Goal: Task Accomplishment & Management: Manage account settings

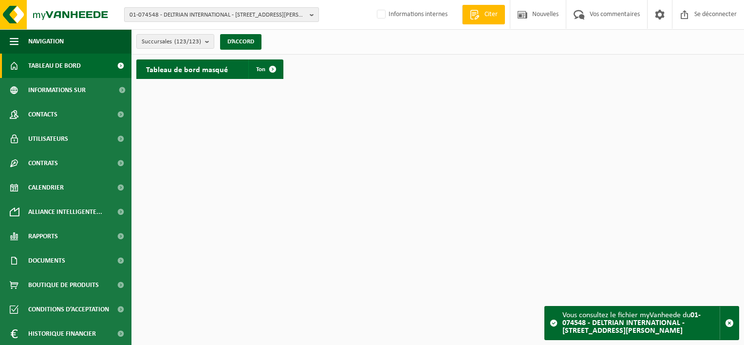
click at [182, 19] on span "01-074548 - DELTRIAN INTERNATIONAL - 6220 FLEURUS, RUE DU BERLAIMONT ZI MARTINR…" at bounding box center [217, 15] width 176 height 15
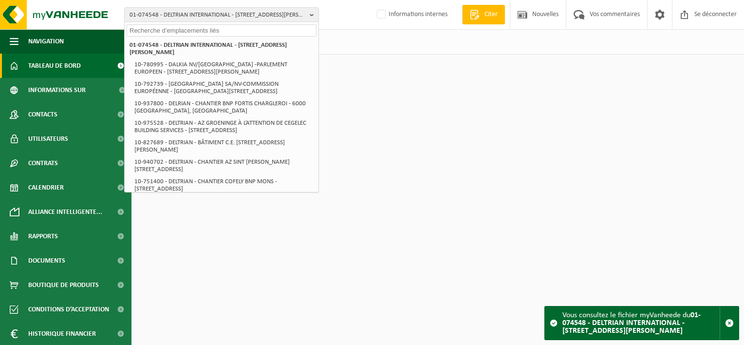
click at [179, 30] on input "text" at bounding box center [222, 30] width 190 height 12
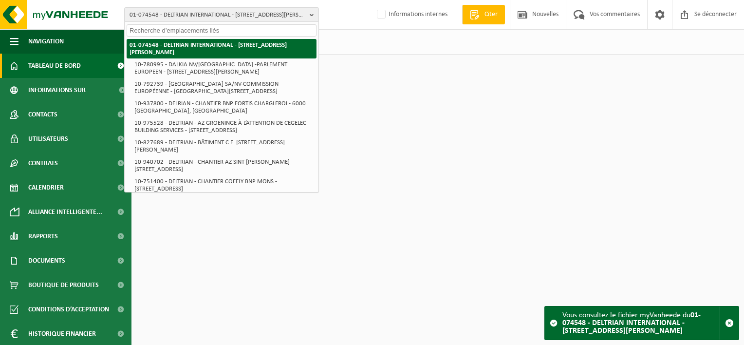
click at [171, 55] on strong "01-074548 - DELTRIAN INTERNATIONAL - [STREET_ADDRESS][PERSON_NAME]" at bounding box center [207, 49] width 157 height 14
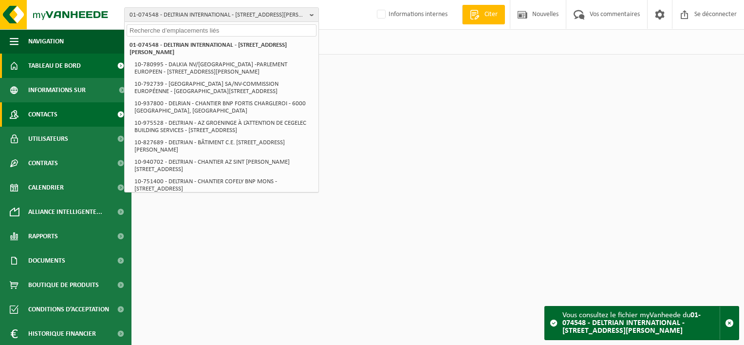
click at [75, 113] on link "Contacts" at bounding box center [65, 114] width 131 height 24
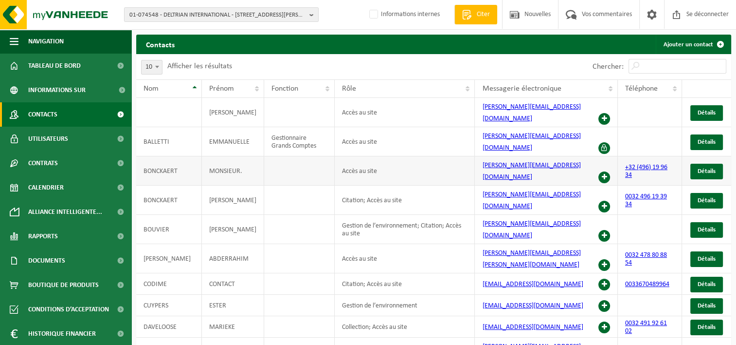
scroll to position [38, 0]
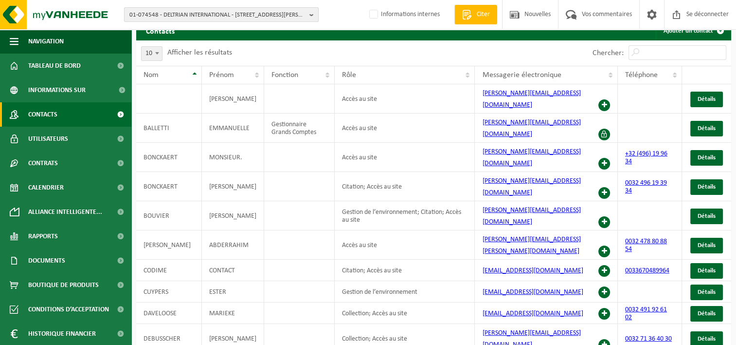
click at [160, 13] on span "01-074548 - DELTRIAN INTERNATIONAL - 6220 FLEURUS, RUE DU BERLAIMONT ZI MARTINR…" at bounding box center [217, 15] width 176 height 15
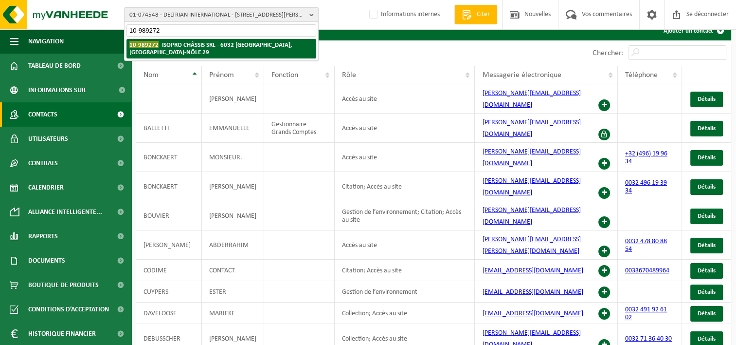
type input "10-989272"
click at [170, 47] on strong "10-989272 - ISOPRO CHÂSSIS SRL - 6032 MONT-SUR-MARCHIENNE, CLOS DU PONT-À-NÔLE …" at bounding box center [210, 48] width 163 height 15
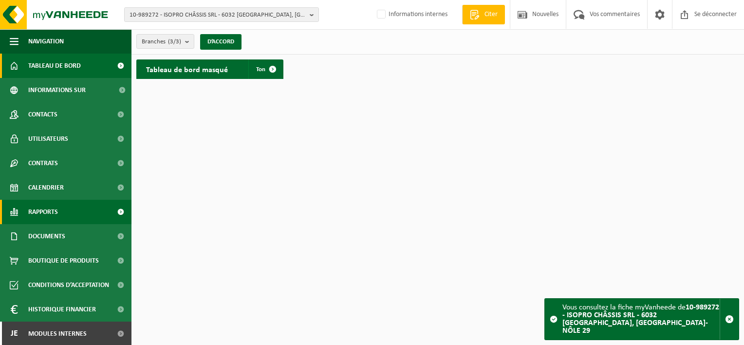
click at [55, 210] on span "Rapports" at bounding box center [43, 212] width 30 height 24
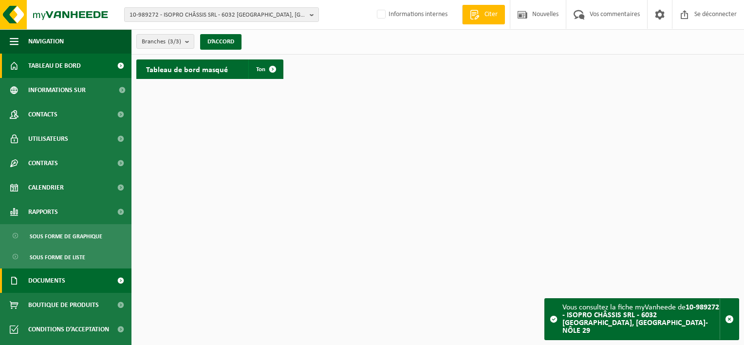
click at [62, 288] on span "Documents" at bounding box center [46, 280] width 37 height 24
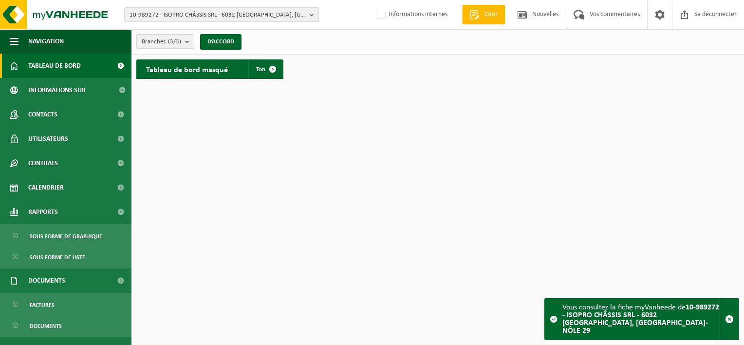
click at [58, 314] on ul "Factures Documents" at bounding box center [65, 314] width 131 height 44
click at [53, 303] on span "Factures" at bounding box center [42, 304] width 25 height 18
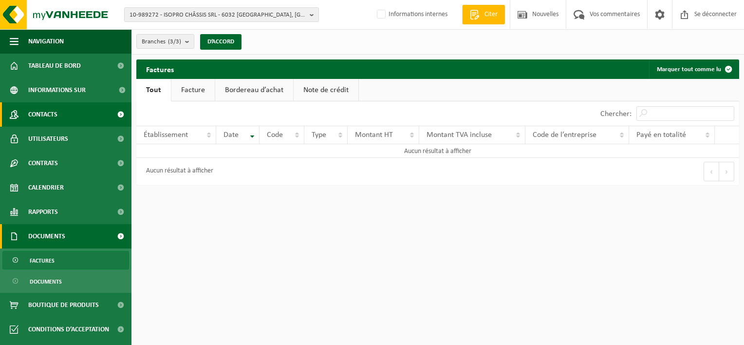
click at [63, 113] on link "Contacts" at bounding box center [65, 114] width 131 height 24
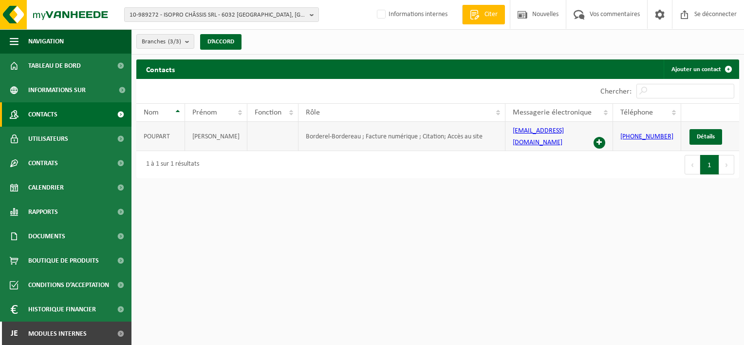
click at [600, 137] on span at bounding box center [599, 143] width 12 height 12
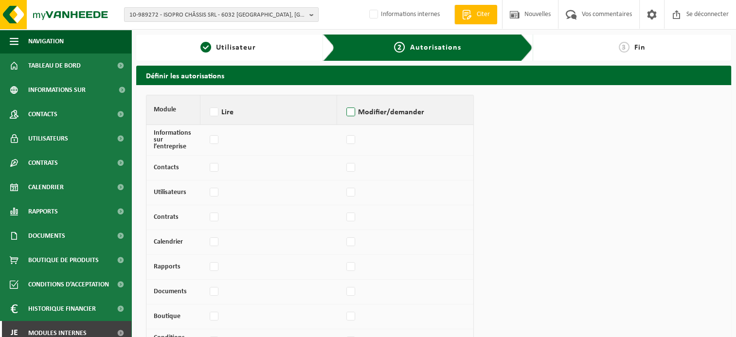
click at [346, 114] on label "Modifier/demander" at bounding box center [406, 112] width 122 height 15
click at [345, 100] on input "Modifier/demander" at bounding box center [344, 100] width 0 height 0
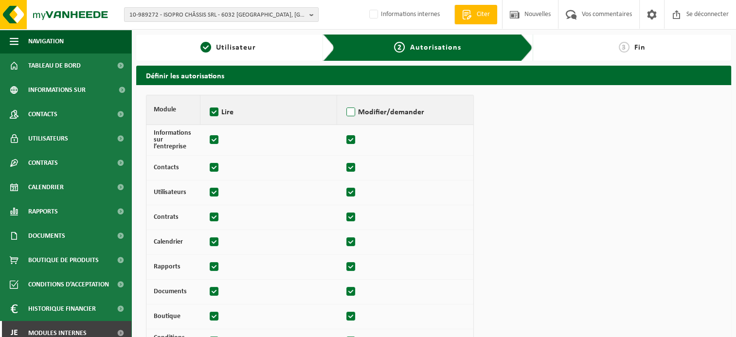
checkbox input "true"
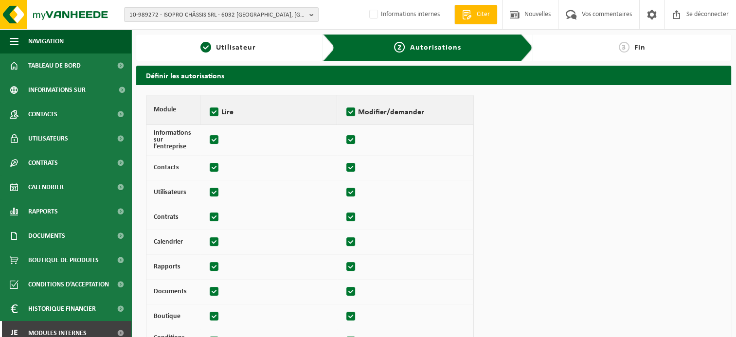
checkbox input "true"
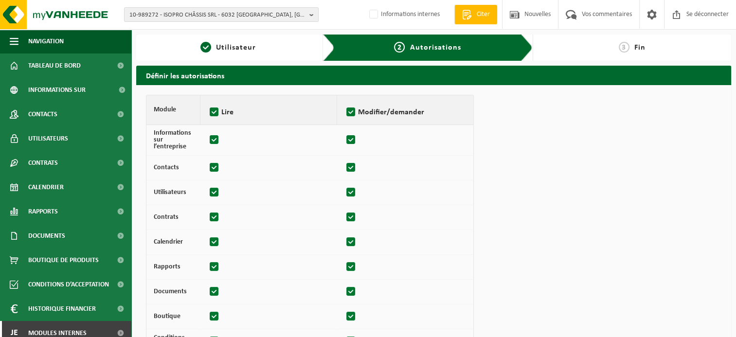
checkbox input "true"
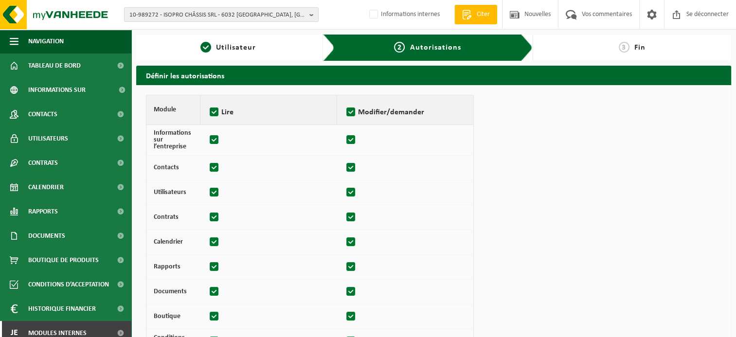
checkbox input "true"
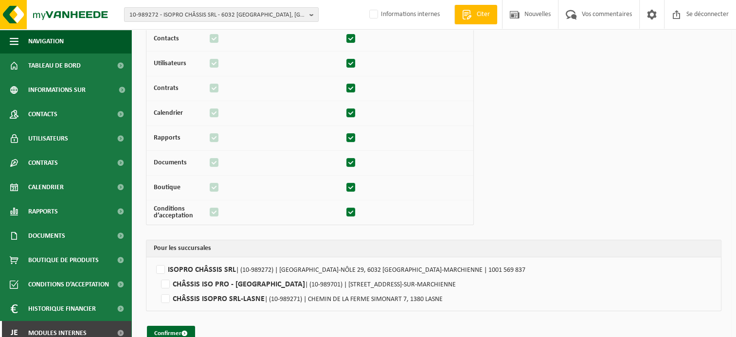
scroll to position [146, 0]
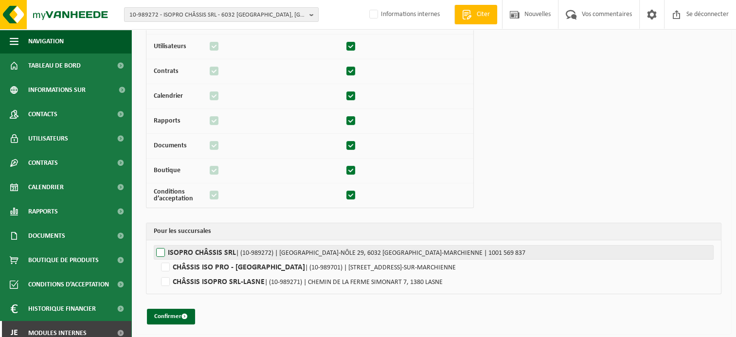
click at [163, 253] on label"] "ISOPRO CHÂSSIS SRL | (10-989272) | CLOS DU PONT-À-NÔLE 29, 6032 MONT-SUR-MARCHI…" at bounding box center [434, 252] width 560 height 15
click at [163, 253] on input "ISOPRO CHÂSSIS SRL | (10-989272) | CLOS DU PONT-À-NÔLE 29, 6032 MONT-SUR-MARCHI…" at bounding box center [522, 252] width 736 height 15
checkbox input "true"
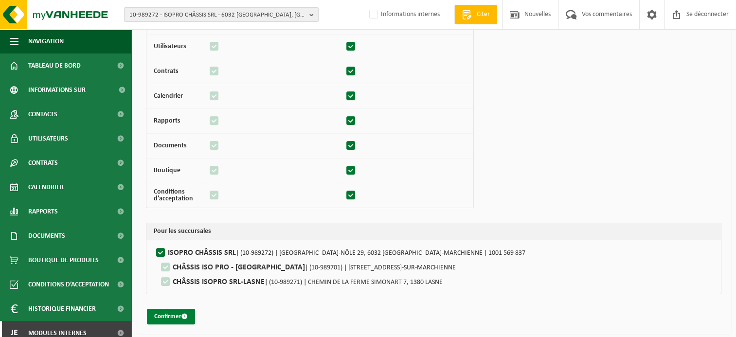
click at [162, 319] on button "Confirmer" at bounding box center [171, 317] width 48 height 16
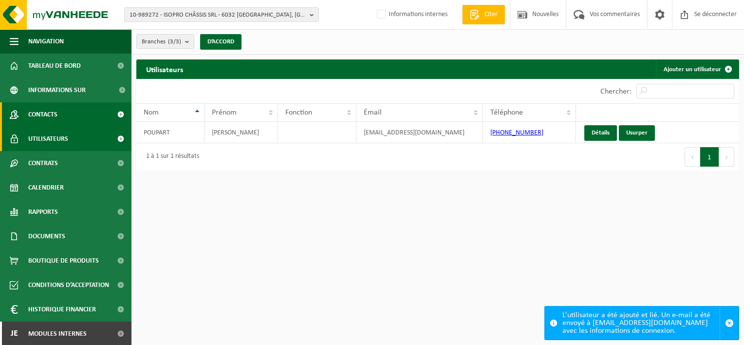
click at [44, 115] on span "Contacts" at bounding box center [42, 114] width 29 height 24
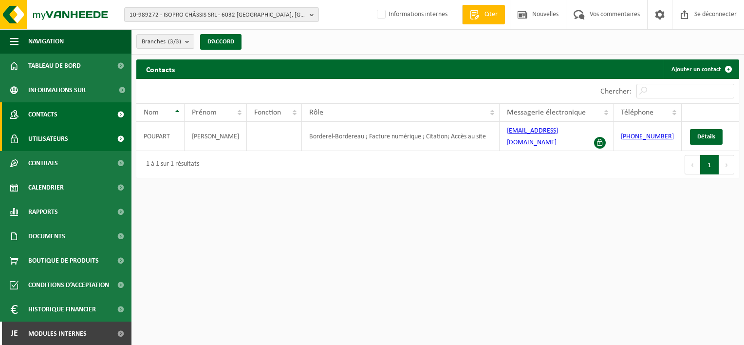
click at [69, 140] on link "Utilisateurs" at bounding box center [65, 139] width 131 height 24
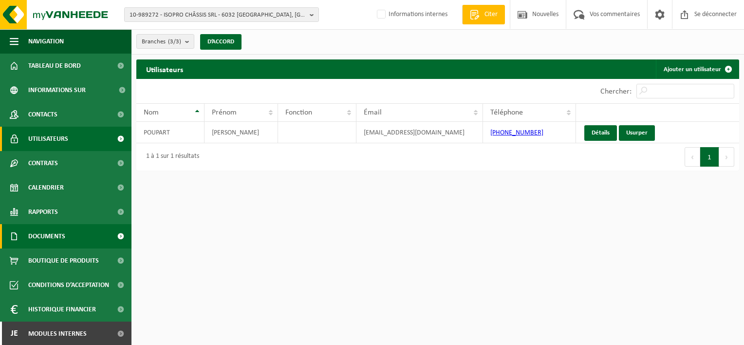
click at [74, 237] on link "Documents" at bounding box center [65, 236] width 131 height 24
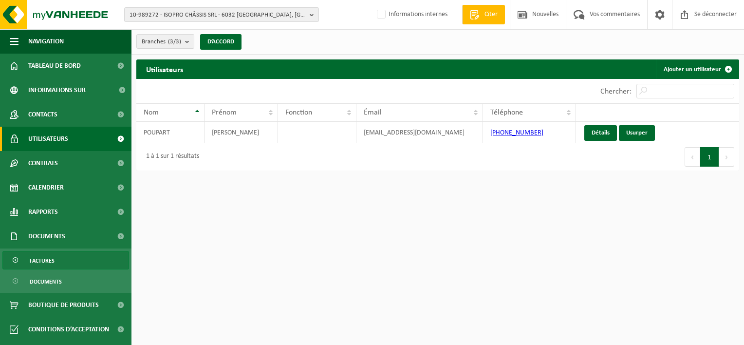
click at [71, 256] on link "Factures" at bounding box center [65, 260] width 127 height 18
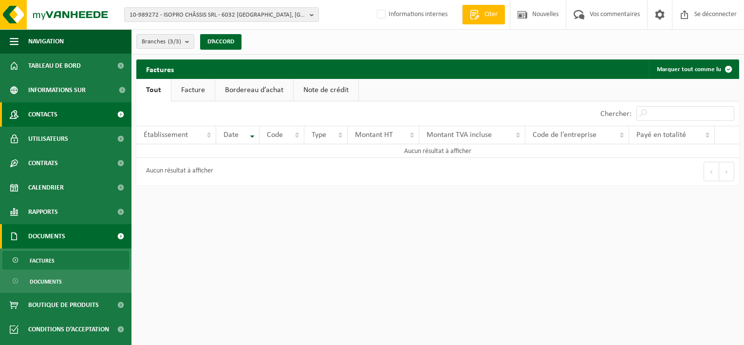
click at [56, 121] on span "Contacts" at bounding box center [42, 114] width 29 height 24
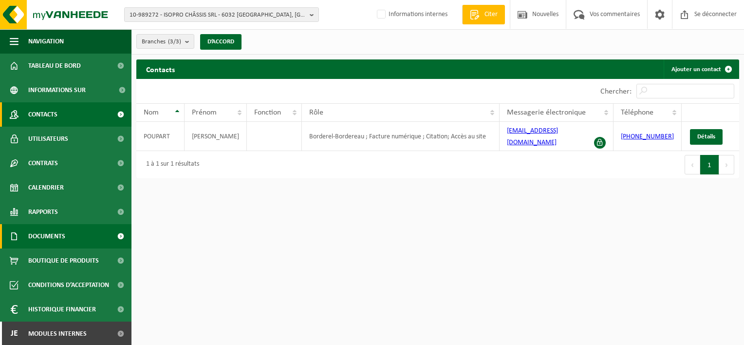
click at [61, 235] on span "Documents" at bounding box center [46, 236] width 37 height 24
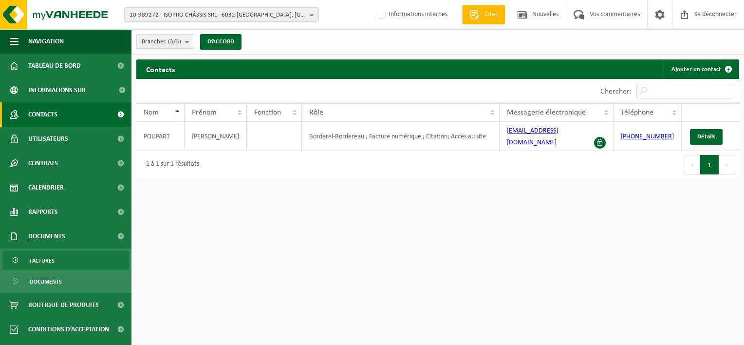
click at [59, 255] on link "Factures" at bounding box center [65, 260] width 127 height 18
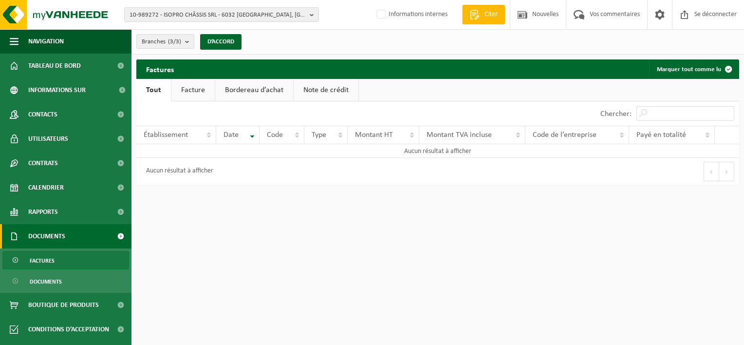
click at [196, 84] on link "Facture" at bounding box center [192, 90] width 43 height 22
click at [234, 95] on link "Bordereau d’achat" at bounding box center [254, 90] width 78 height 22
click at [315, 91] on link "Note de crédit" at bounding box center [327, 90] width 65 height 22
click at [140, 89] on link "Tout" at bounding box center [152, 90] width 33 height 22
click at [196, 14] on span "10-989272 - ISOPRO CHÂSSIS SRL - 6032 MONT-SUR-MARCHIENNE, CLOS DU PONT-À-NÔLE …" at bounding box center [217, 15] width 176 height 15
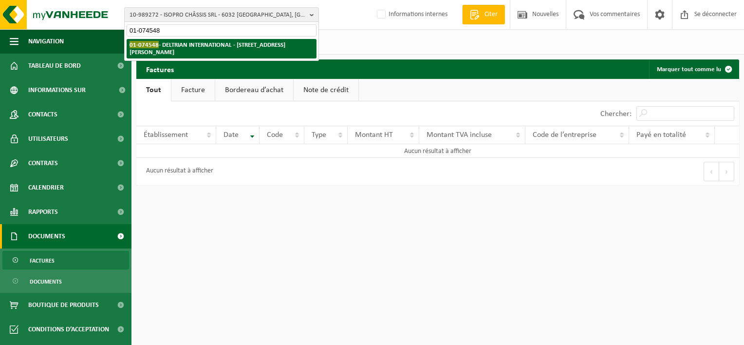
type input "01-074548"
click at [183, 48] on strong "01-074548 - DELTRIAN INTERNATIONAL - 6220 FLEURUS, RUE DU BERLAIMONT ZI MARTINR…" at bounding box center [207, 48] width 156 height 15
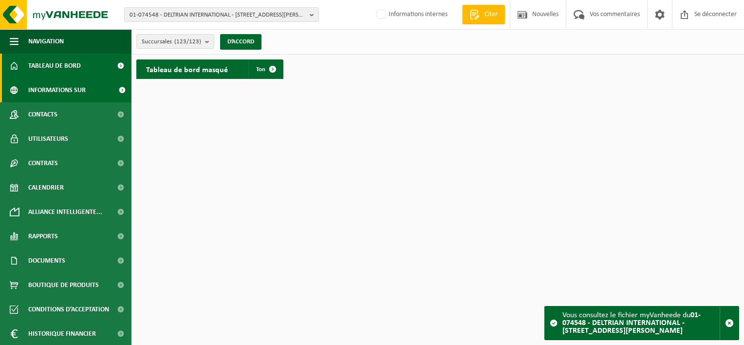
click at [74, 89] on span "Informations sur l’entreprise" at bounding box center [70, 90] width 84 height 24
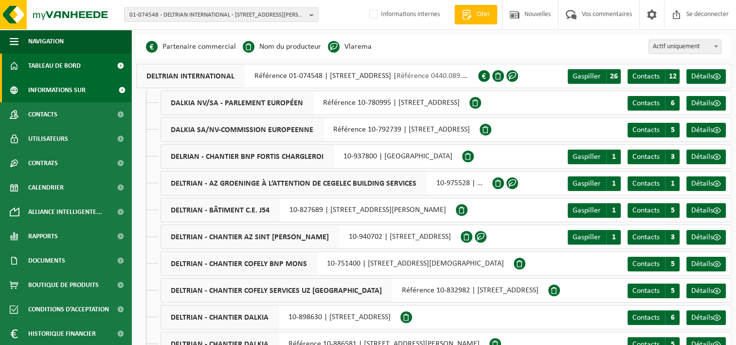
click at [51, 70] on span "Tableau de bord" at bounding box center [54, 66] width 53 height 24
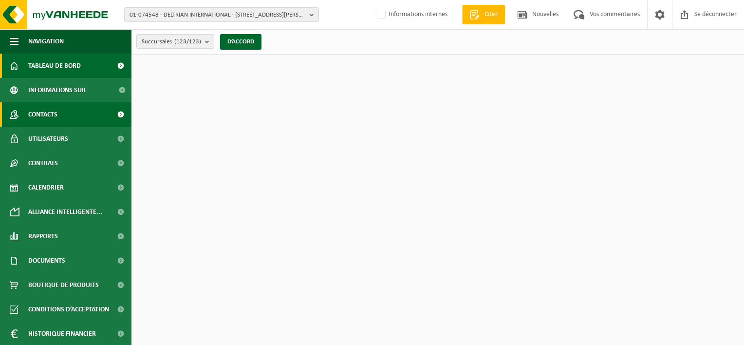
click at [50, 121] on span "Contacts" at bounding box center [42, 114] width 29 height 24
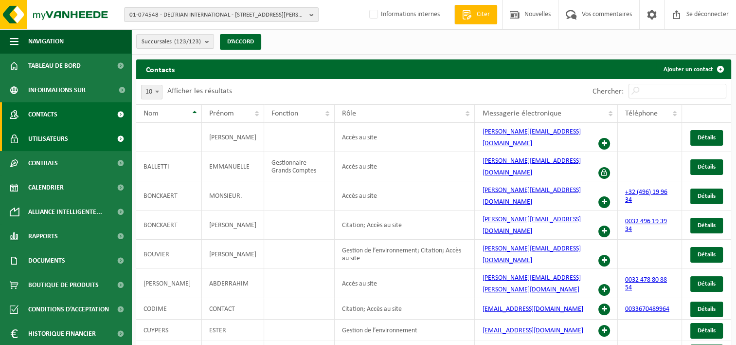
click at [54, 141] on span "Utilisateurs" at bounding box center [48, 139] width 40 height 24
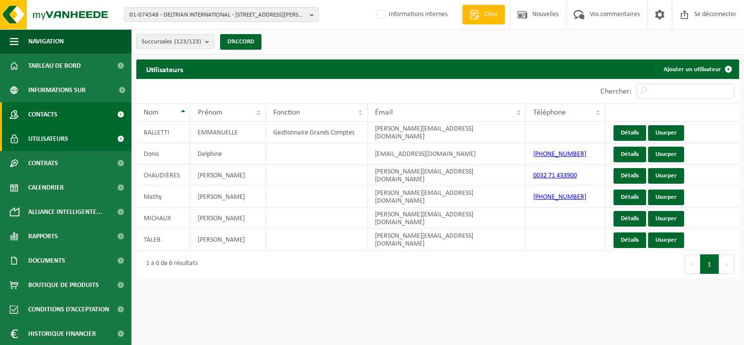
click at [63, 109] on link "Contacts" at bounding box center [65, 114] width 131 height 24
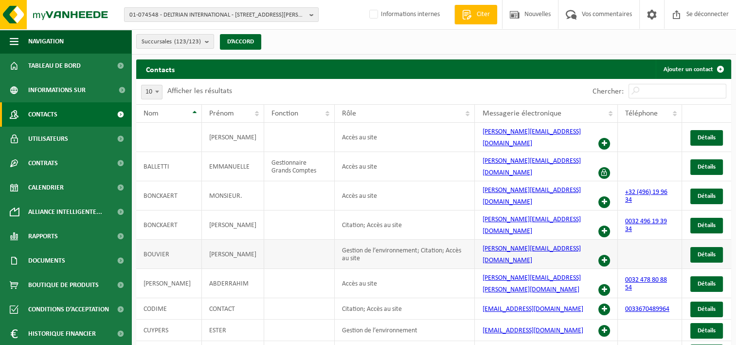
scroll to position [38, 0]
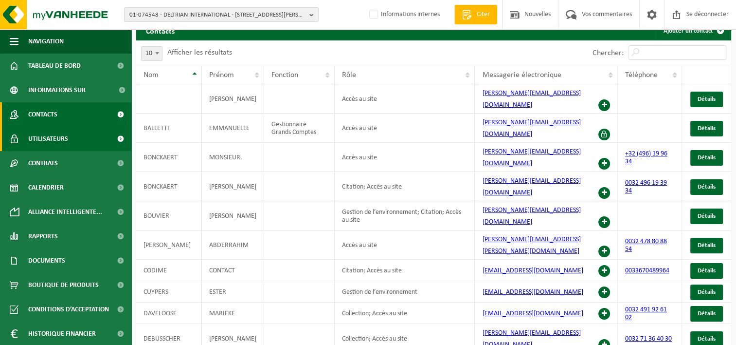
click at [56, 143] on span "Utilisateurs" at bounding box center [48, 139] width 40 height 24
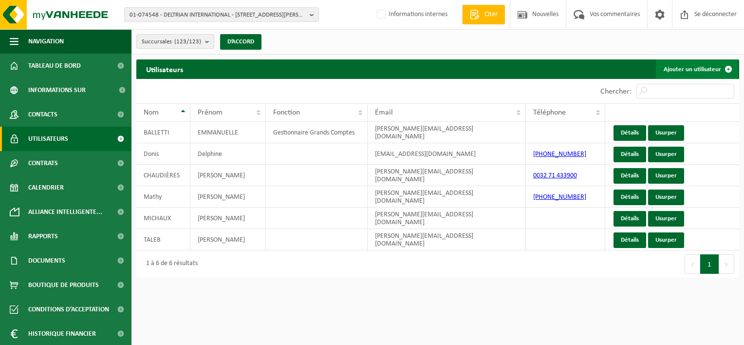
click at [717, 68] on font "Ajouter un utilisateur" at bounding box center [691, 69] width 57 height 6
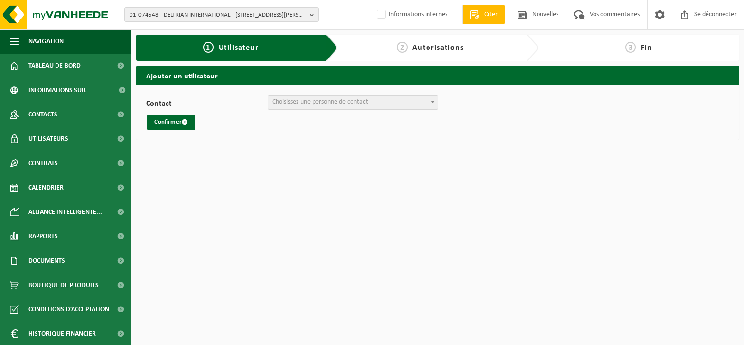
click at [337, 105] on span "Choisissez une personne de contact" at bounding box center [320, 101] width 96 height 7
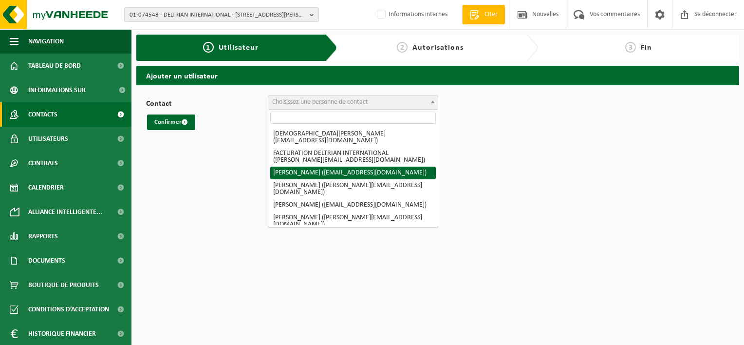
click at [49, 122] on span "Contacts" at bounding box center [42, 114] width 29 height 24
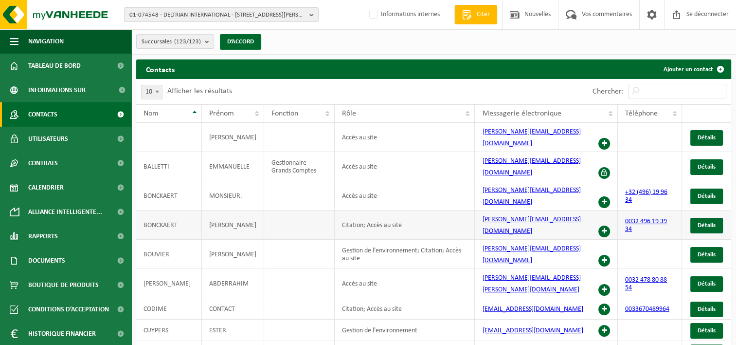
scroll to position [38, 0]
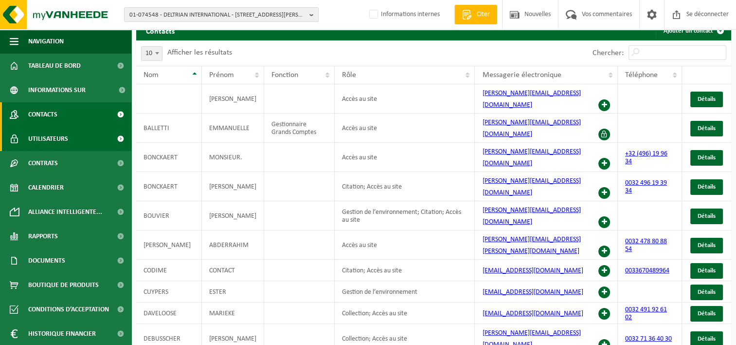
click at [53, 138] on span "Utilisateurs" at bounding box center [48, 139] width 40 height 24
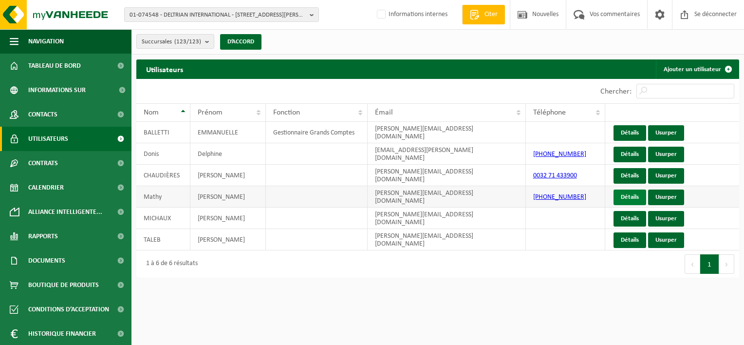
click at [617, 191] on link "Détails" at bounding box center [629, 197] width 33 height 16
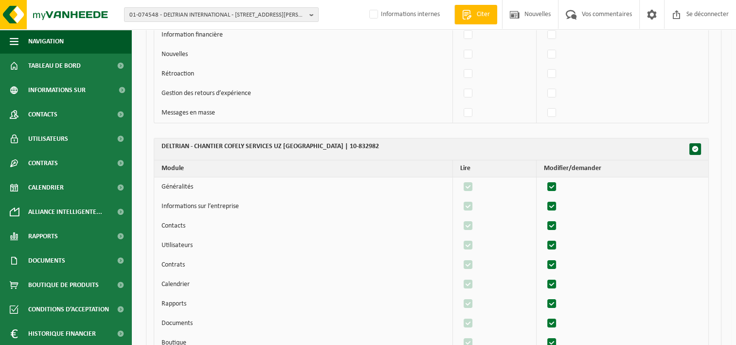
scroll to position [3066, 0]
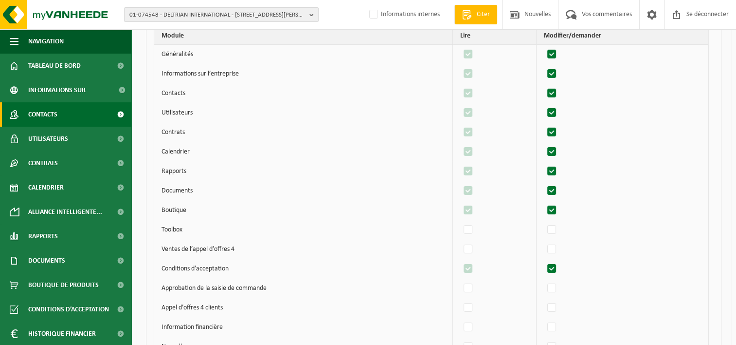
click at [43, 120] on span "Contacts" at bounding box center [42, 114] width 29 height 24
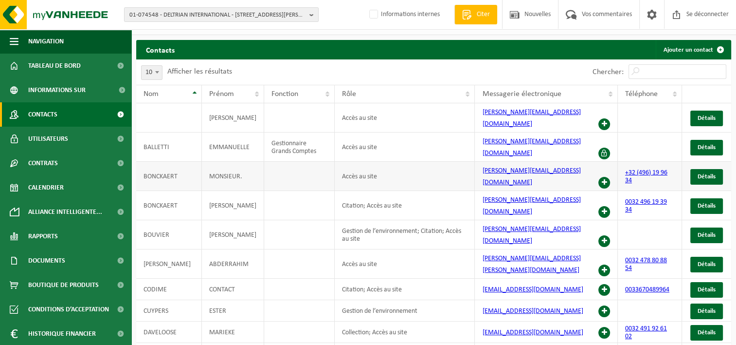
scroll to position [38, 0]
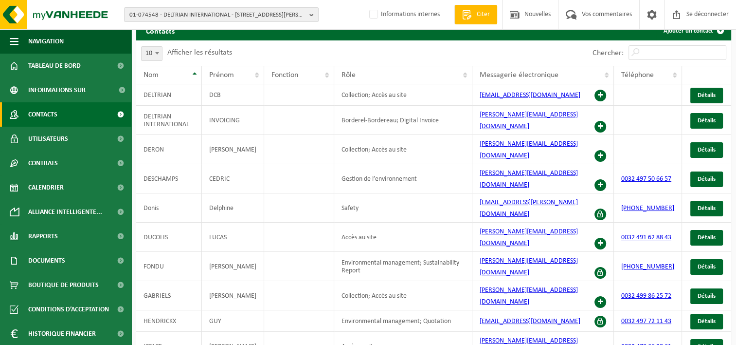
scroll to position [23, 0]
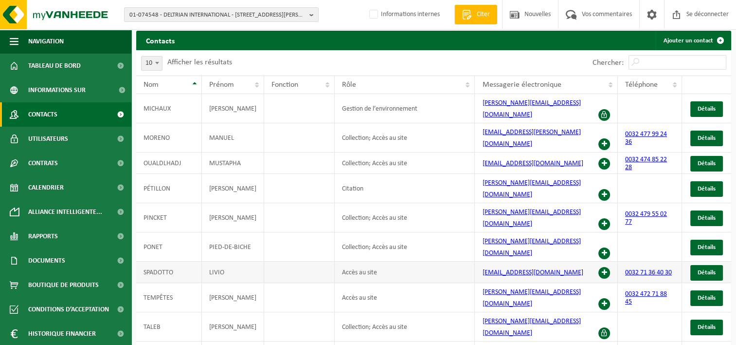
scroll to position [31, 0]
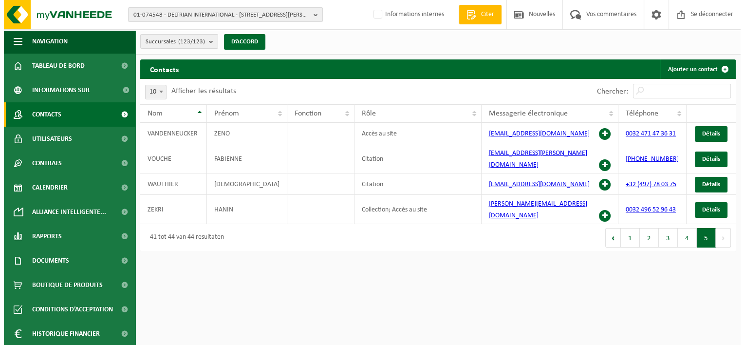
scroll to position [0, 0]
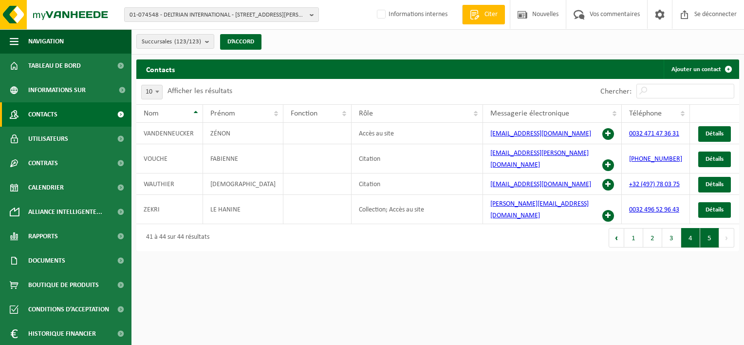
click at [683, 228] on button "4" at bounding box center [690, 237] width 19 height 19
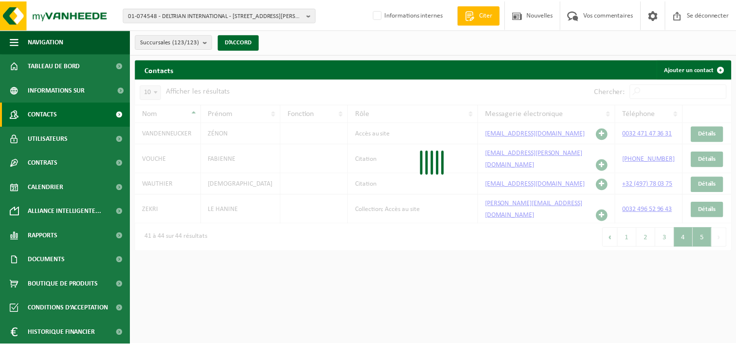
scroll to position [31, 0]
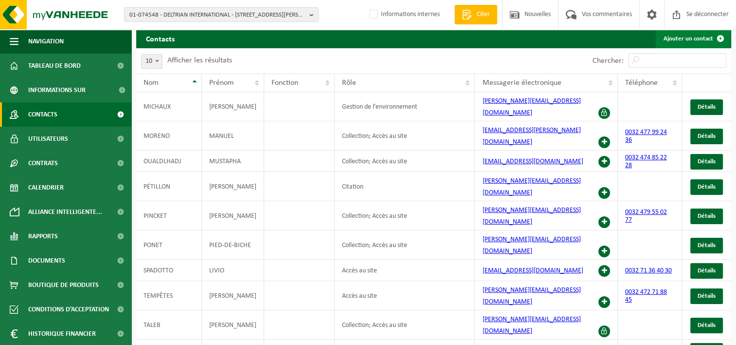
click at [677, 37] on font "Ajouter un contact" at bounding box center [689, 39] width 50 height 6
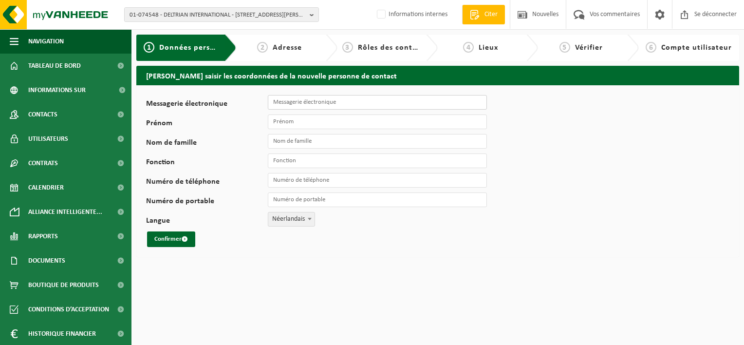
click at [316, 98] on input "Messagerie électronique" at bounding box center [377, 102] width 219 height 15
type input "Alyssa.Vigneron@deltrian.com"
type input "Alyssa"
type input "Vigneron"
type input "collection"
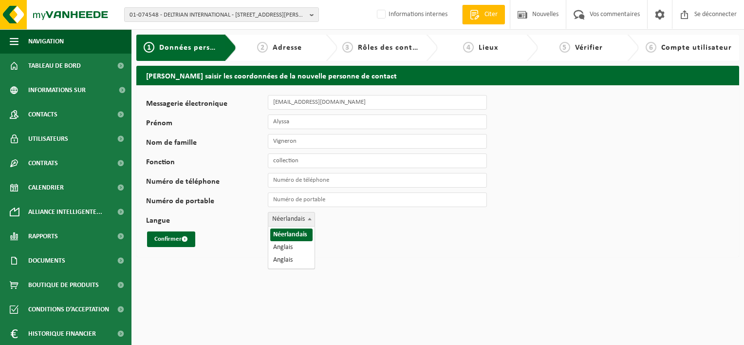
click at [304, 221] on span "Néerlandais" at bounding box center [291, 219] width 46 height 14
select select "1"
click at [159, 242] on font "Confirmer" at bounding box center [167, 239] width 27 height 6
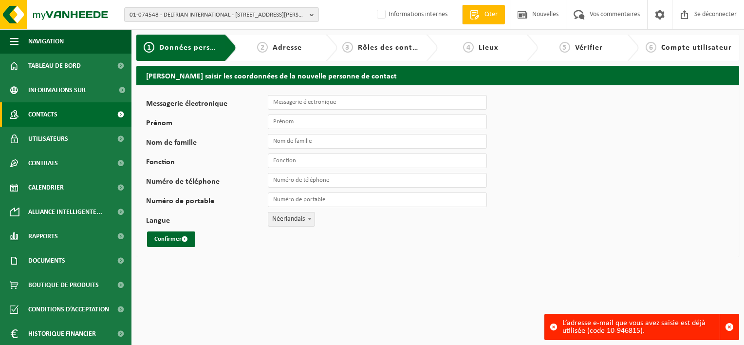
click at [62, 106] on link "Contacts" at bounding box center [65, 114] width 131 height 24
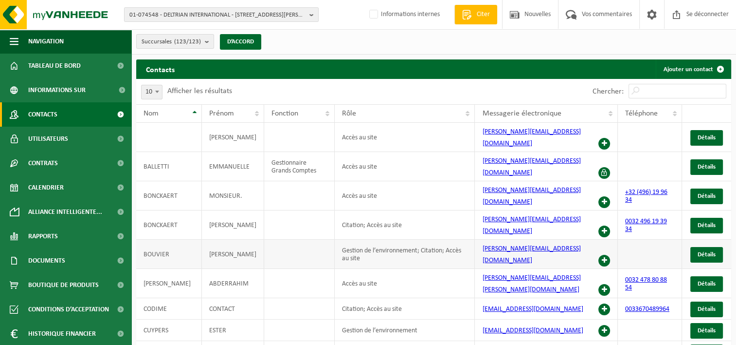
scroll to position [38, 0]
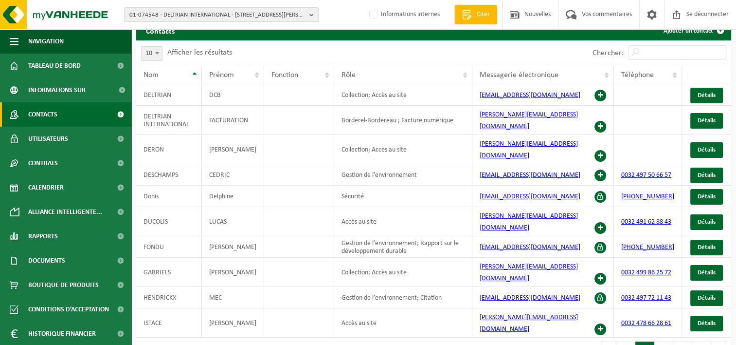
scroll to position [23, 0]
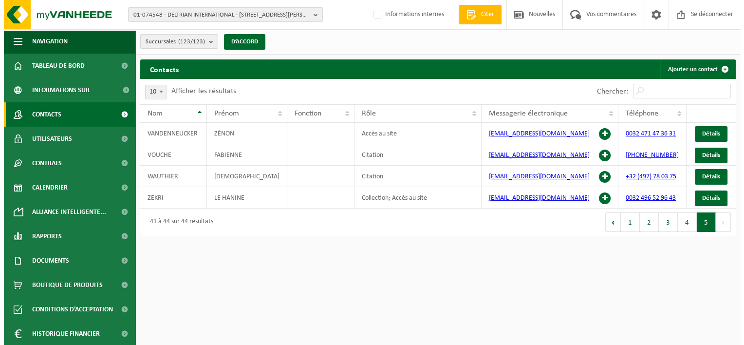
scroll to position [0, 0]
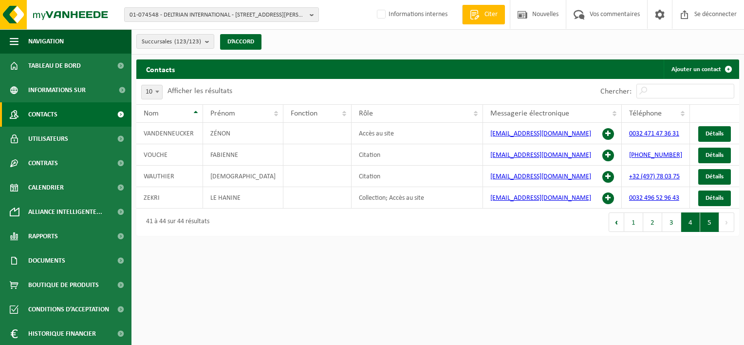
click at [686, 224] on button "4" at bounding box center [690, 221] width 19 height 19
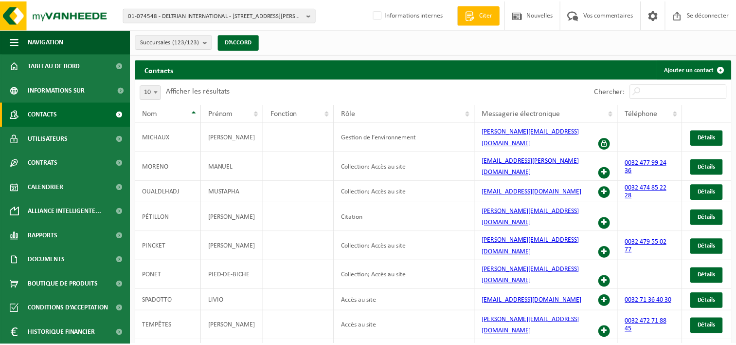
scroll to position [31, 0]
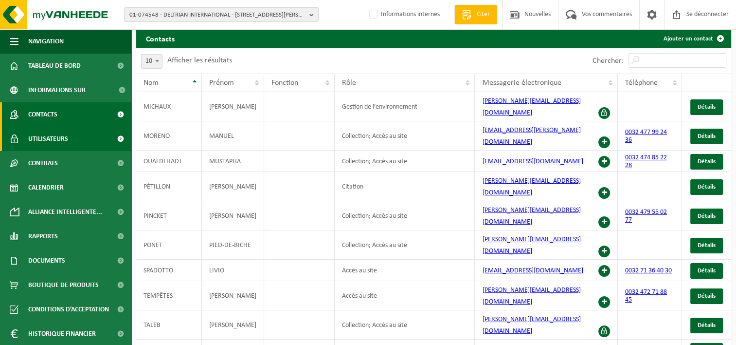
click at [41, 139] on span "Utilisateurs" at bounding box center [48, 139] width 40 height 24
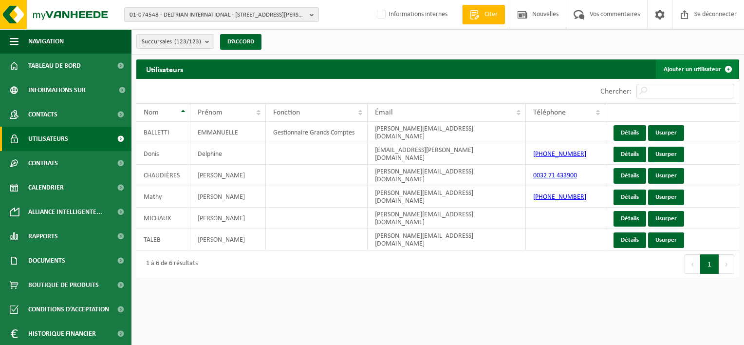
click at [706, 71] on font "Ajouter un utilisateur" at bounding box center [691, 69] width 57 height 6
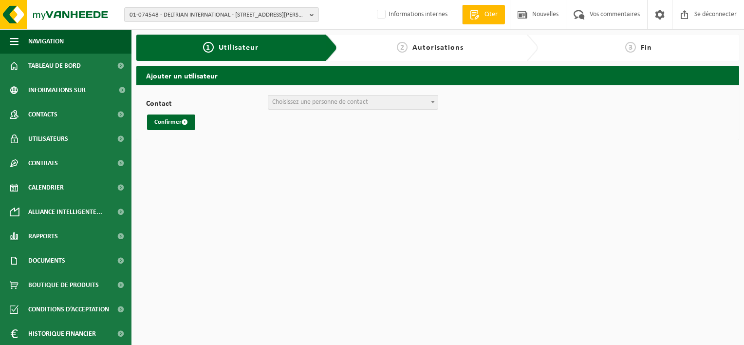
click at [318, 107] on span "Choisissez une personne de contact" at bounding box center [352, 102] width 169 height 14
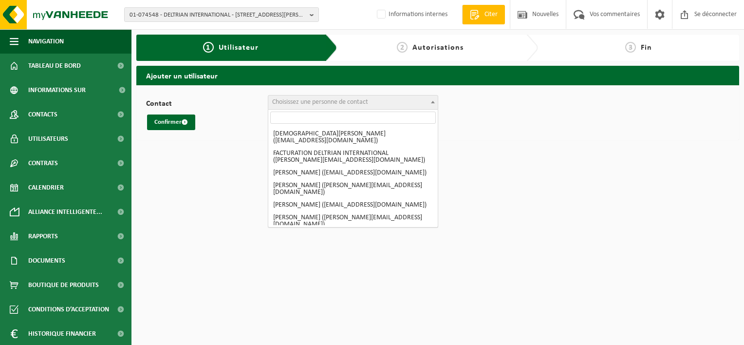
select select "0"
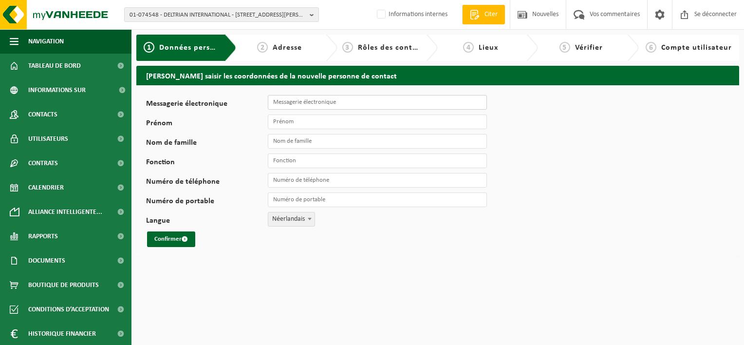
click at [285, 99] on input "Messagerie électronique" at bounding box center [377, 102] width 219 height 15
type input "[EMAIL_ADDRESS][DOMAIN_NAME]"
type input "Alyssa"
type input "Vigneron"
type input "collection"
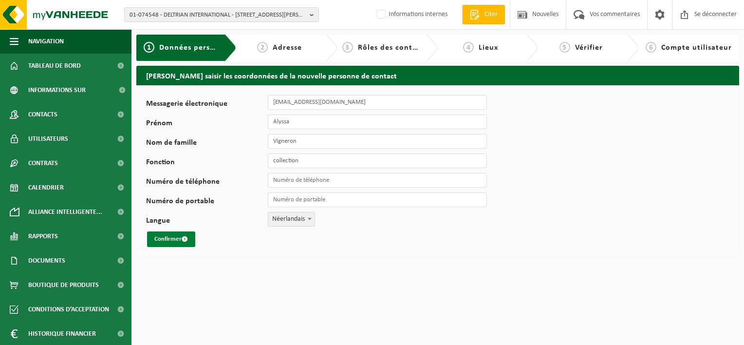
click at [176, 241] on font "Confirmer" at bounding box center [167, 239] width 27 height 6
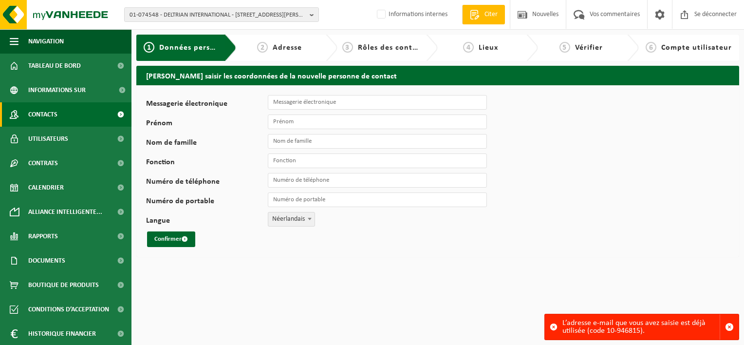
click at [57, 114] on span "Contacts" at bounding box center [42, 114] width 29 height 24
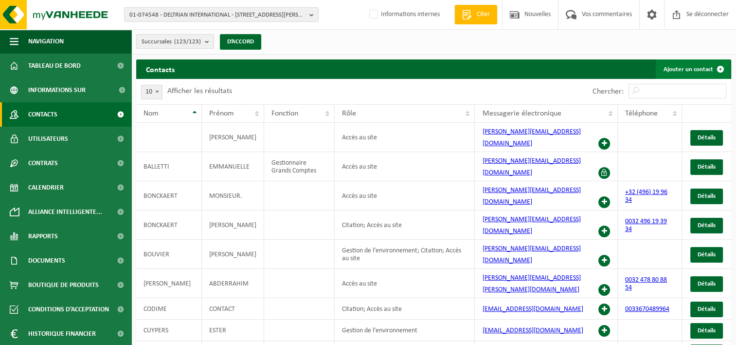
click at [686, 70] on font "Ajouter un contact" at bounding box center [689, 69] width 50 height 6
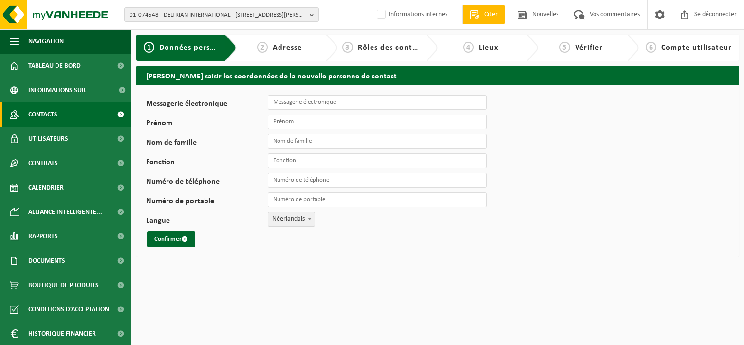
click at [58, 117] on link "Contacts" at bounding box center [65, 114] width 131 height 24
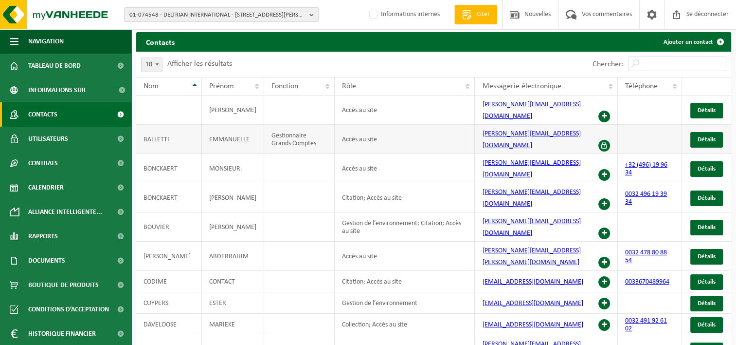
scroll to position [38, 0]
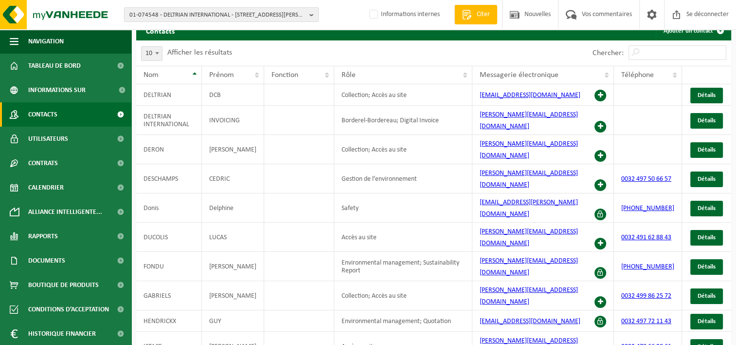
scroll to position [23, 0]
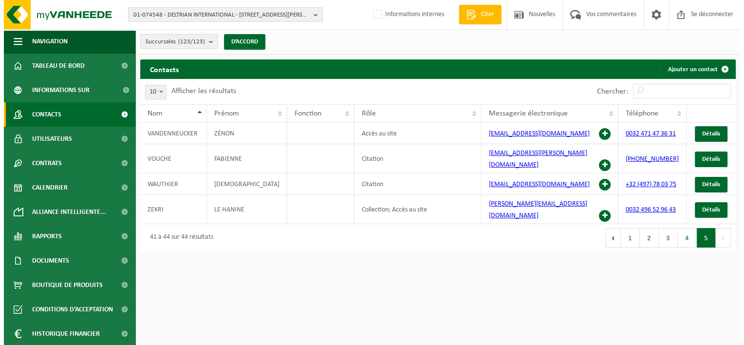
scroll to position [0, 0]
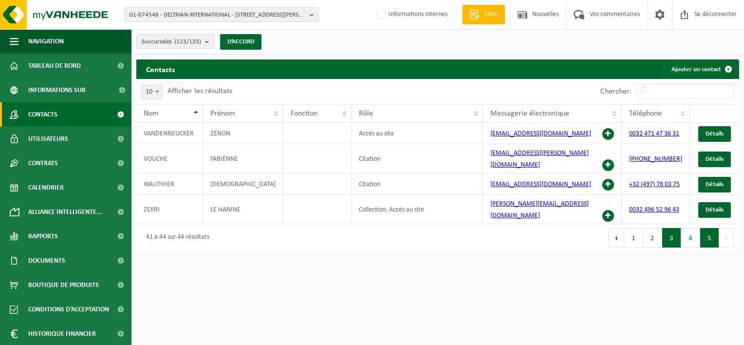
click at [676, 228] on button "3" at bounding box center [671, 237] width 19 height 19
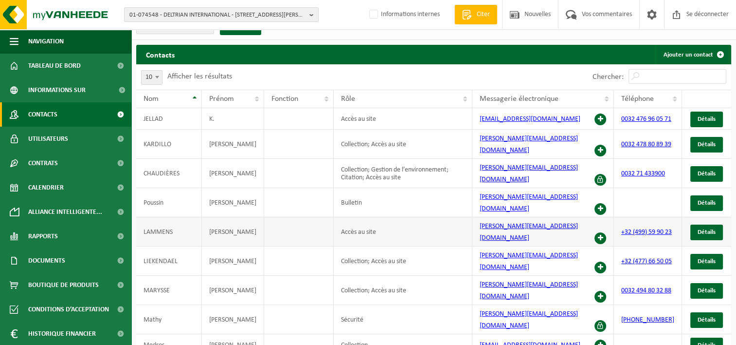
scroll to position [23, 0]
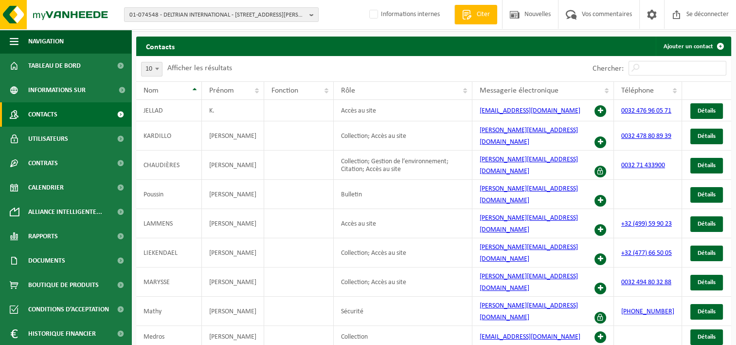
click at [66, 118] on link "Contacts" at bounding box center [65, 114] width 131 height 24
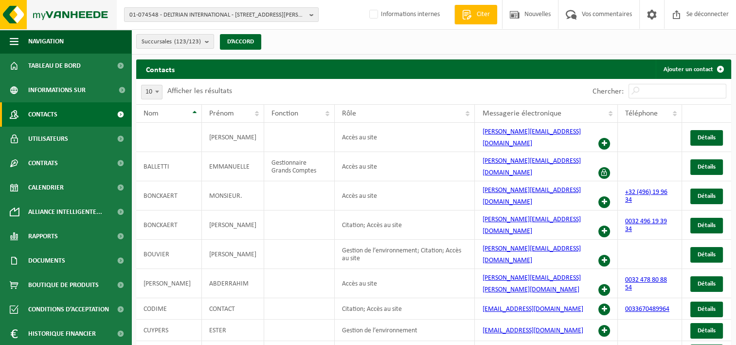
click at [19, 22] on img at bounding box center [58, 14] width 117 height 29
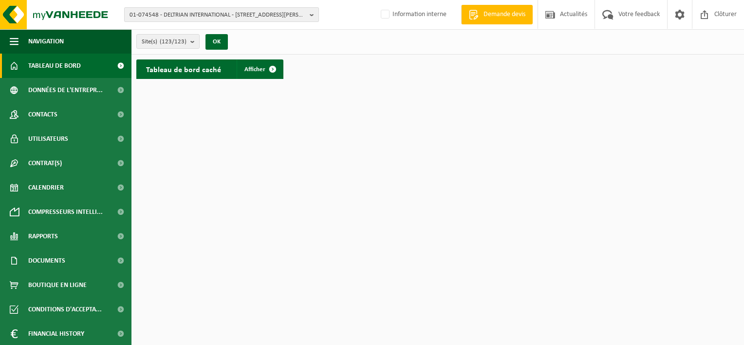
click at [165, 8] on span "01-074548 - DELTRIAN INTERNATIONAL - [STREET_ADDRESS][PERSON_NAME]" at bounding box center [217, 15] width 176 height 15
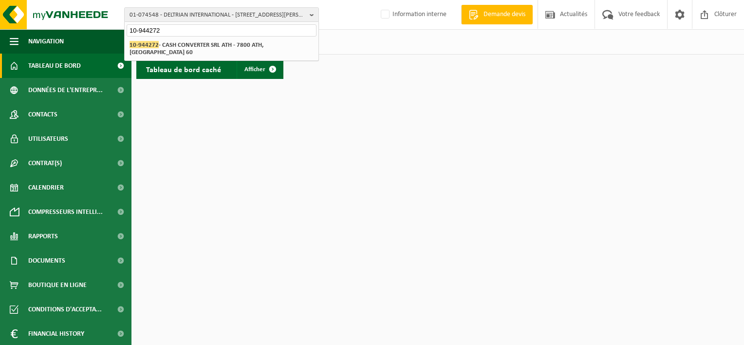
type input "10-944272"
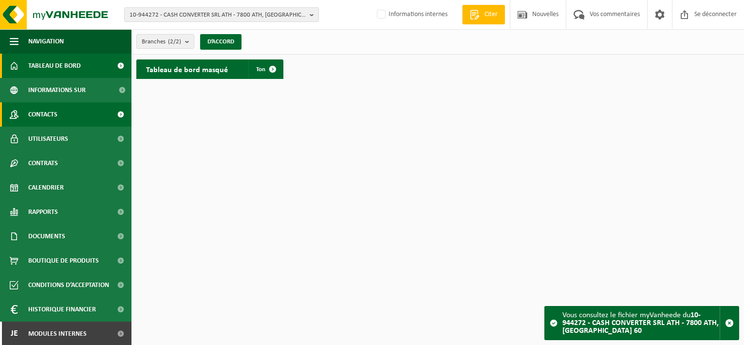
click at [76, 124] on link "Contacts" at bounding box center [65, 114] width 131 height 24
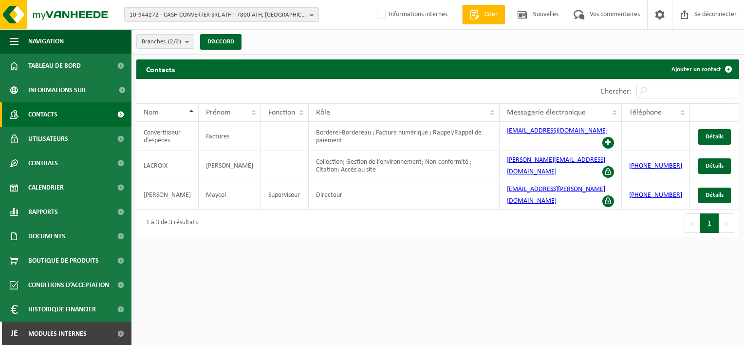
click at [177, 18] on span "10-944272 - CASH CONVERTER SRL ATH - 7800 ATH, CHAUSSÉE DE BRUXELLES 60" at bounding box center [217, 15] width 176 height 15
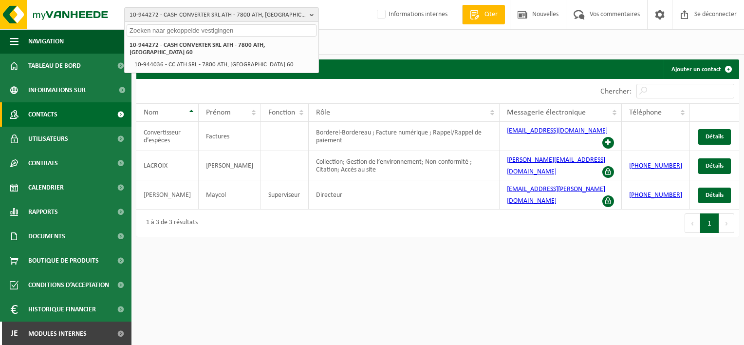
click at [166, 29] on input "text" at bounding box center [222, 30] width 190 height 12
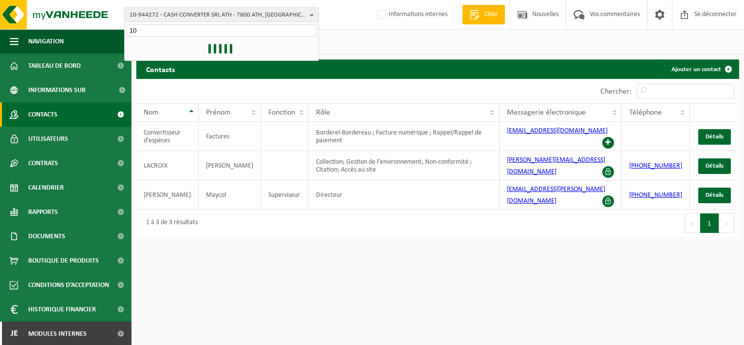
type input "1"
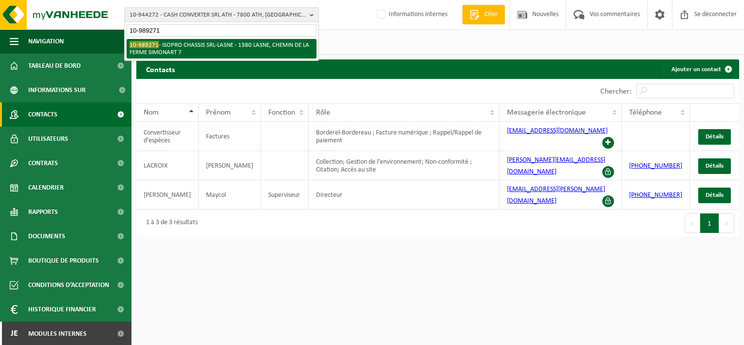
type input "10-989271"
click at [187, 45] on li "10-989271 - ISOPRO CHASSIS SRL-LASNE - 1380 LASNE, CHEMIN DE LA FERME SIMONART 7" at bounding box center [222, 48] width 190 height 19
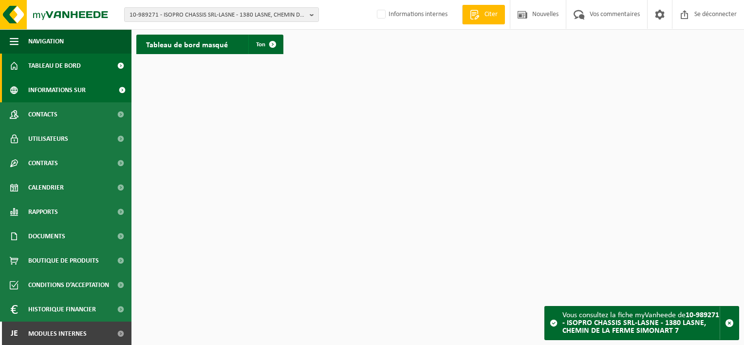
click at [68, 90] on span "Informations sur l’entreprise" at bounding box center [70, 90] width 84 height 24
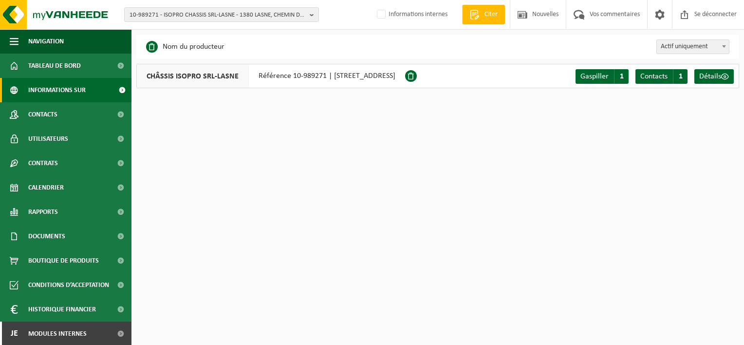
click at [294, 79] on font "Référence 10-989271 | [STREET_ADDRESS]" at bounding box center [326, 76] width 137 height 8
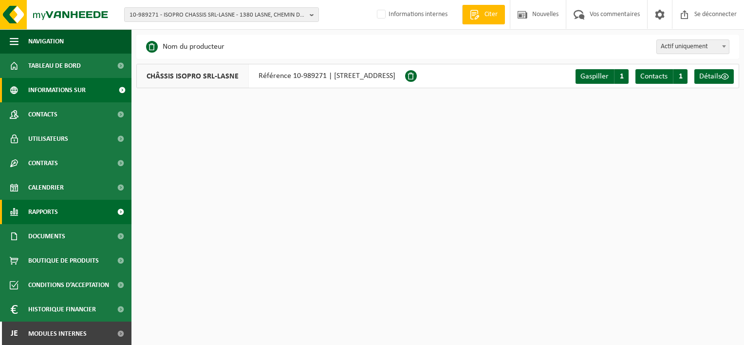
click at [70, 218] on link "Rapports" at bounding box center [65, 212] width 131 height 24
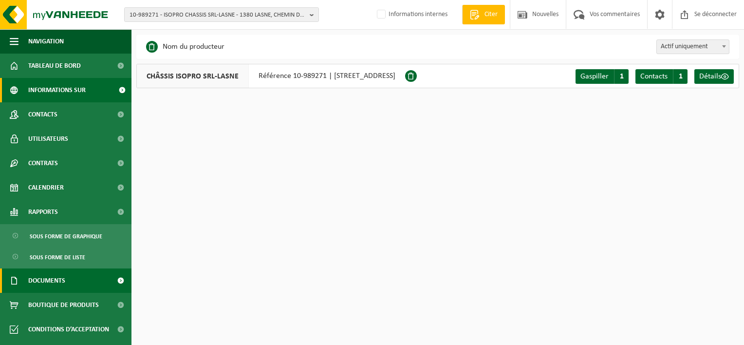
click at [61, 277] on span "Documents" at bounding box center [46, 280] width 37 height 24
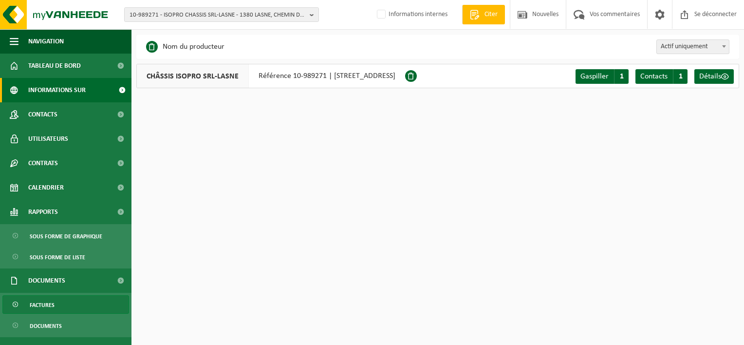
click at [59, 298] on link "Factures" at bounding box center [65, 304] width 127 height 18
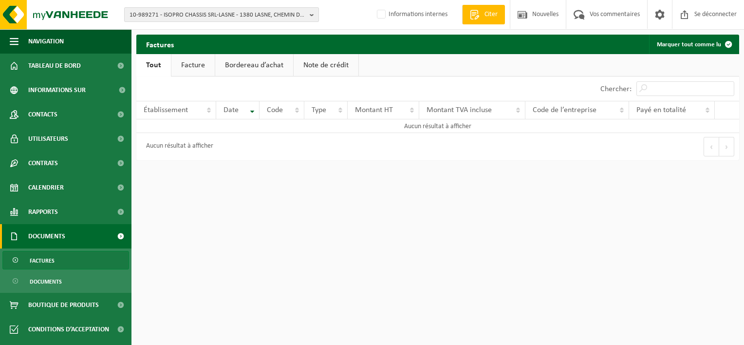
click at [177, 17] on span "10-989271 - ISOPRO CHASSIS SRL-LASNE - 1380 LASNE, CHEMIN DE LA FERME SIMONART 7" at bounding box center [217, 15] width 176 height 15
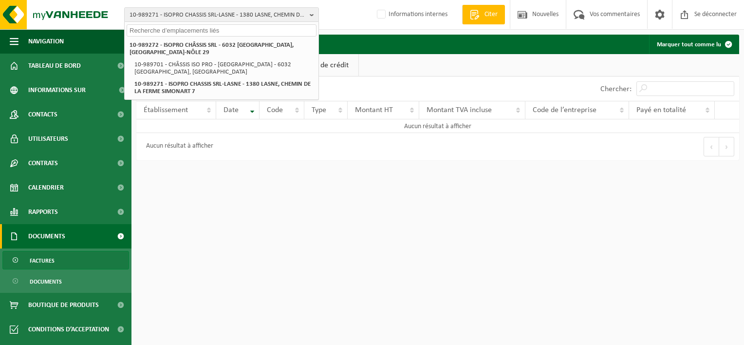
click at [177, 28] on input "text" at bounding box center [222, 30] width 190 height 12
click at [434, 206] on html "10-989271 - ISOPRO CHASSIS SRL-LASNE - 1380 LASNE, CHEMIN DE LA FERME SIMONART …" at bounding box center [372, 172] width 744 height 345
click at [318, 232] on html "10-989271 - ISOPRO CHASSIS SRL-LASNE - 1380 LASNE, CHEMIN DE LA FERME SIMONART …" at bounding box center [372, 172] width 744 height 345
click at [51, 122] on span "Contacts" at bounding box center [42, 114] width 29 height 24
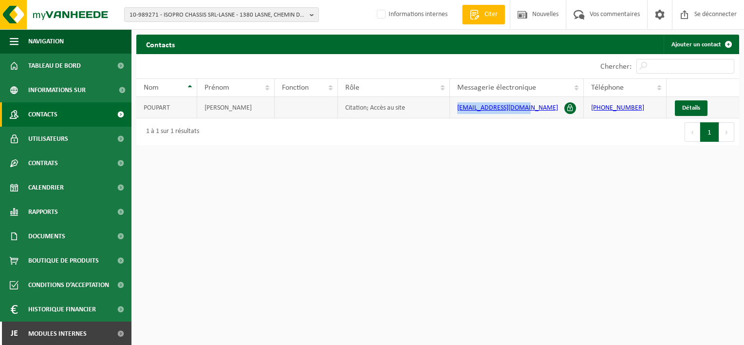
drag, startPoint x: 527, startPoint y: 111, endPoint x: 451, endPoint y: 110, distance: 76.4
click at [451, 110] on td "[EMAIL_ADDRESS][DOMAIN_NAME]" at bounding box center [517, 107] width 134 height 21
copy link "info@isoprochassis.be"
click at [515, 104] on link "info@isoprochassis.be" at bounding box center [507, 107] width 101 height 7
copy link "info@isoprochassis.be"
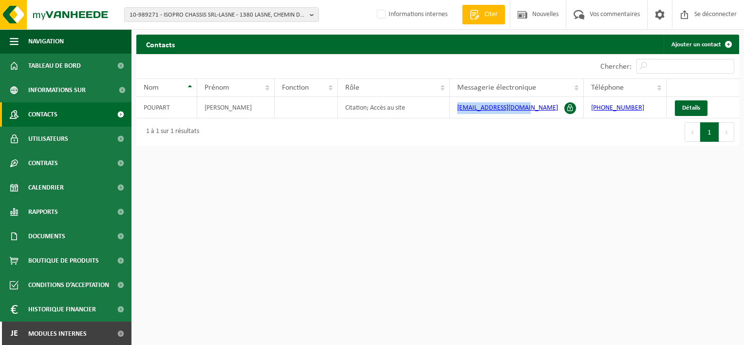
drag, startPoint x: 521, startPoint y: 95, endPoint x: 525, endPoint y: 101, distance: 7.0
click at [521, 95] on th "Messagerie électronique" at bounding box center [517, 87] width 134 height 18
click at [504, 109] on link "info@isoprochassis.be" at bounding box center [507, 107] width 101 height 7
click at [234, 12] on span "10-989271 - ISOPRO CHASSIS SRL-LASNE - 1380 LASNE, CHEMIN DE LA FERME SIMONART 7" at bounding box center [217, 15] width 176 height 15
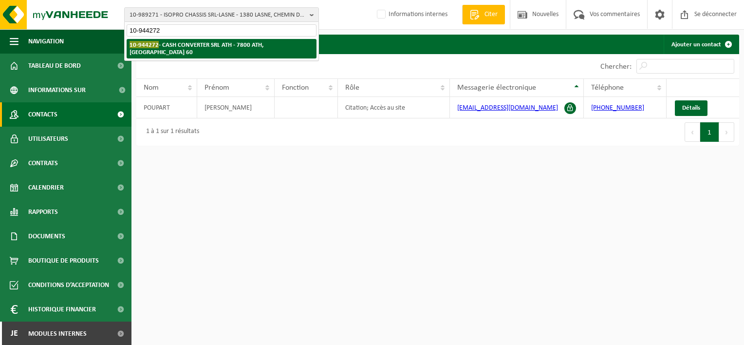
type input "10-944272"
click at [182, 41] on strong "10-944272 - CASH CONVERTER SRL ATH - 7800 ATH, CHAUSSÉE DE BRUXELLES 60" at bounding box center [196, 48] width 134 height 15
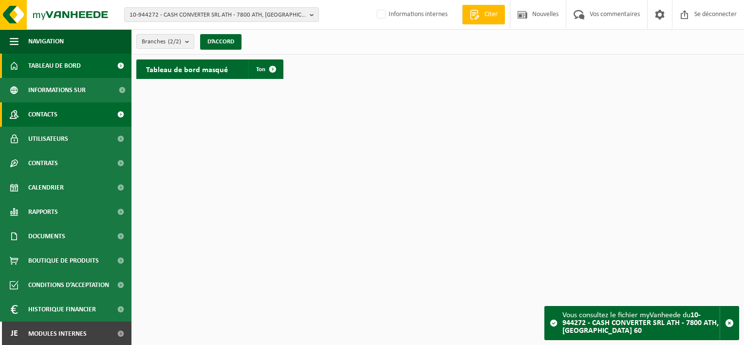
click at [64, 113] on link "Contacts" at bounding box center [65, 114] width 131 height 24
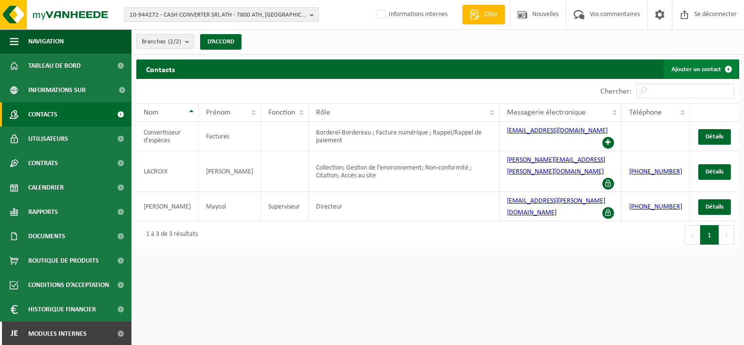
click at [693, 73] on link "Ajouter un contact" at bounding box center [700, 68] width 74 height 19
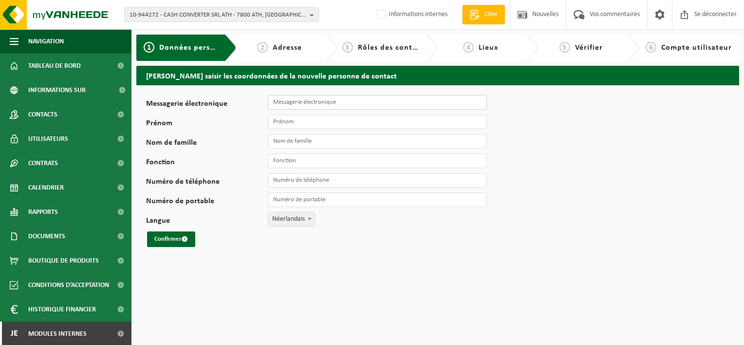
click at [353, 104] on input "Messagerie électronique" at bounding box center [377, 102] width 219 height 15
click at [320, 99] on input "Messagerie électronique" at bounding box center [377, 102] width 219 height 15
paste input "info@isoprochassis.be"
type input "info@isoprochassis.be"
drag, startPoint x: 337, startPoint y: 103, endPoint x: 269, endPoint y: 105, distance: 68.2
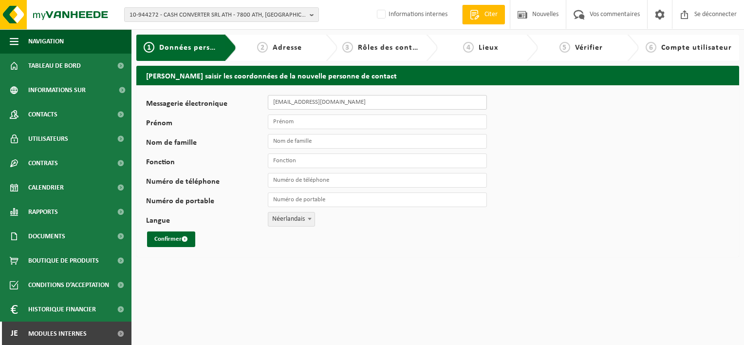
click at [269, 105] on input "info@isoprochassis.be" at bounding box center [377, 102] width 219 height 15
click at [278, 105] on input "Messagerie électronique" at bounding box center [377, 102] width 219 height 15
paste input "info@isoprochassis.be"
type input "info@isoprochassis.be"
drag, startPoint x: 331, startPoint y: 102, endPoint x: 229, endPoint y: 103, distance: 102.7
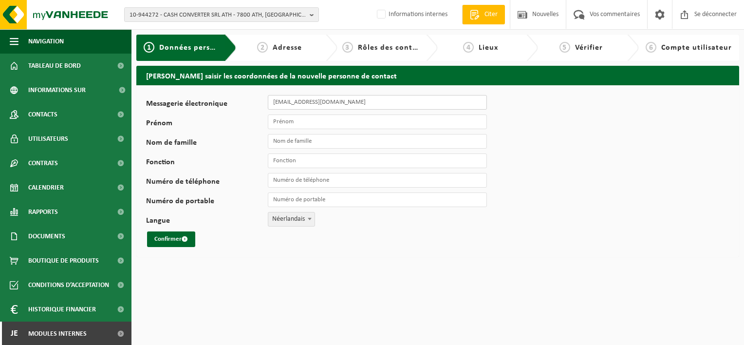
click at [229, 103] on div "Messagerie électronique info@isoprochassis.be" at bounding box center [321, 102] width 350 height 15
type input "[EMAIL_ADDRESS][DOMAIN_NAME]"
click at [287, 120] on input "Prénom" at bounding box center [377, 121] width 219 height 15
type input "Facturation"
type input "Responsable"
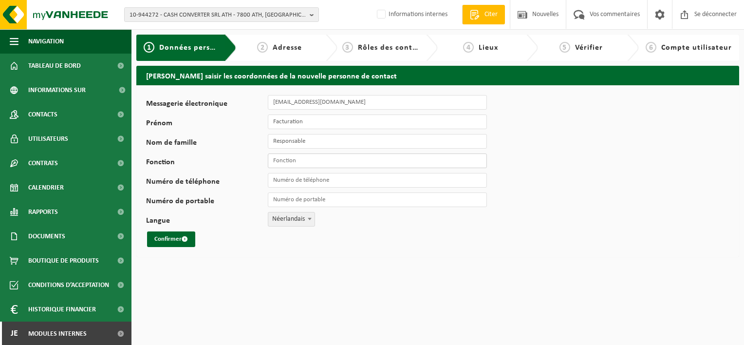
click at [301, 166] on input "Fonction" at bounding box center [377, 160] width 219 height 15
drag, startPoint x: 302, startPoint y: 163, endPoint x: 263, endPoint y: 164, distance: 38.9
click at [263, 164] on div "Fonction collection" at bounding box center [321, 160] width 350 height 15
type input "Facturation"
click at [280, 220] on span "Néerlandais" at bounding box center [291, 219] width 46 height 14
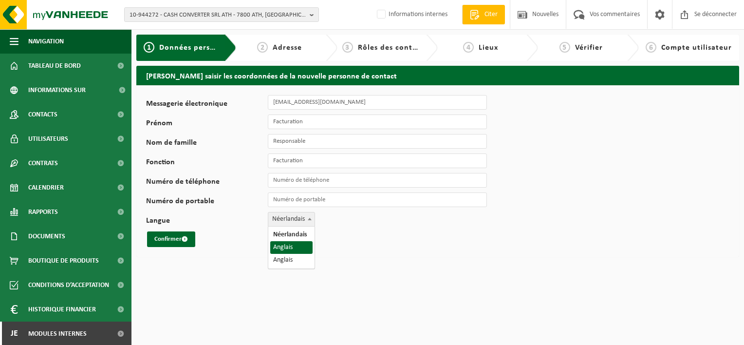
select select "1"
click at [183, 241] on span "submit" at bounding box center [185, 239] width 6 height 6
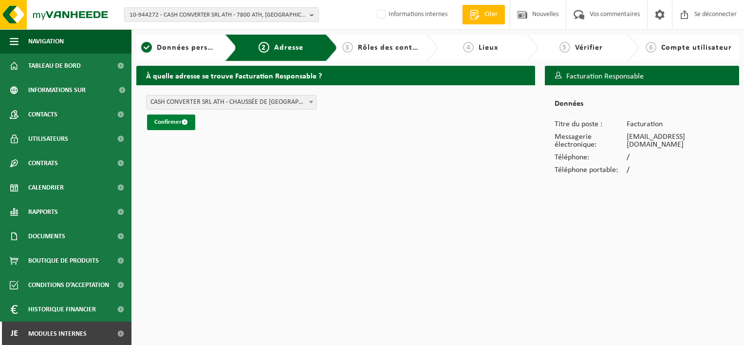
click at [177, 123] on font "Confirmer" at bounding box center [167, 122] width 27 height 6
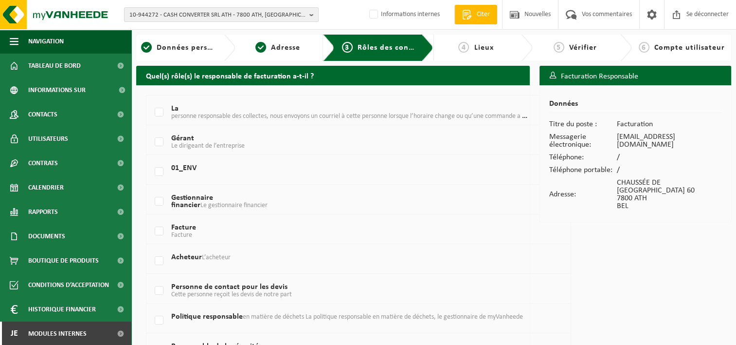
scroll to position [49, 0]
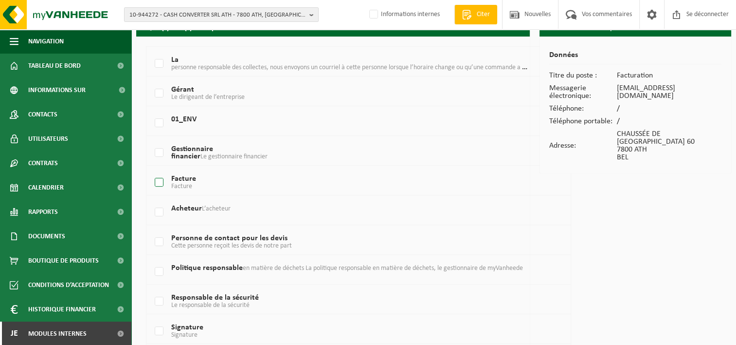
click at [160, 182] on label "Facture Facture" at bounding box center [342, 182] width 378 height 15
click at [151, 170] on input "Facture Facture" at bounding box center [151, 170] width 0 height 0
checkbox input "true"
click at [158, 152] on label "Gestionnaire financier Le gestionnaire financier" at bounding box center [342, 153] width 378 height 15
click at [151, 141] on input "Gestionnaire financier Le gestionnaire financier" at bounding box center [151, 140] width 0 height 0
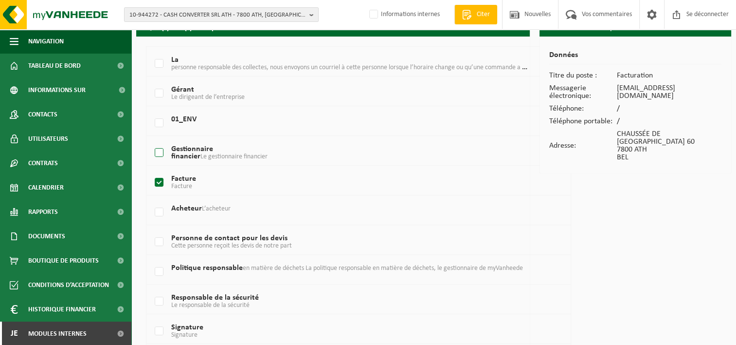
checkbox input "true"
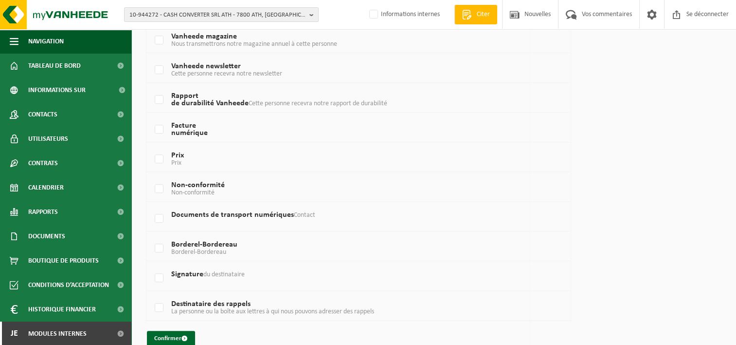
scroll to position [619, 0]
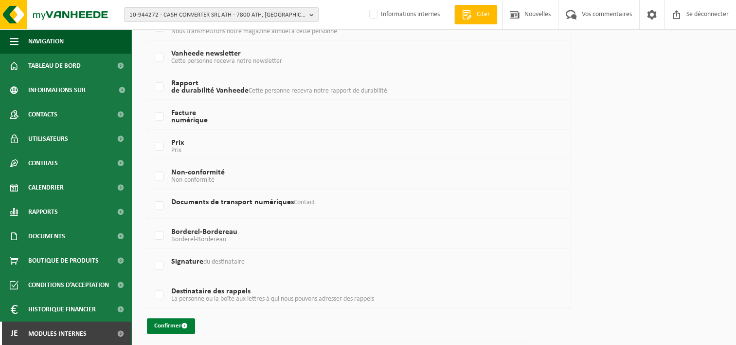
click at [177, 324] on font "Confirmer" at bounding box center [167, 325] width 27 height 6
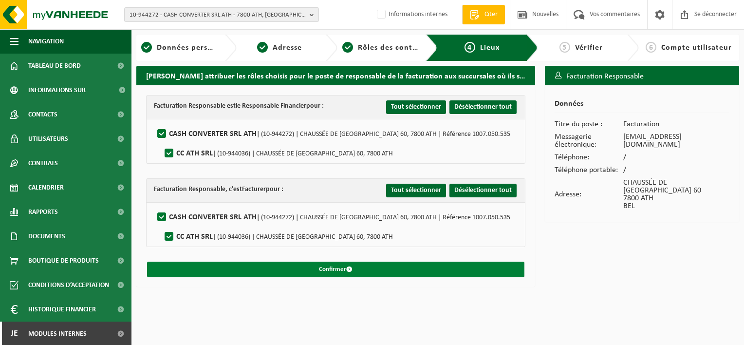
click at [347, 272] on button "Confirmer" at bounding box center [335, 269] width 377 height 16
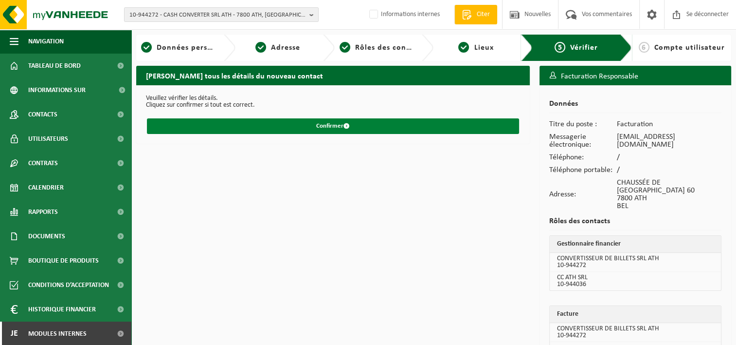
click at [321, 125] on font "Confirmer" at bounding box center [329, 126] width 27 height 6
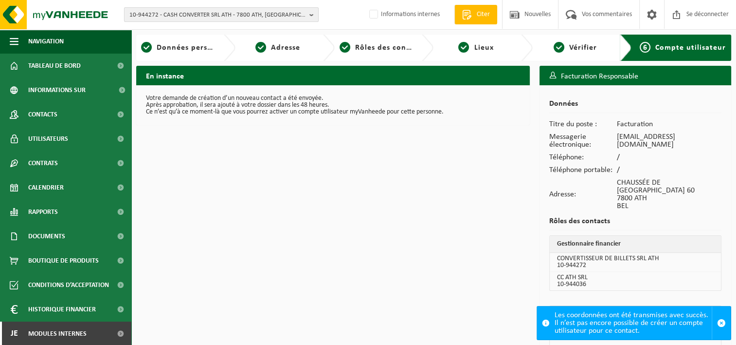
click at [163, 18] on span "10-944272 - CASH CONVERTER SRL ATH - 7800 ATH, [GEOGRAPHIC_DATA] 60" at bounding box center [217, 15] width 176 height 15
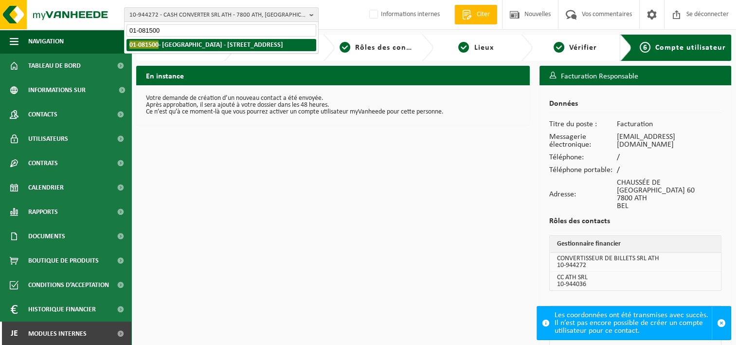
type input "01-081500"
click at [188, 43] on strong "01-081500 - [STREET_ADDRESS]" at bounding box center [206, 44] width 154 height 8
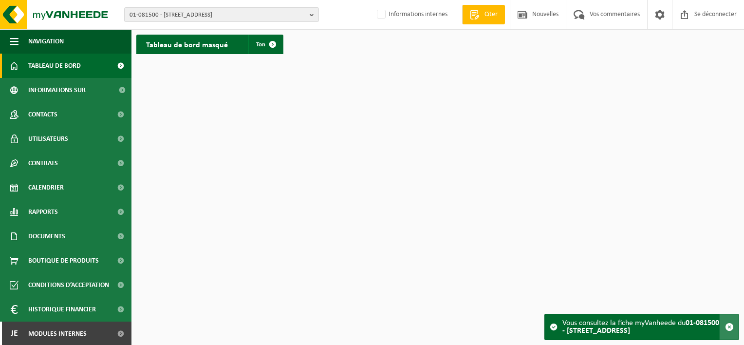
click at [731, 322] on span "button" at bounding box center [729, 326] width 9 height 9
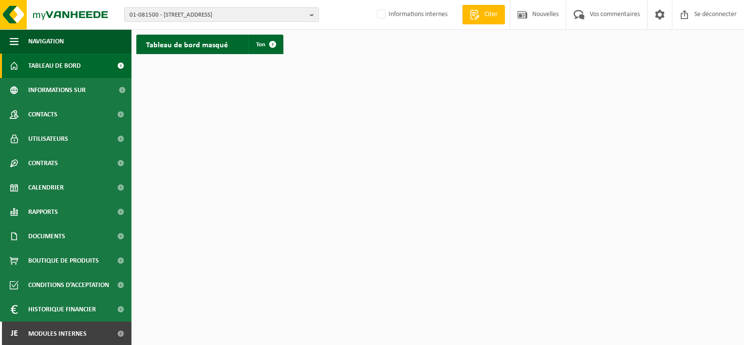
click at [354, 207] on html "01-081500 - BURGO ARDENNES - 6760 VIRTON, RUE DE LA PAPETERIE 1 01-081500 - BUR…" at bounding box center [372, 172] width 744 height 345
click at [53, 109] on span "Contacts" at bounding box center [42, 114] width 29 height 24
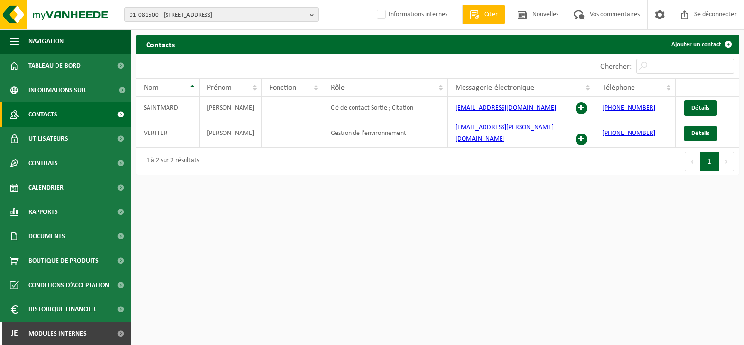
click at [251, 171] on html "01-081500 - [GEOGRAPHIC_DATA] - [GEOGRAPHIC_DATA] 1 01-081500 - [GEOGRAPHIC_DAT…" at bounding box center [372, 172] width 744 height 345
click at [699, 102] on link "Détails" at bounding box center [700, 108] width 33 height 16
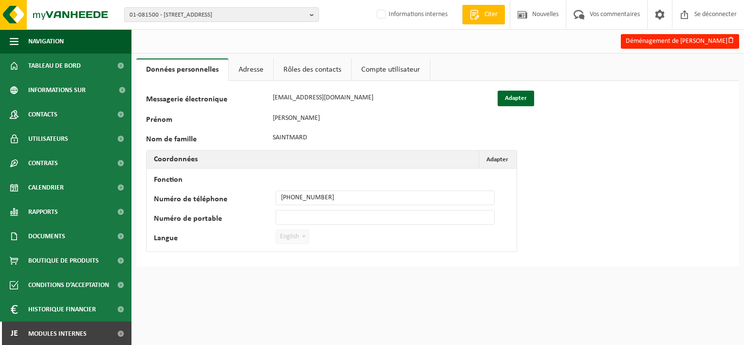
click at [260, 69] on link "Adresse" at bounding box center [251, 69] width 44 height 22
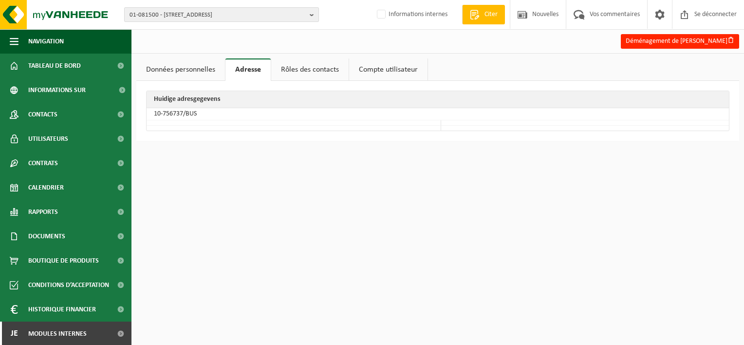
click at [162, 18] on span "01-081500 - BURGO ARDENNES - 6760 VIRTON, RUE DE LA PAPETERIE 1" at bounding box center [217, 15] width 176 height 15
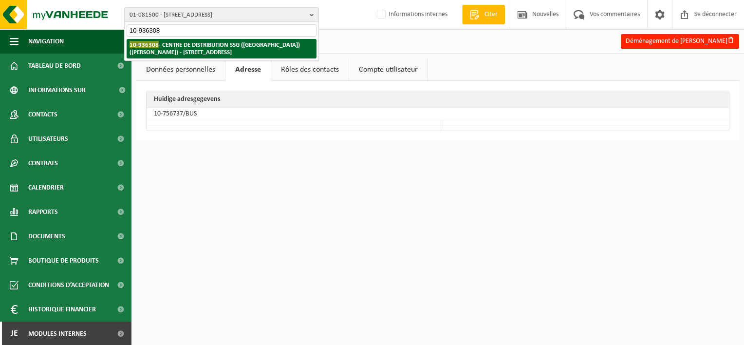
type input "10-936308"
click at [174, 43] on strong "10-936308 - CENTRE DE DISTRIBUTION SSG (EUROPE) (SCOTT) - 6790 AUBANGE, RUE DU …" at bounding box center [214, 48] width 170 height 15
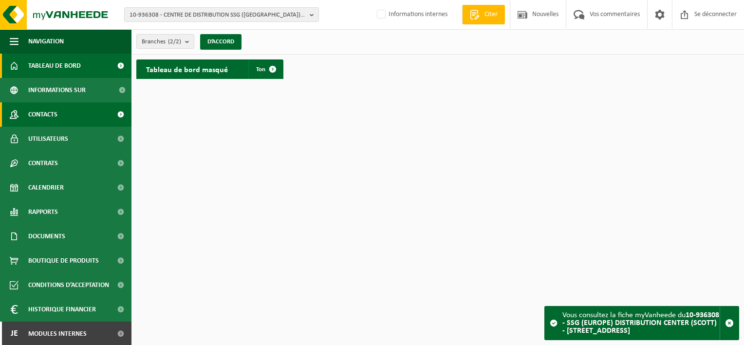
click at [76, 120] on link "Contacts" at bounding box center [65, 114] width 131 height 24
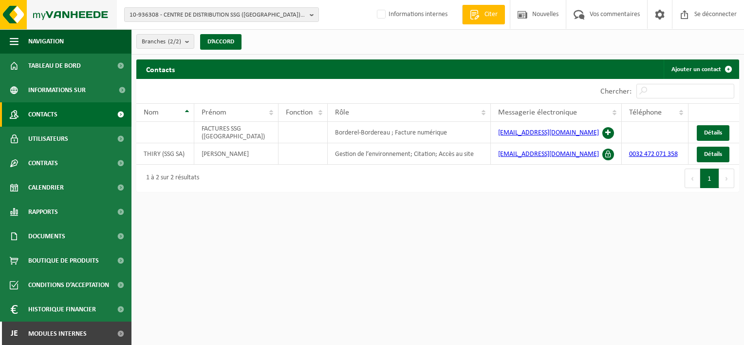
click at [0, 16] on html "10-936308 - CENTRE DE DISTRIBUTION SSG ([GEOGRAPHIC_DATA]) ([PERSON_NAME]) - 67…" at bounding box center [372, 172] width 744 height 345
click at [222, 5] on div "10-936308 - CENTRE DE DISTRIBUTION SSG ([GEOGRAPHIC_DATA]) ([PERSON_NAME]) - 67…" at bounding box center [372, 15] width 744 height 30
click at [218, 6] on div "10-936308 - CENTRE DE DISTRIBUTION SSG ([GEOGRAPHIC_DATA]) ([PERSON_NAME]) - 67…" at bounding box center [372, 15] width 744 height 30
click at [214, 12] on span "10-936308 - CENTRE DE DISTRIBUTION SSG ([GEOGRAPHIC_DATA]) ([PERSON_NAME]) - 67…" at bounding box center [217, 15] width 176 height 15
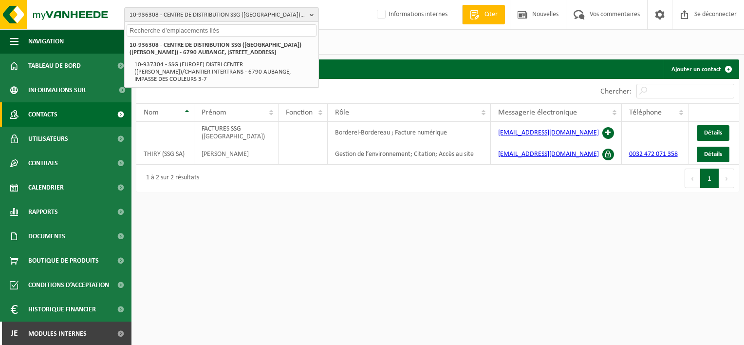
click at [205, 30] on input "text" at bounding box center [222, 30] width 190 height 12
paste input "[EMAIL_ADDRESS][DOMAIN_NAME]"
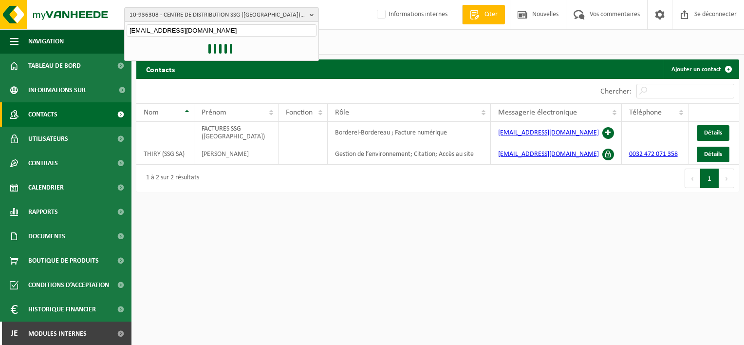
type input "[EMAIL_ADDRESS][DOMAIN_NAME]"
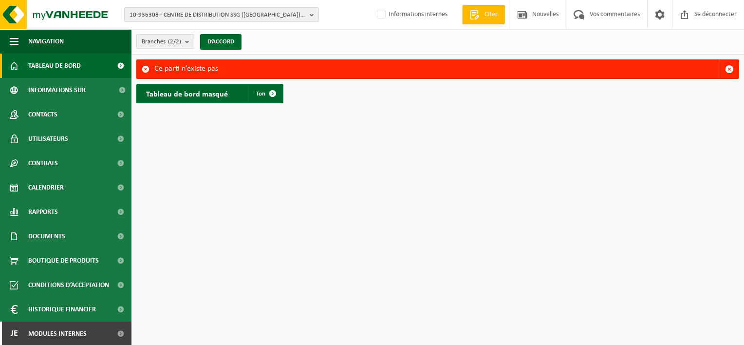
click at [160, 17] on span "10-936308 - CENTRE DE DISTRIBUTION SSG (EUROPE) (SCOTT) - 6790 AUBANGE, RUE DU …" at bounding box center [217, 15] width 176 height 15
type input "01-066008"
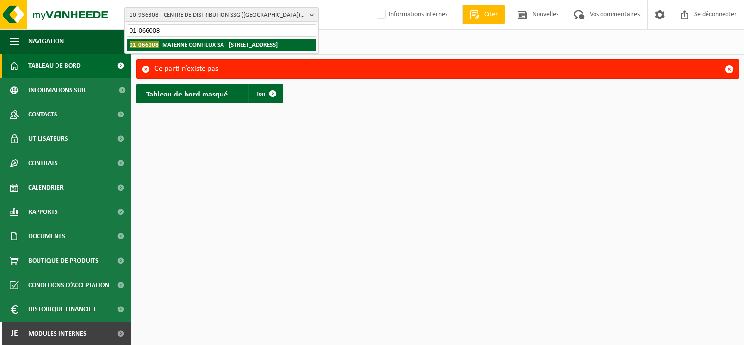
click at [177, 46] on strong "01-066008 - MATERNE CONFILUX SA - 5150 FLOREFFE, ALLÉE DES CERISIERS 1" at bounding box center [203, 44] width 148 height 7
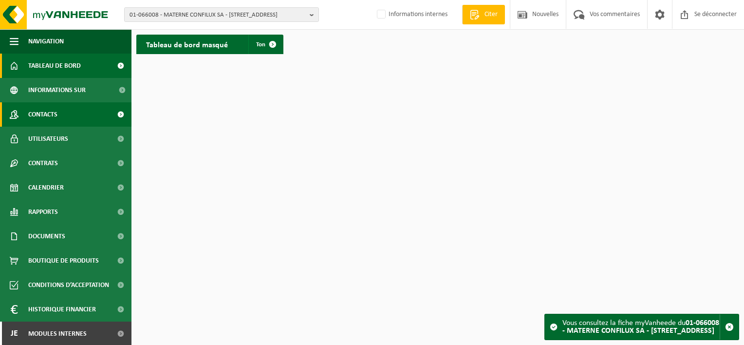
click at [51, 119] on span "Contacts" at bounding box center [42, 114] width 29 height 24
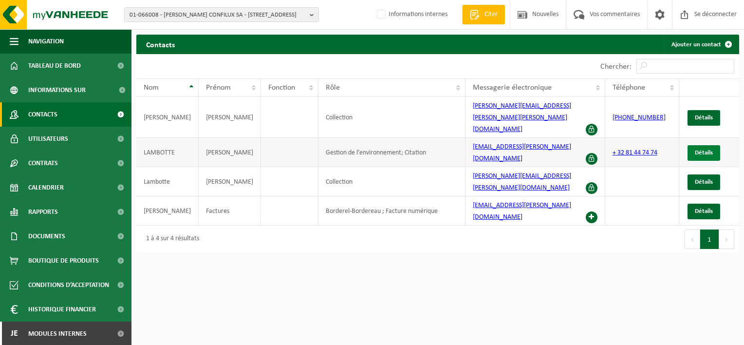
click at [703, 149] on span "Détails" at bounding box center [703, 152] width 18 height 6
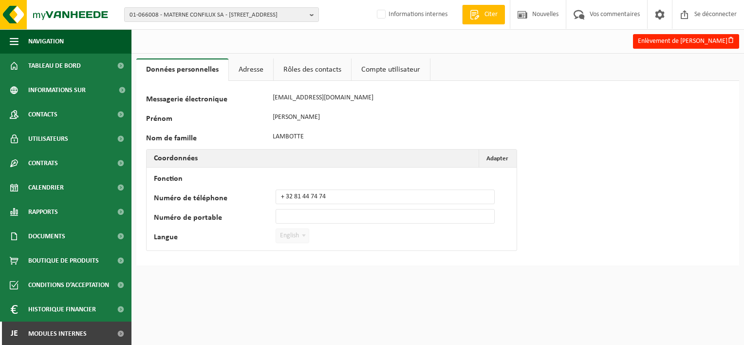
click at [252, 70] on link "Adresse" at bounding box center [251, 69] width 44 height 22
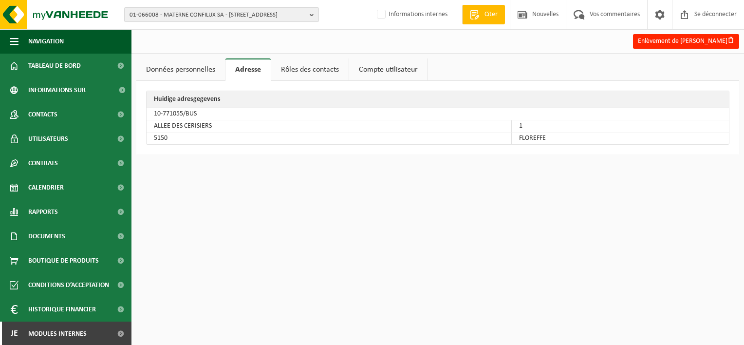
click at [174, 13] on span "01-066008 - MATERNE CONFILUX SA - 5150 FLOREFFE, ALLÉE DES CERISIERS 1" at bounding box center [217, 15] width 176 height 15
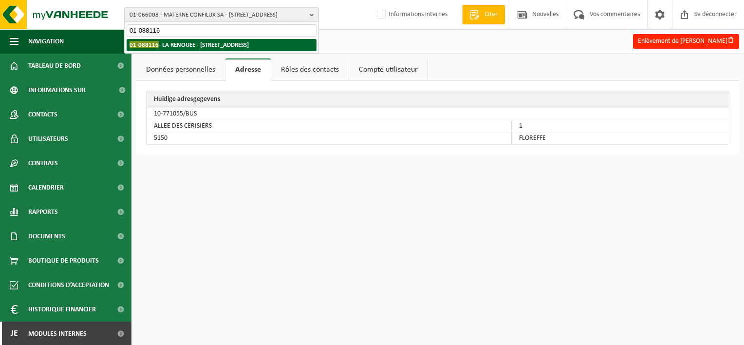
type input "01-088116"
click at [175, 44] on strong "01-088116 - LA RENOUEE - 7012 FLÉNU, RUE DU MOULIN D’EN HAUT 92" at bounding box center [188, 44] width 119 height 7
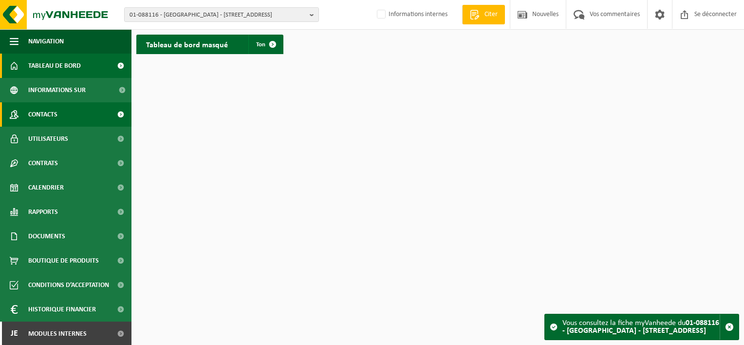
click at [82, 108] on link "Contacts" at bounding box center [65, 114] width 131 height 24
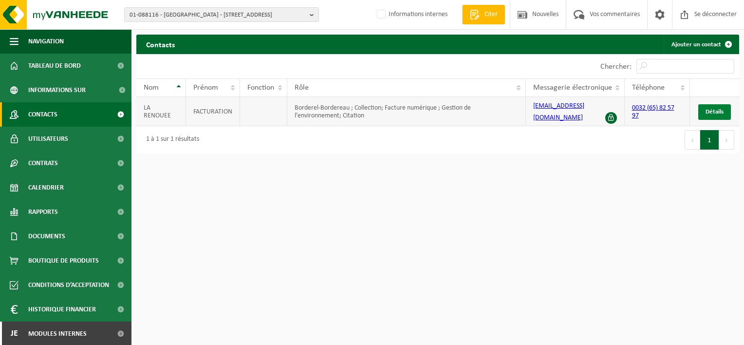
click at [711, 110] on span "Détails" at bounding box center [714, 112] width 18 height 6
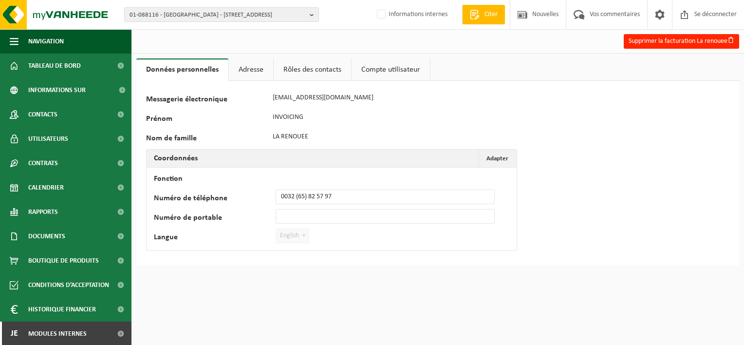
click at [255, 68] on link "Adresse" at bounding box center [251, 69] width 44 height 22
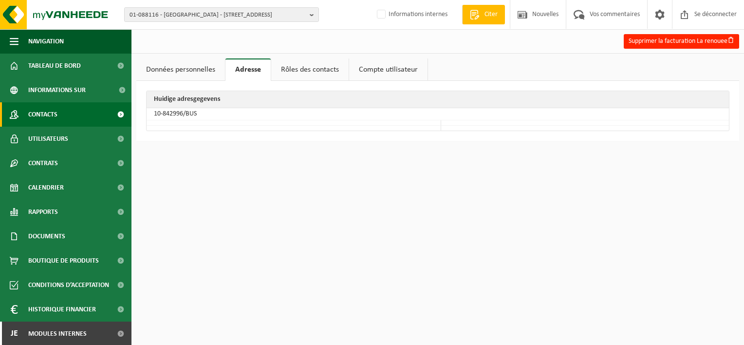
click at [57, 120] on span "Contacts" at bounding box center [42, 114] width 29 height 24
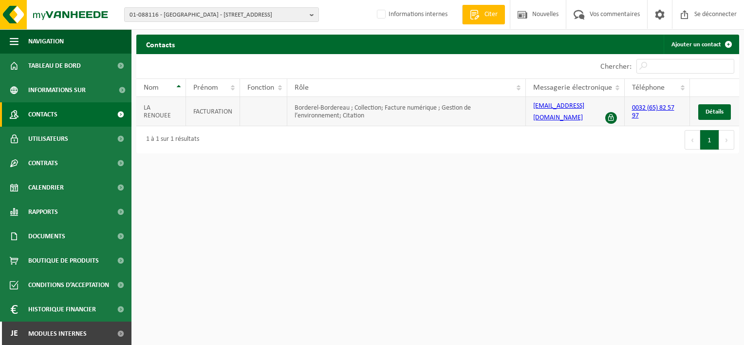
click at [607, 112] on span at bounding box center [611, 118] width 12 height 12
click at [713, 109] on span "Détails" at bounding box center [714, 112] width 18 height 6
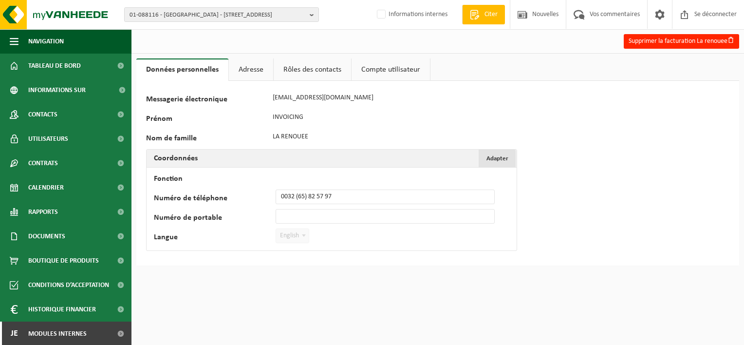
click at [507, 158] on span "Adapter" at bounding box center [497, 158] width 22 height 6
click at [507, 158] on span "Annuler" at bounding box center [497, 158] width 21 height 6
click at [260, 73] on link "Adresse" at bounding box center [251, 69] width 44 height 22
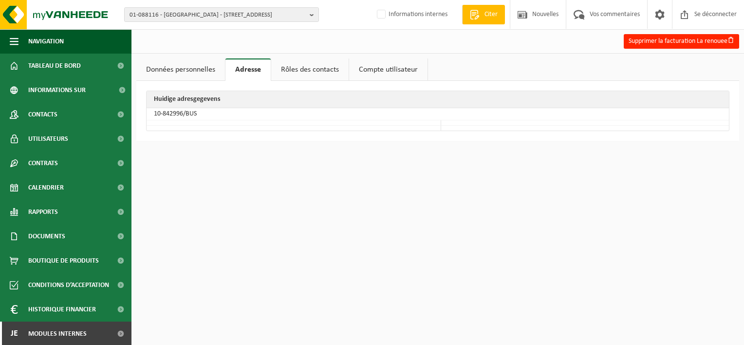
click at [317, 73] on link "Rôles des contacts" at bounding box center [309, 69] width 77 height 22
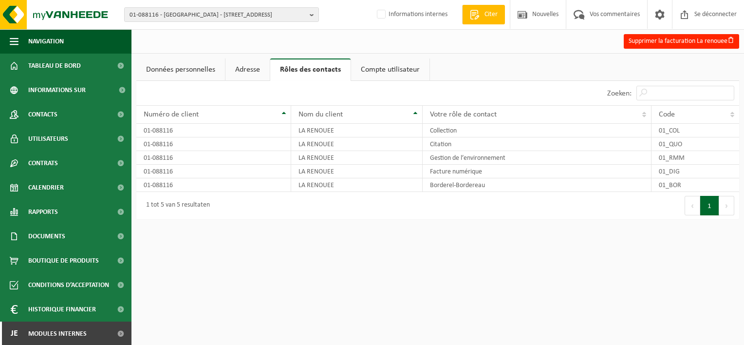
click at [376, 75] on link "Compte utilisateur" at bounding box center [390, 69] width 78 height 22
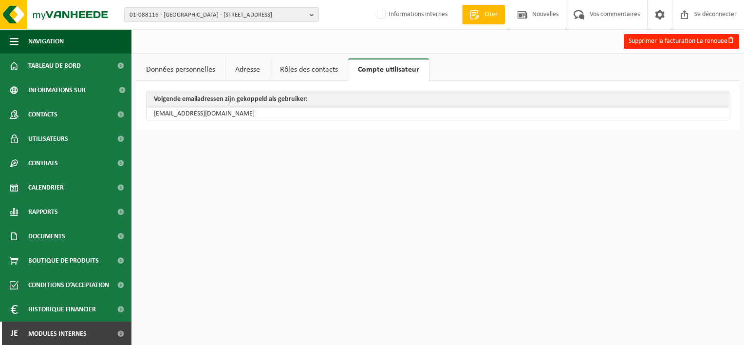
click at [312, 69] on link "Rôles des contacts" at bounding box center [308, 69] width 77 height 22
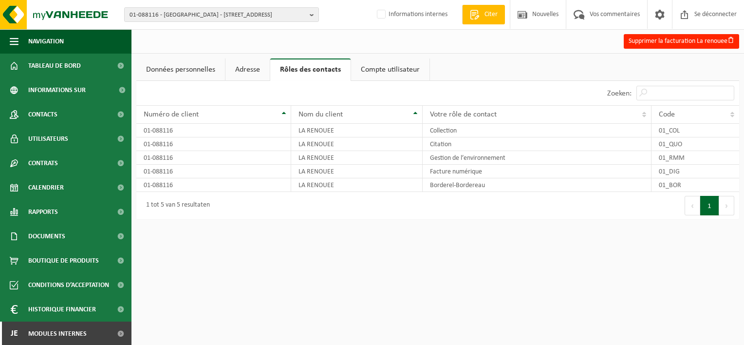
click at [220, 69] on link "Données personnelles" at bounding box center [180, 69] width 89 height 22
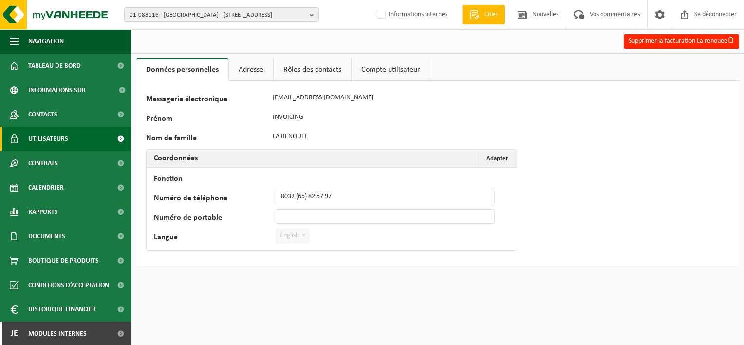
click at [68, 134] on link "Utilisateurs" at bounding box center [65, 139] width 131 height 24
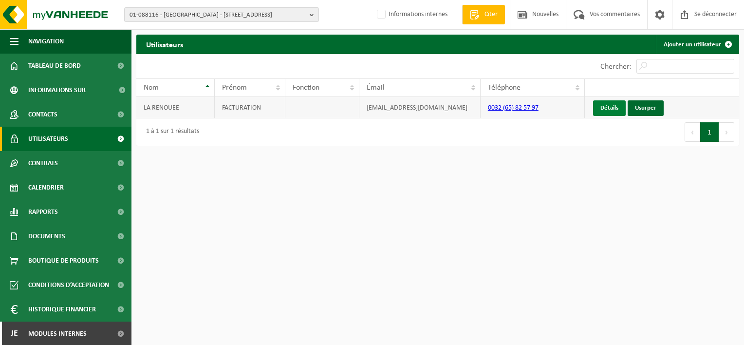
click at [598, 113] on link "Détails" at bounding box center [609, 108] width 33 height 16
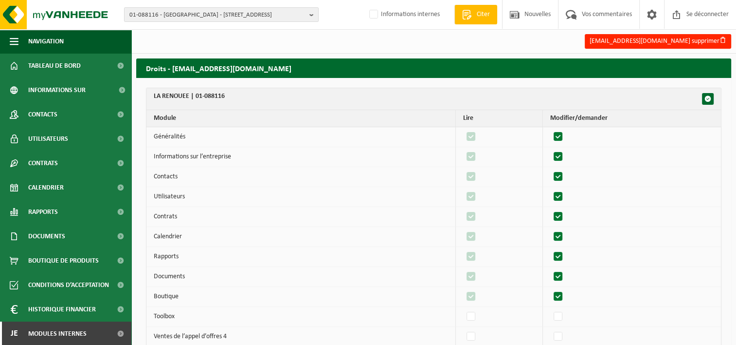
click at [562, 138] on label"] at bounding box center [559, 136] width 14 height 15
click at [550, 129] on input "checkbox" at bounding box center [550, 129] width 0 height 0
checkbox input "false"
click at [560, 152] on label"] at bounding box center [559, 156] width 14 height 15
click at [550, 149] on input "checkbox" at bounding box center [550, 149] width 0 height 0
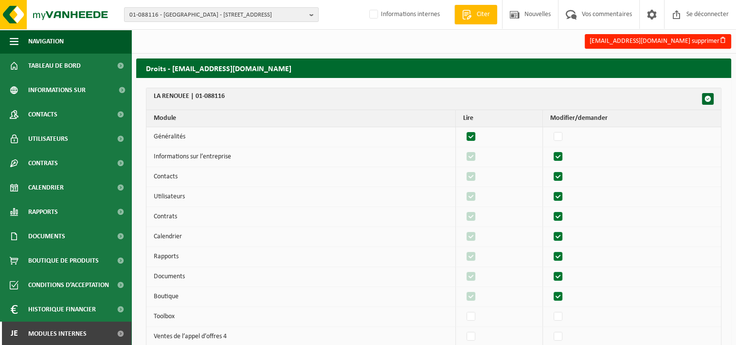
checkbox input "false"
click at [559, 139] on label"] at bounding box center [559, 136] width 14 height 15
click at [550, 129] on input "checkbox" at bounding box center [550, 129] width 0 height 0
checkbox input "true"
click at [561, 155] on label"] at bounding box center [559, 156] width 14 height 15
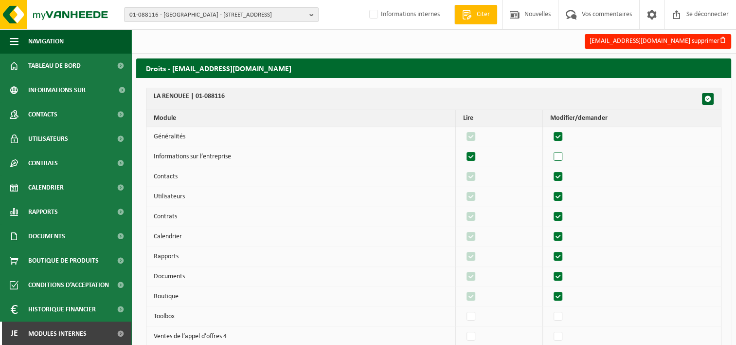
click at [550, 149] on input "checkbox" at bounding box center [550, 149] width 0 height 0
checkbox input "true"
click at [561, 173] on label"] at bounding box center [559, 176] width 14 height 15
click at [550, 169] on input "checkbox" at bounding box center [550, 169] width 0 height 0
click at [561, 174] on label"] at bounding box center [559, 176] width 14 height 15
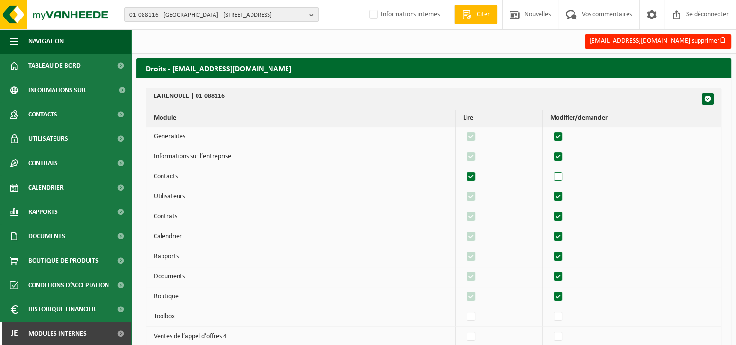
click at [550, 169] on input "checkbox" at bounding box center [550, 169] width 0 height 0
checkbox input "true"
click at [561, 198] on label"] at bounding box center [559, 196] width 14 height 15
click at [550, 189] on input "checkbox" at bounding box center [550, 189] width 0 height 0
click at [561, 198] on label"] at bounding box center [559, 196] width 14 height 15
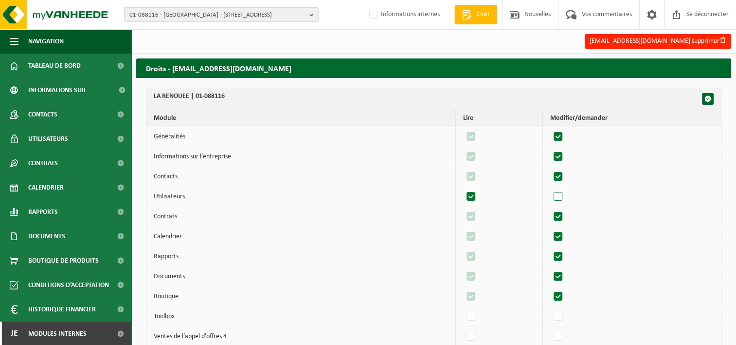
click at [550, 189] on input "checkbox" at bounding box center [550, 189] width 0 height 0
checkbox input "true"
click at [561, 217] on label"] at bounding box center [559, 216] width 14 height 15
click at [550, 209] on input "checkbox" at bounding box center [550, 209] width 0 height 0
click at [561, 217] on label"] at bounding box center [559, 216] width 14 height 15
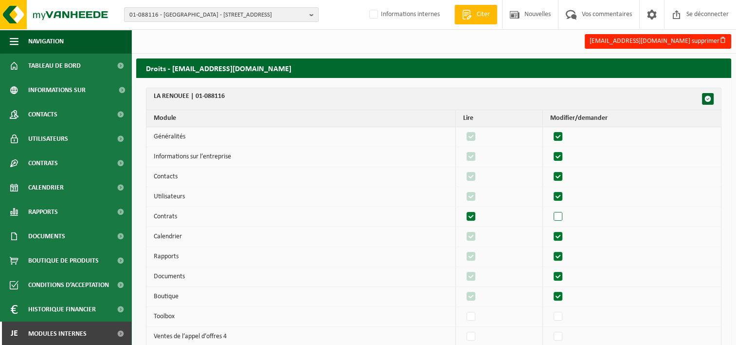
click at [550, 209] on input "checkbox" at bounding box center [550, 209] width 0 height 0
checkbox input "true"
click at [563, 225] on td at bounding box center [632, 217] width 178 height 20
click at [561, 233] on label"] at bounding box center [559, 236] width 14 height 15
click at [550, 229] on input "checkbox" at bounding box center [550, 229] width 0 height 0
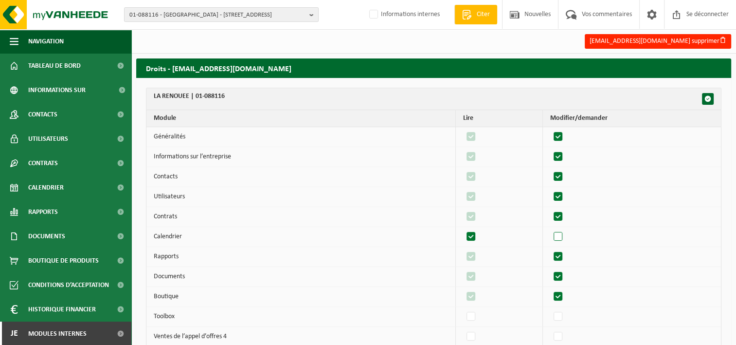
click at [561, 233] on label"] at bounding box center [559, 236] width 14 height 15
click at [550, 229] on input "checkbox" at bounding box center [550, 229] width 0 height 0
checkbox input "true"
click at [565, 253] on label"] at bounding box center [559, 256] width 14 height 15
click at [550, 249] on input "checkbox" at bounding box center [550, 249] width 0 height 0
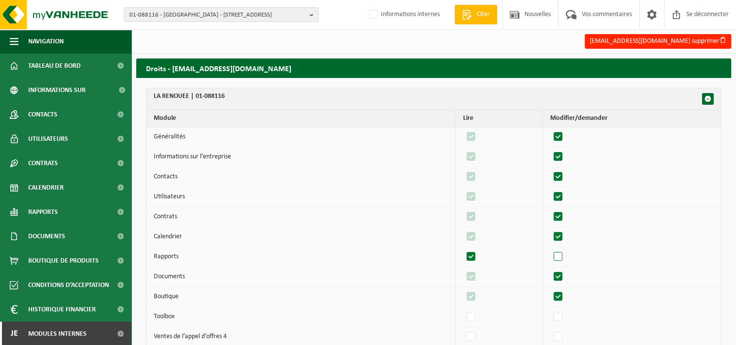
click at [564, 253] on label"] at bounding box center [559, 256] width 14 height 15
click at [550, 249] on input "checkbox" at bounding box center [550, 249] width 0 height 0
checkbox input "true"
click at [563, 272] on label"] at bounding box center [559, 276] width 14 height 15
click at [550, 269] on input "checkbox" at bounding box center [550, 269] width 0 height 0
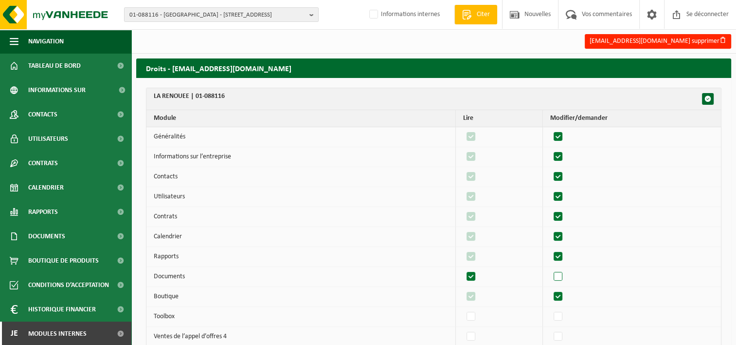
click at [563, 272] on label"] at bounding box center [559, 276] width 14 height 15
click at [550, 269] on input "checkbox" at bounding box center [550, 269] width 0 height 0
checkbox input "true"
click at [565, 295] on label"] at bounding box center [559, 296] width 14 height 15
click at [550, 289] on input "checkbox" at bounding box center [550, 289] width 0 height 0
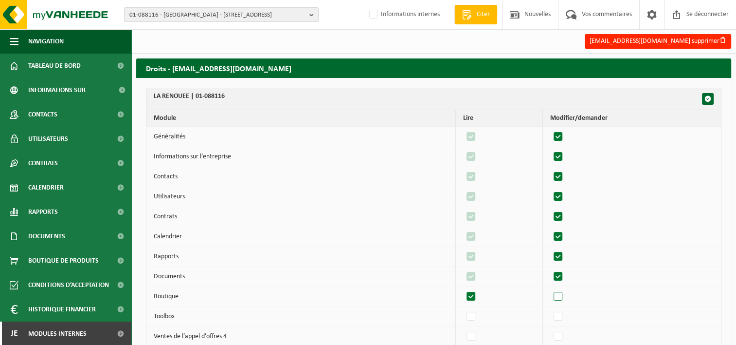
click at [565, 295] on label"] at bounding box center [559, 296] width 14 height 15
click at [550, 289] on input "checkbox" at bounding box center [550, 289] width 0 height 0
checkbox input "true"
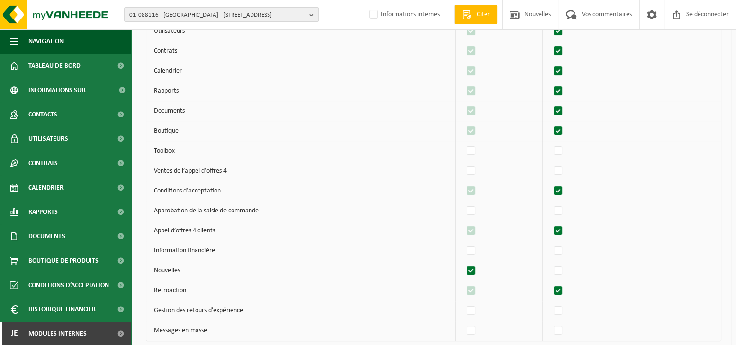
scroll to position [195, 0]
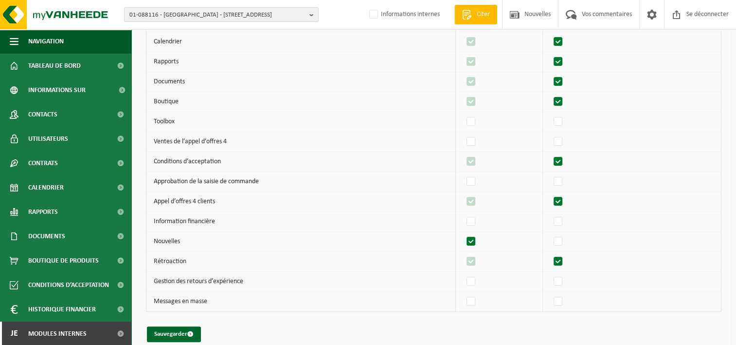
click at [561, 160] on label"] at bounding box center [559, 161] width 14 height 15
click at [550, 154] on input "checkbox" at bounding box center [550, 154] width 0 height 0
click at [561, 160] on label"] at bounding box center [559, 161] width 14 height 15
click at [550, 154] on input "checkbox" at bounding box center [550, 154] width 0 height 0
checkbox input "true"
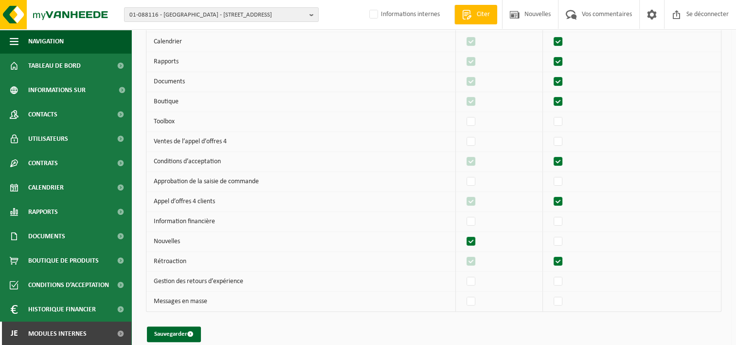
click at [565, 197] on label"] at bounding box center [559, 201] width 14 height 15
click at [550, 194] on input "checkbox" at bounding box center [550, 194] width 0 height 0
click at [564, 197] on label"] at bounding box center [559, 201] width 14 height 15
click at [550, 194] on input "checkbox" at bounding box center [550, 194] width 0 height 0
checkbox input "true"
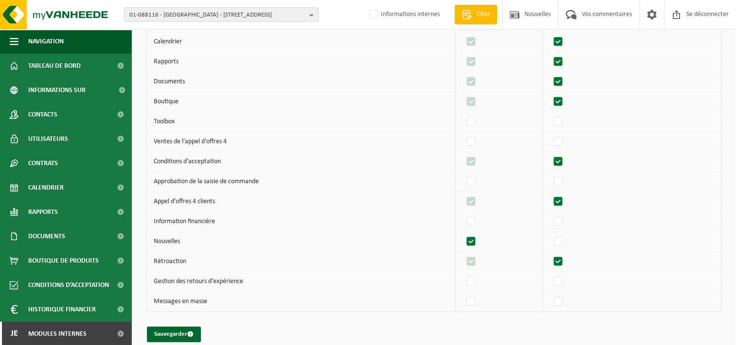
click at [564, 256] on label"] at bounding box center [559, 261] width 14 height 15
click at [550, 254] on input "checkbox" at bounding box center [550, 254] width 0 height 0
click at [564, 256] on label"] at bounding box center [559, 261] width 14 height 15
click at [550, 254] on input "checkbox" at bounding box center [550, 254] width 0 height 0
checkbox input "true"
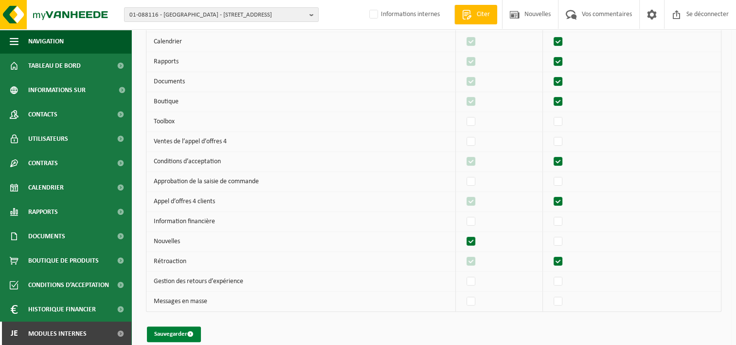
click at [196, 334] on button "Sauvegarder" at bounding box center [174, 334] width 54 height 16
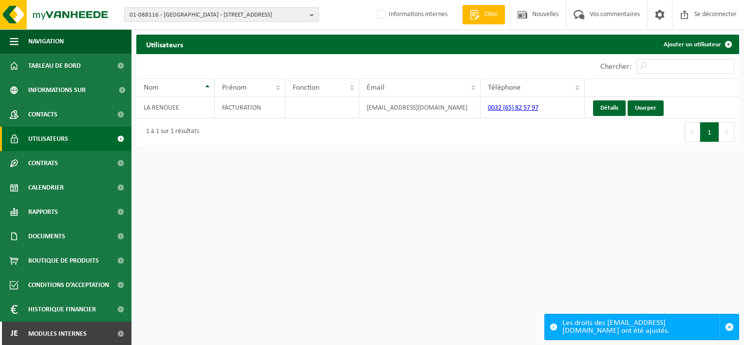
click at [208, 16] on span "01-088116 - [GEOGRAPHIC_DATA] - [STREET_ADDRESS]" at bounding box center [217, 15] width 176 height 15
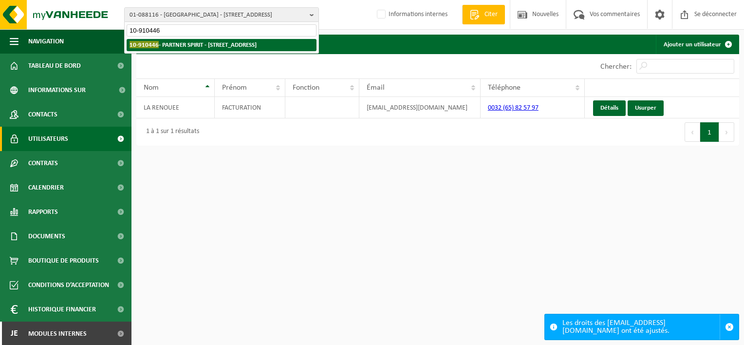
type input "10-910446"
click at [201, 50] on li "10-910446 - PARTNER SPIRIT - [STREET_ADDRESS]" at bounding box center [222, 45] width 190 height 12
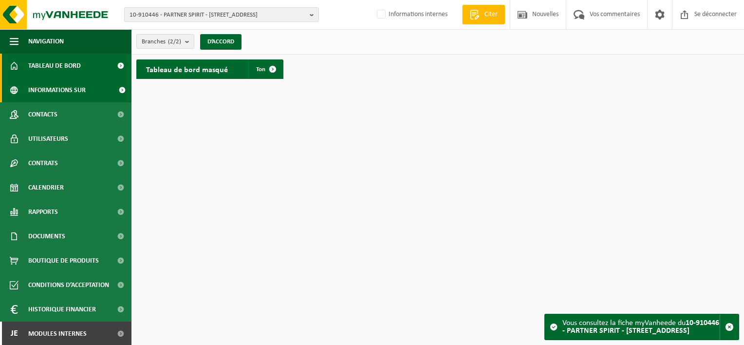
click at [66, 88] on span "Informations sur l’entreprise" at bounding box center [70, 90] width 84 height 24
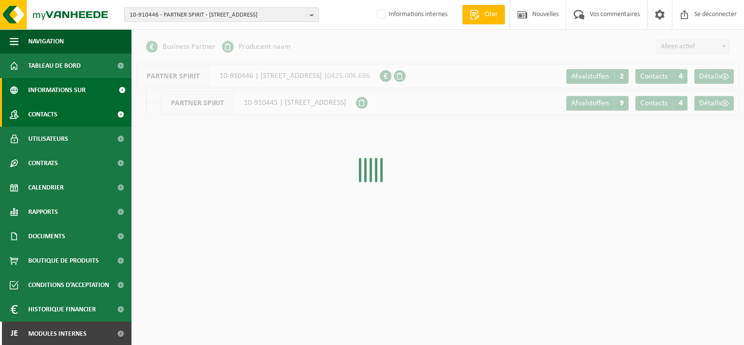
click at [62, 118] on link "Contacts" at bounding box center [65, 114] width 131 height 24
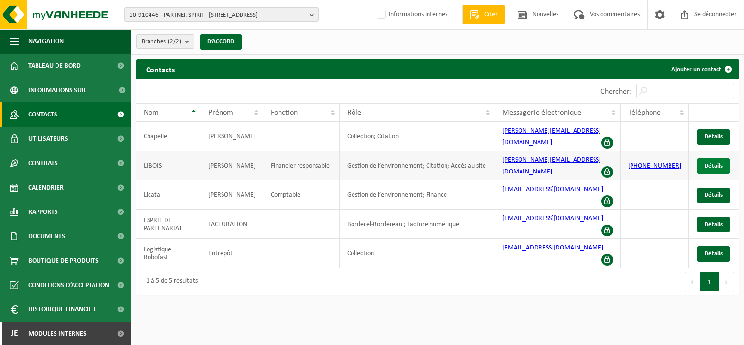
click at [707, 163] on span "Détails" at bounding box center [713, 166] width 18 height 6
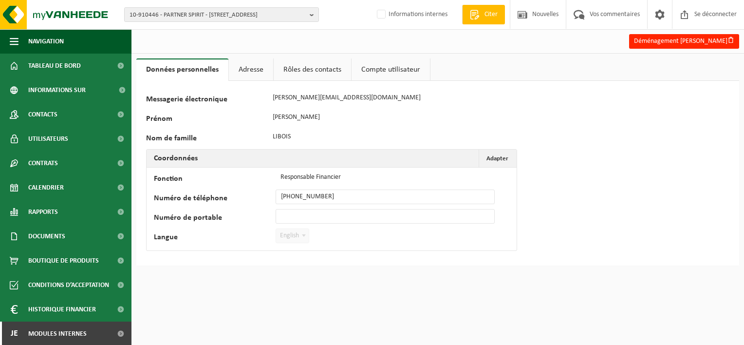
click at [256, 70] on link "Adresse" at bounding box center [251, 69] width 44 height 22
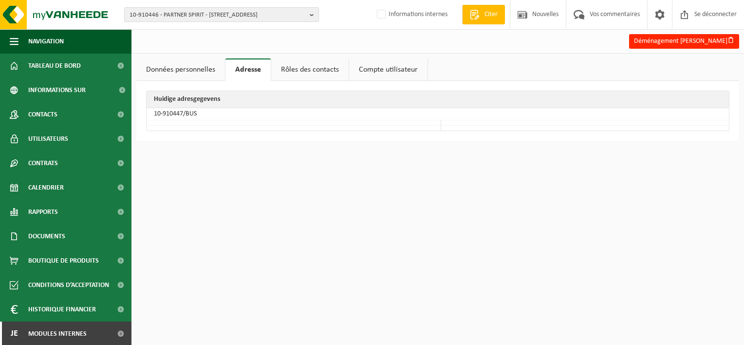
click at [146, 19] on span "10-910446 - PARTNER SPIRIT - 5300 ANDENNE, RUE DU PROGRÈS 34" at bounding box center [217, 15] width 176 height 15
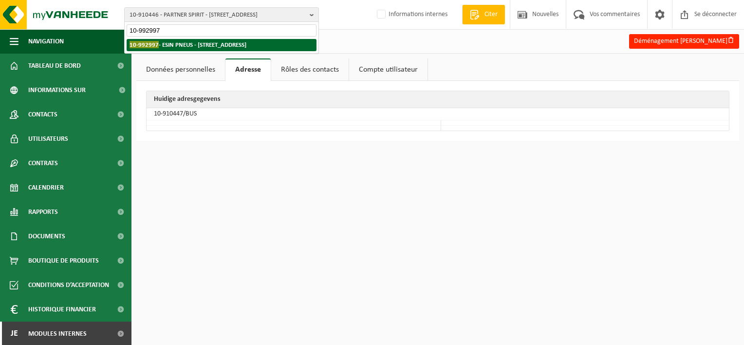
type input "10-992997"
click at [175, 45] on strong "10-992997 - ESIN PNEUS - 7100 LA LOUVIÈRE, RUE HAMOIR 124" at bounding box center [187, 44] width 117 height 7
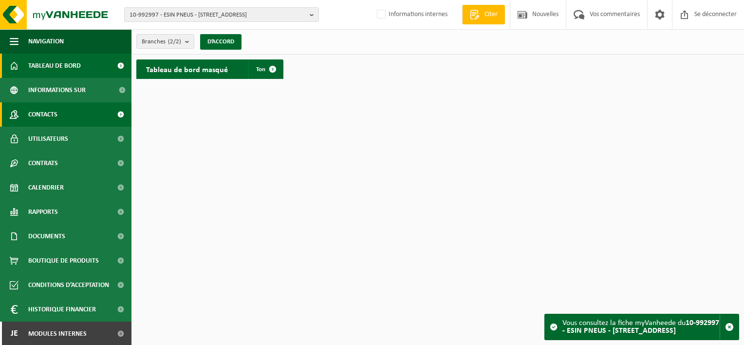
click at [66, 113] on link "Contacts" at bounding box center [65, 114] width 131 height 24
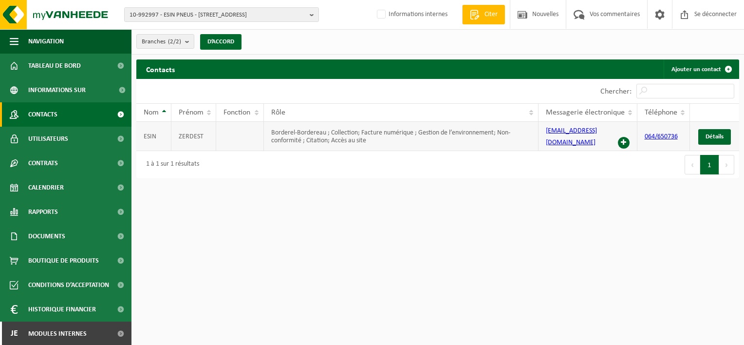
click at [626, 144] on span at bounding box center [624, 143] width 12 height 12
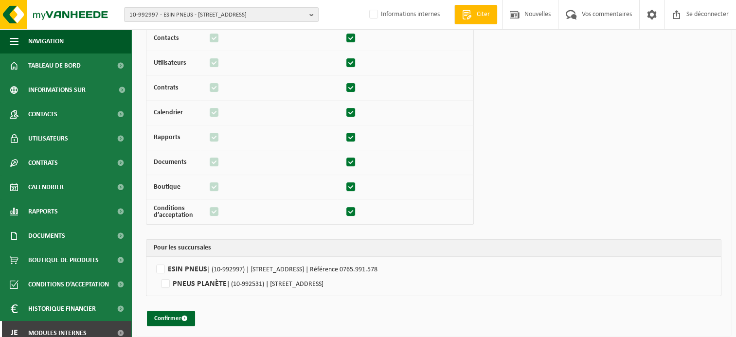
scroll to position [131, 0]
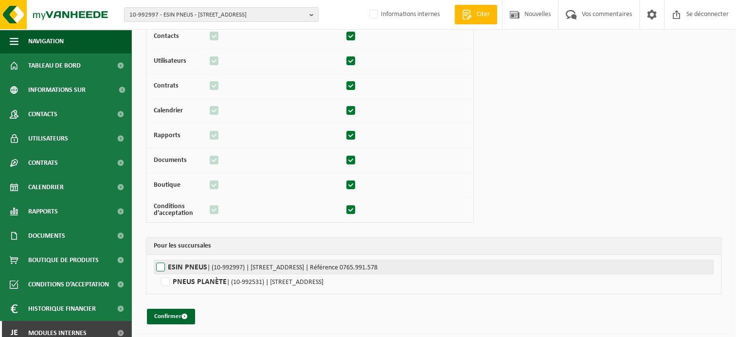
click at [170, 260] on label"] "ESIN PNEUS | (10-992997) | RUE HAMOIR 124, 7100 LA LOUVIÈRE | Référence 0765.99…" at bounding box center [434, 267] width 560 height 15
click at [170, 260] on input "ESIN PNEUS | (10-992997) | RUE HAMOIR 124, 7100 LA LOUVIÈRE | Référence 0765.99…" at bounding box center [522, 267] width 736 height 15
checkbox input "true"
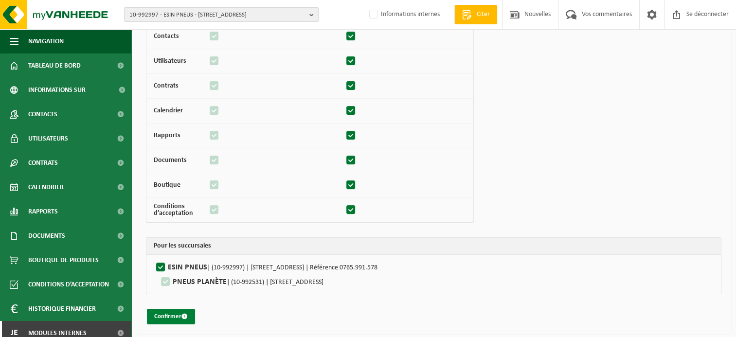
click at [180, 315] on font "Confirmer" at bounding box center [167, 316] width 27 height 6
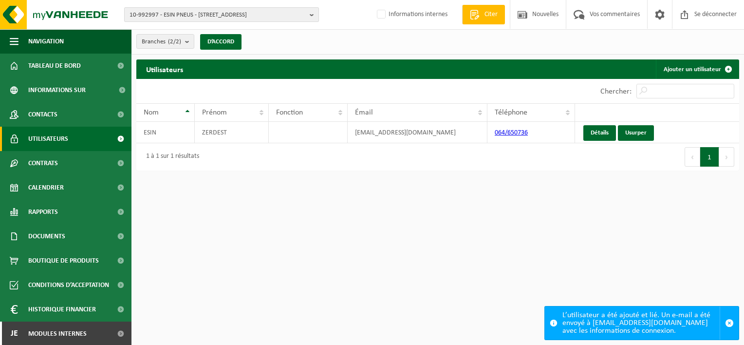
click at [184, 15] on span "10-992997 - ESIN PNEUS - 7100 LA LOUVIÈRE, RUE HAMOIR 124" at bounding box center [217, 15] width 176 height 15
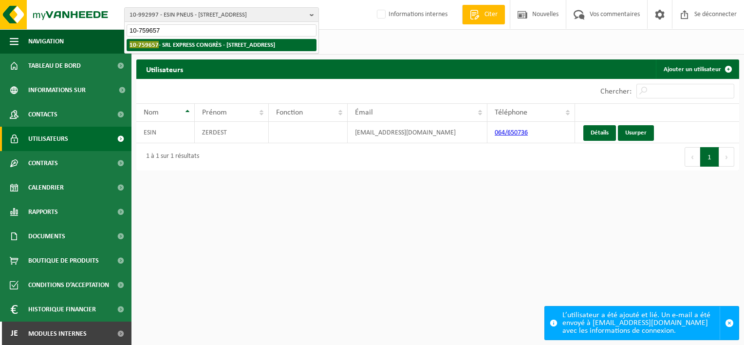
type input "10-759657"
click at [187, 45] on strong "10-759657 - SRL EXPRESS CONGRÈS - 1000 BRUXELLES, RUE ROYALE 49" at bounding box center [202, 44] width 146 height 7
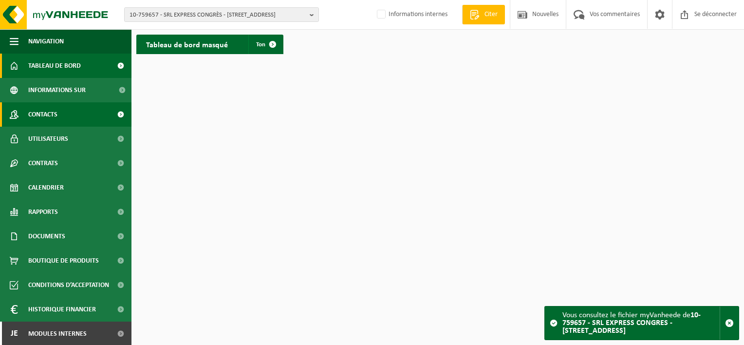
click at [58, 117] on link "Contacts" at bounding box center [65, 114] width 131 height 24
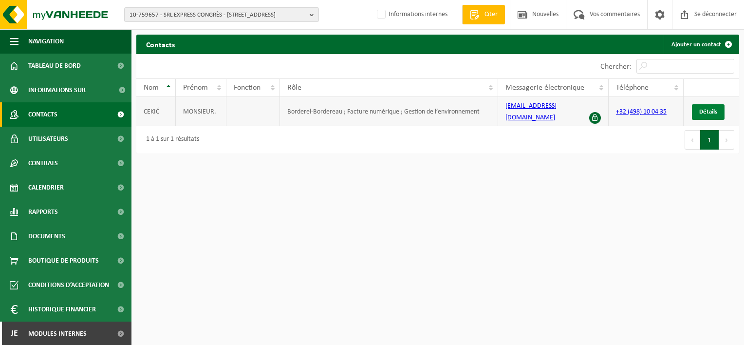
click at [708, 109] on span "Détails" at bounding box center [708, 112] width 18 height 6
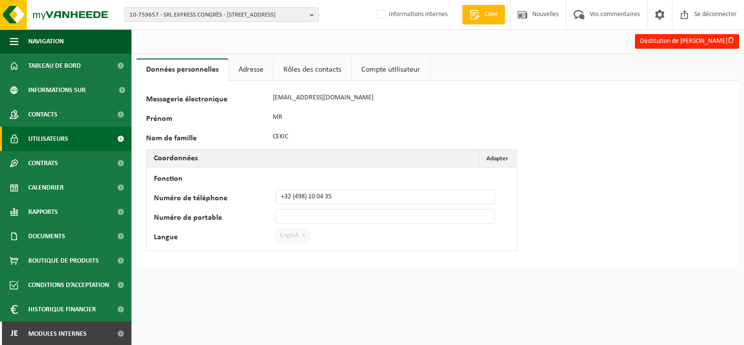
click at [60, 128] on span "Utilisateurs" at bounding box center [48, 139] width 40 height 24
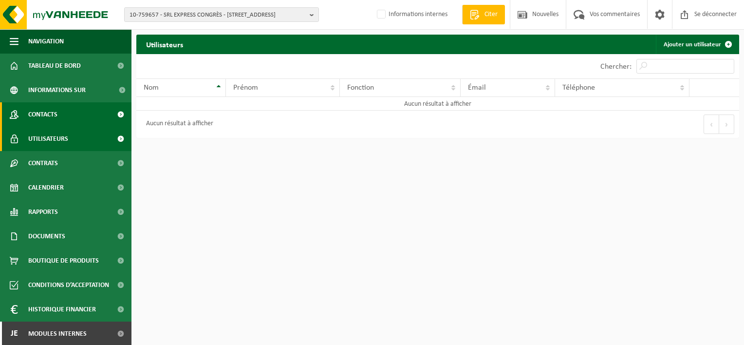
click at [66, 116] on link "Contacts" at bounding box center [65, 114] width 131 height 24
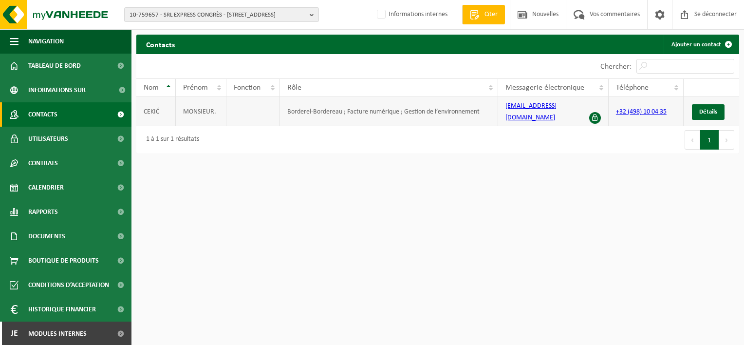
click at [593, 112] on span at bounding box center [595, 118] width 12 height 12
click at [708, 109] on span "Détails" at bounding box center [708, 112] width 18 height 6
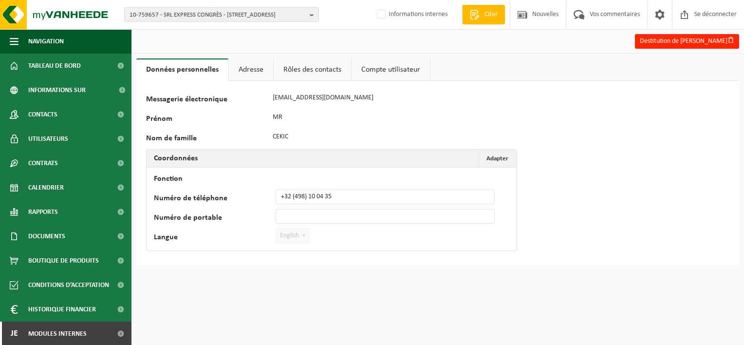
click at [255, 67] on link "Adresse" at bounding box center [251, 69] width 44 height 22
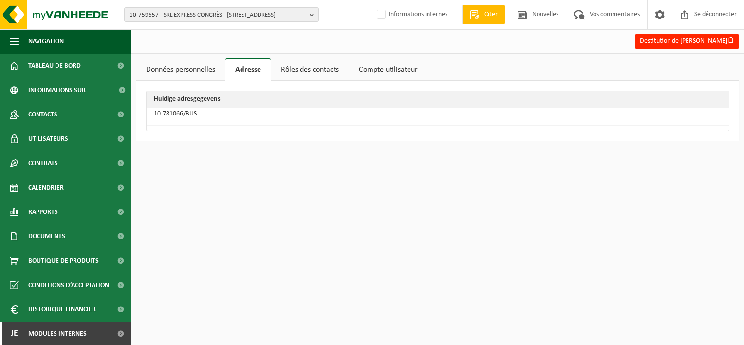
click at [296, 68] on link "Rôles des contacts" at bounding box center [309, 69] width 77 height 22
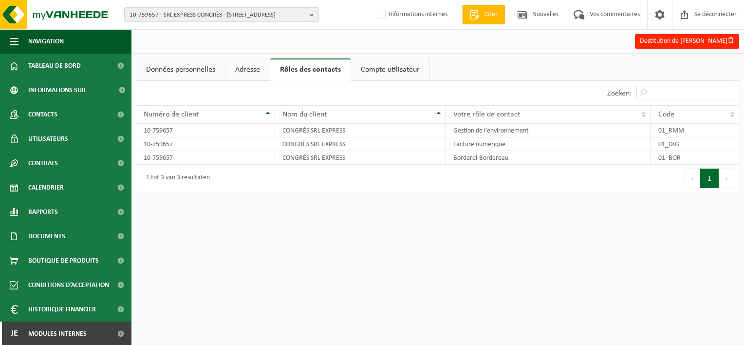
click at [262, 69] on link "Adresse" at bounding box center [247, 69] width 44 height 22
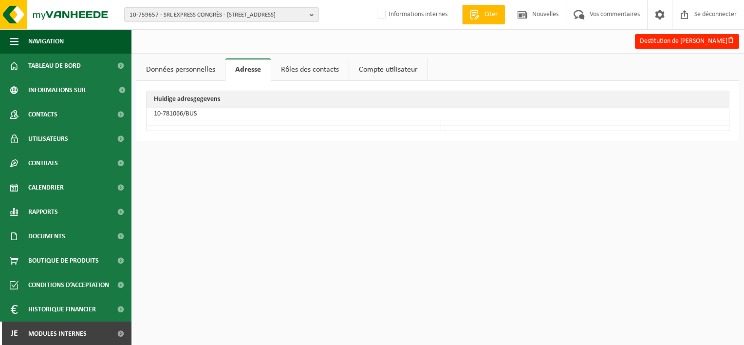
click at [179, 73] on link "Données personnelles" at bounding box center [180, 69] width 89 height 22
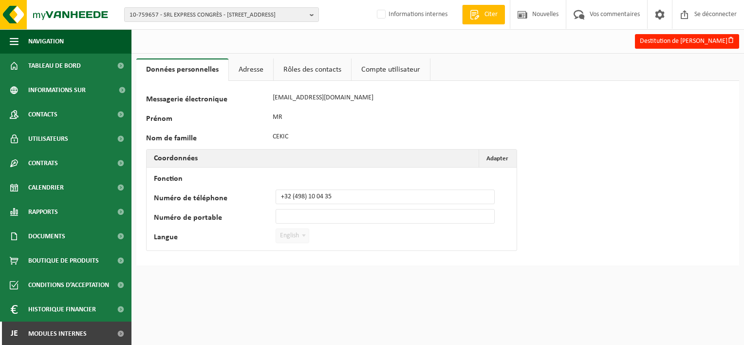
click at [245, 66] on link "Adresse" at bounding box center [251, 69] width 44 height 22
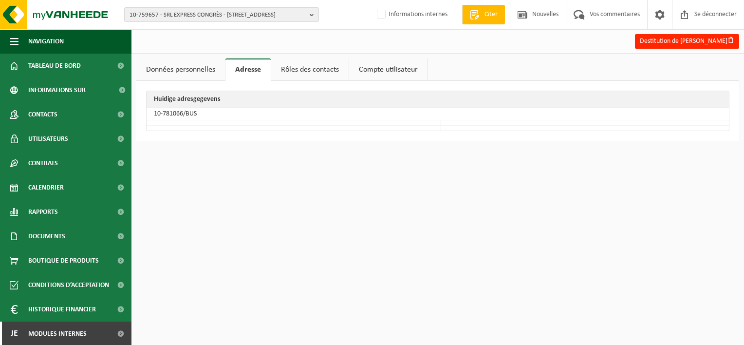
click at [298, 74] on link "Rôles des contacts" at bounding box center [309, 69] width 77 height 22
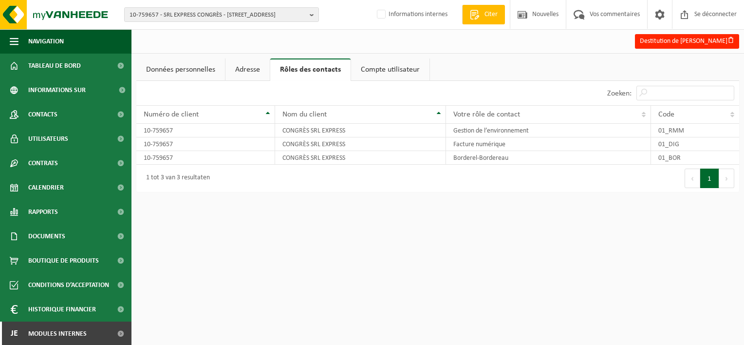
click at [362, 74] on link "Compte utilisateur" at bounding box center [390, 69] width 78 height 22
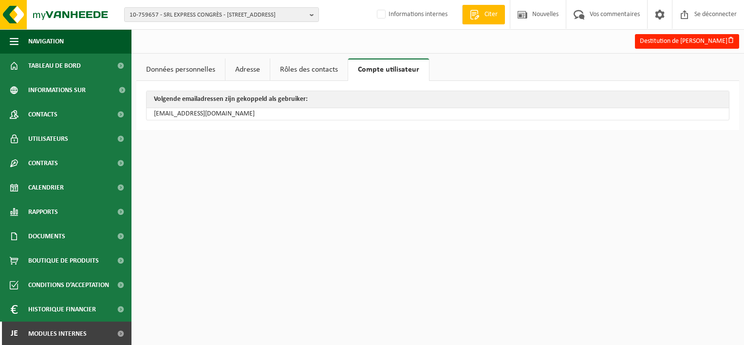
click at [241, 70] on link "Adresse" at bounding box center [247, 69] width 44 height 22
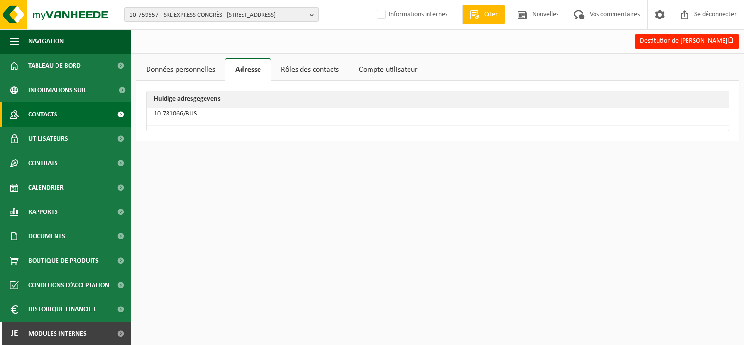
click at [58, 115] on link "Contacts" at bounding box center [65, 114] width 131 height 24
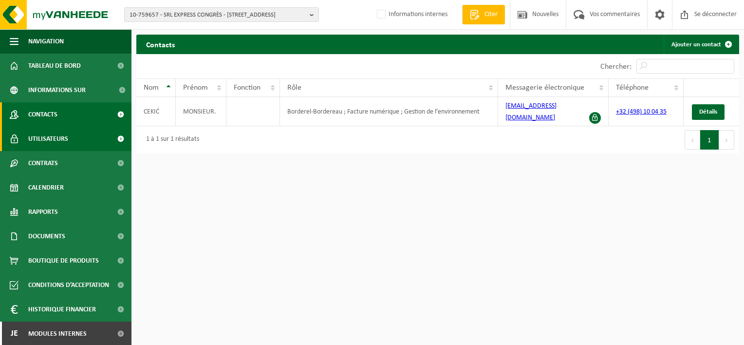
click at [62, 134] on span "Utilisateurs" at bounding box center [48, 139] width 40 height 24
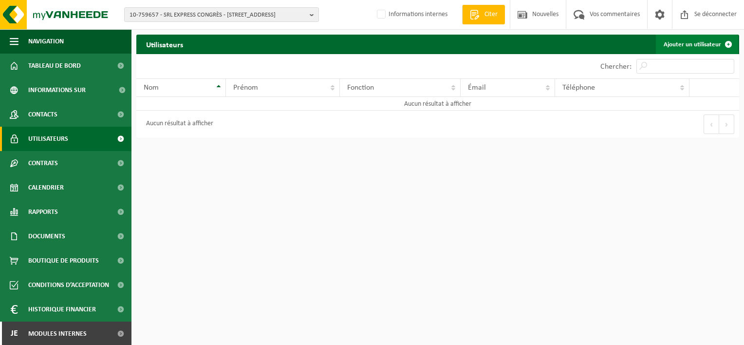
click at [688, 49] on link "Ajouter un utilisateur" at bounding box center [697, 44] width 82 height 19
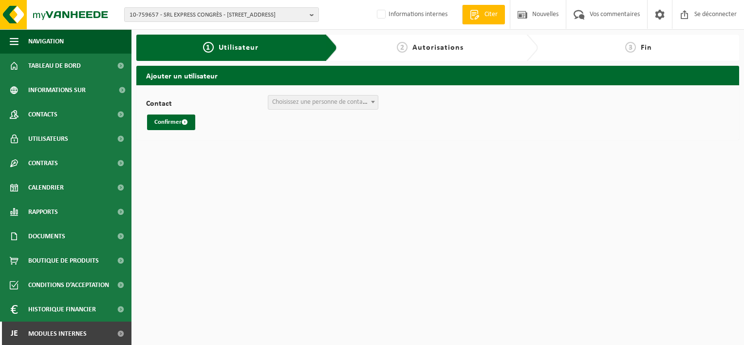
click at [346, 95] on span "Choisissez une personne de contact" at bounding box center [322, 102] width 109 height 14
select select "0"
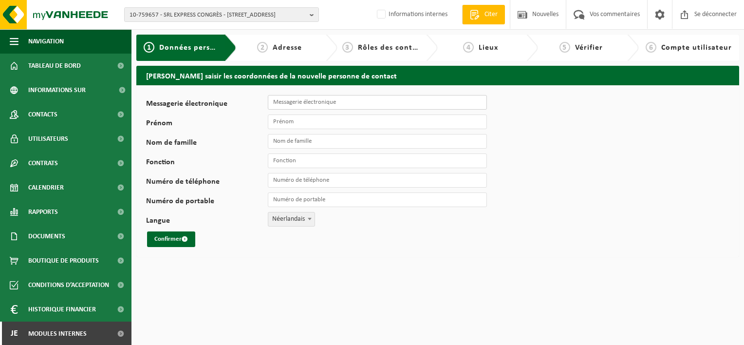
click at [310, 104] on input "Messagerie électronique" at bounding box center [377, 102] width 219 height 15
click at [53, 113] on span "Contacts" at bounding box center [42, 114] width 29 height 24
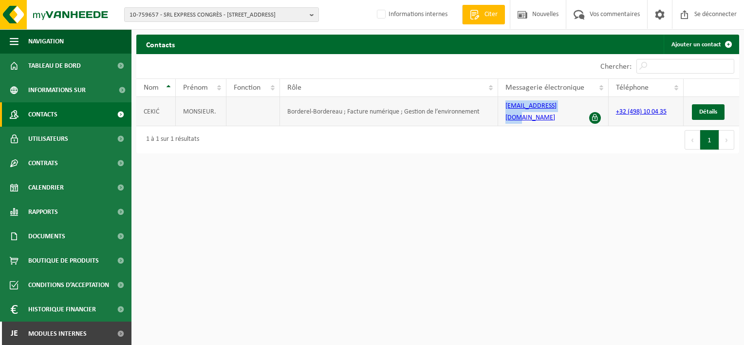
drag, startPoint x: 575, startPoint y: 109, endPoint x: 505, endPoint y: 109, distance: 69.6
click at [505, 109] on td "cekgugu@hotmail.com" at bounding box center [553, 111] width 110 height 29
copy link "cekgugu@hotmail.com"
click at [74, 139] on link "Utilisateurs" at bounding box center [65, 139] width 131 height 24
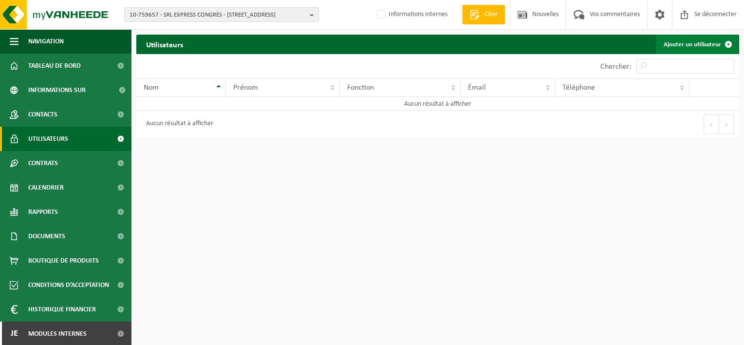
click at [682, 48] on link "Ajouter un utilisateur" at bounding box center [697, 44] width 82 height 19
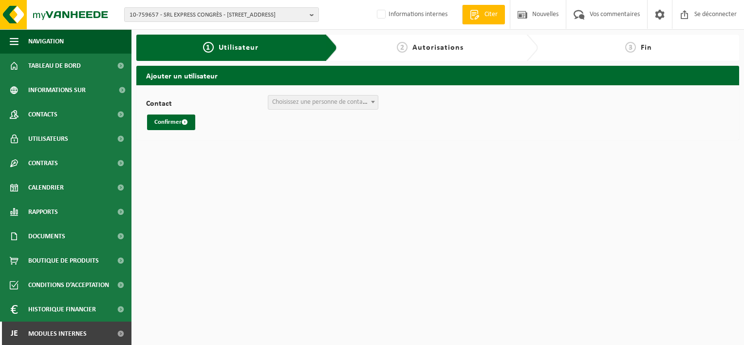
click at [329, 103] on span "Choisissez une personne de contact" at bounding box center [320, 101] width 96 height 7
select select "0"
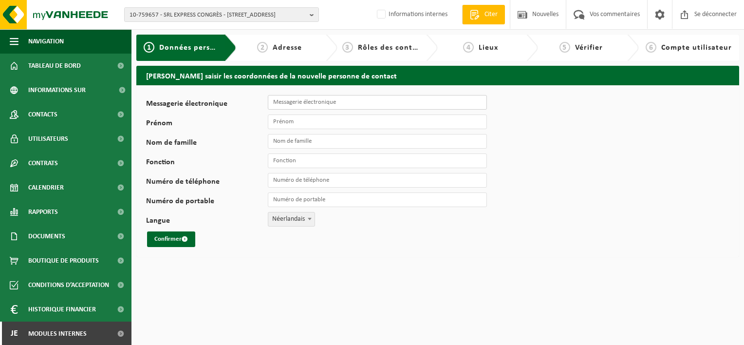
click at [318, 107] on input "Messagerie électronique" at bounding box center [377, 102] width 219 height 15
paste input "[EMAIL_ADDRESS][DOMAIN_NAME]"
type input "[EMAIL_ADDRESS][DOMAIN_NAME]"
click at [308, 117] on input "Prénom" at bounding box center [377, 121] width 219 height 15
type input "Facturation"
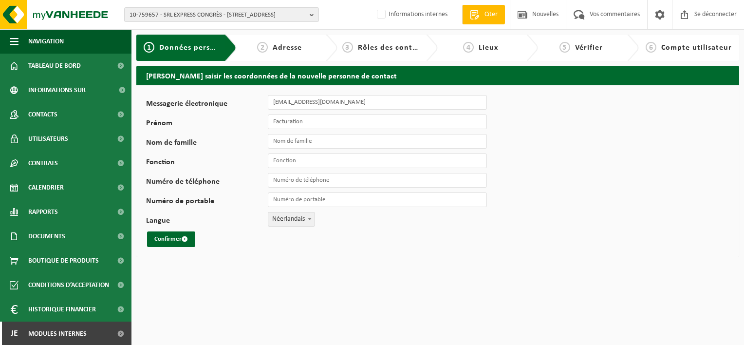
type input "Responsable"
type input "Facturation"
drag, startPoint x: 311, startPoint y: 159, endPoint x: 269, endPoint y: 159, distance: 42.8
click at [269, 159] on input "Facturation" at bounding box center [377, 160] width 219 height 15
drag, startPoint x: 323, startPoint y: 143, endPoint x: 259, endPoint y: 147, distance: 63.9
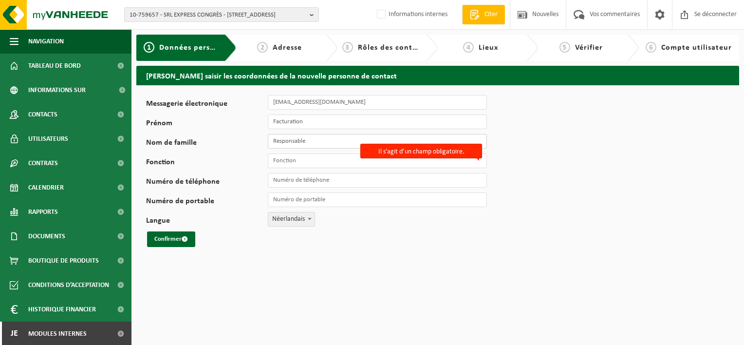
click at [259, 147] on div "Nom de famille Responsable" at bounding box center [321, 141] width 350 height 15
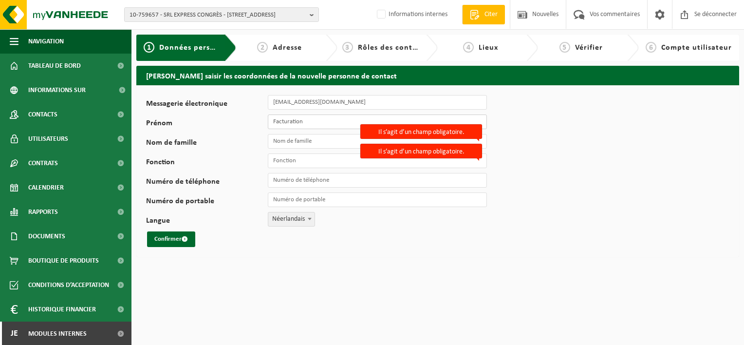
drag, startPoint x: 312, startPoint y: 125, endPoint x: 255, endPoint y: 126, distance: 57.0
click at [255, 126] on div "Prénom Facturation" at bounding box center [321, 121] width 350 height 15
click at [324, 119] on input "Prénom" at bounding box center [377, 121] width 219 height 15
type input "MR"
click at [302, 143] on input "Nom de famille" at bounding box center [377, 141] width 219 height 15
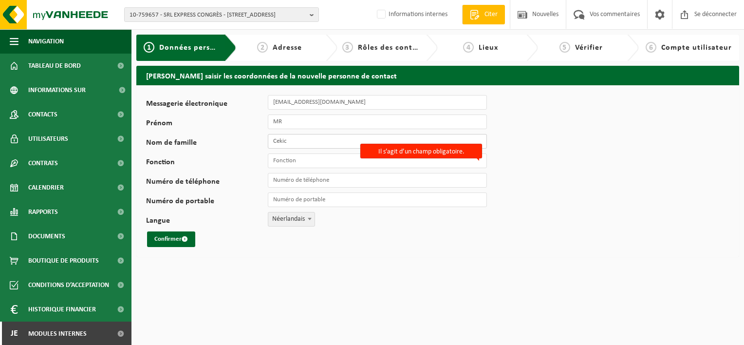
type input "Cekic"
click at [318, 163] on input "Fonction" at bounding box center [377, 160] width 219 height 15
type input "responable"
click at [304, 219] on span "Néerlandais" at bounding box center [291, 219] width 46 height 14
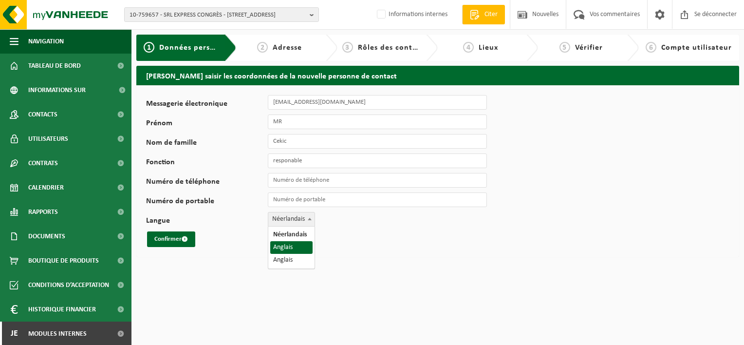
select select "1"
click at [167, 238] on font "Confirmer" at bounding box center [167, 239] width 27 height 6
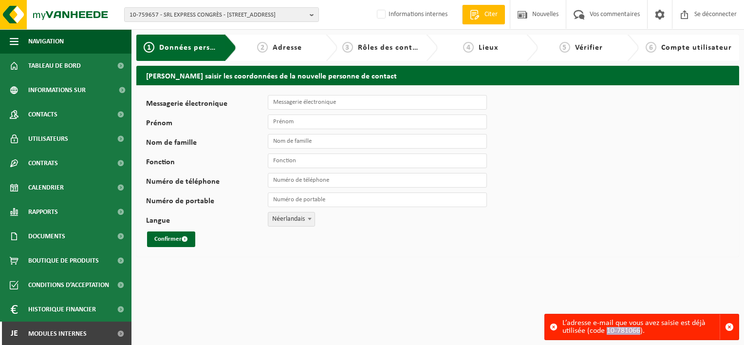
drag, startPoint x: 605, startPoint y: 332, endPoint x: 640, endPoint y: 334, distance: 35.1
click at [640, 334] on div "L’adresse e-mail que vous avez saisie est déjà utilisée (code 10-781066)." at bounding box center [640, 326] width 157 height 25
copy div "10-781066"
click at [56, 328] on span "Modules internes" at bounding box center [57, 333] width 58 height 24
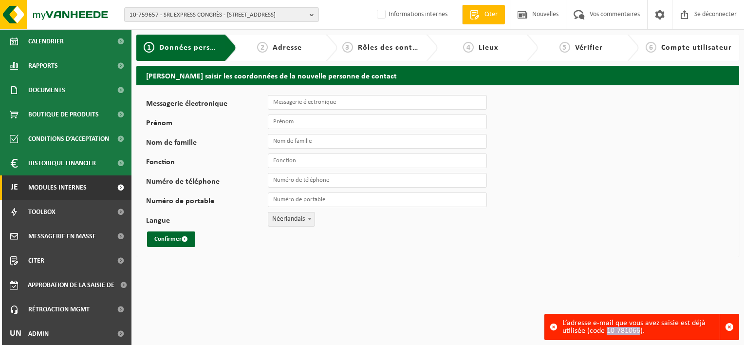
scroll to position [147, 0]
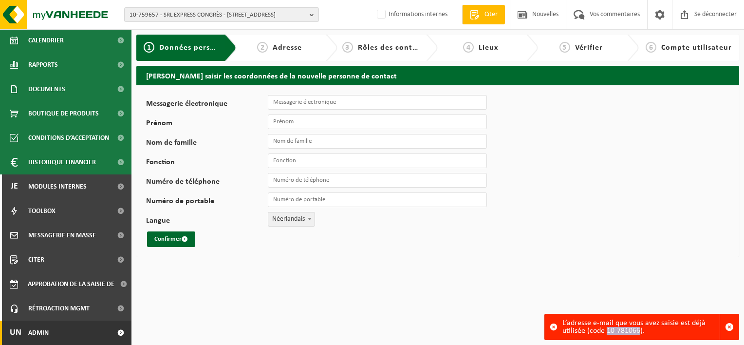
click at [56, 328] on link "Un Admin" at bounding box center [65, 332] width 131 height 24
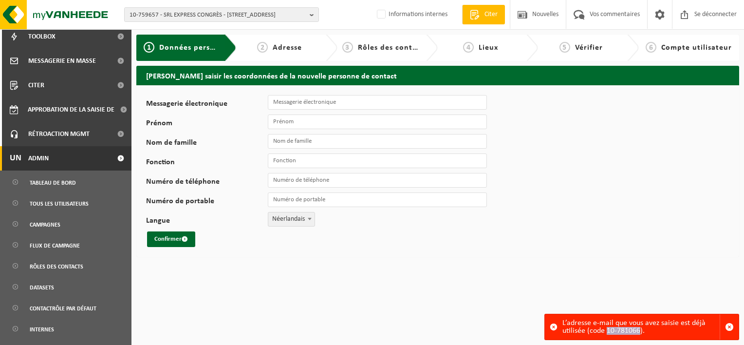
scroll to position [342, 0]
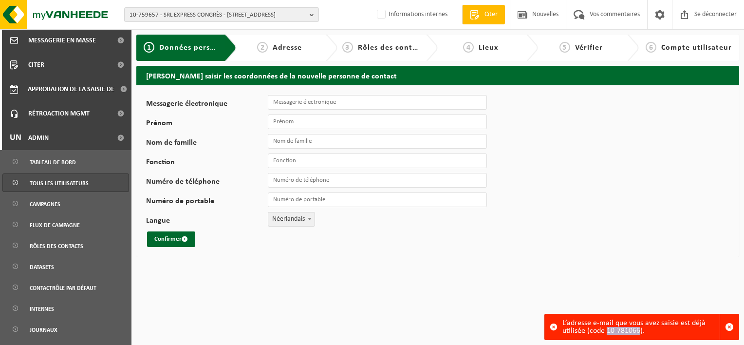
click at [72, 187] on span "Tous les utilisateurs" at bounding box center [59, 183] width 59 height 18
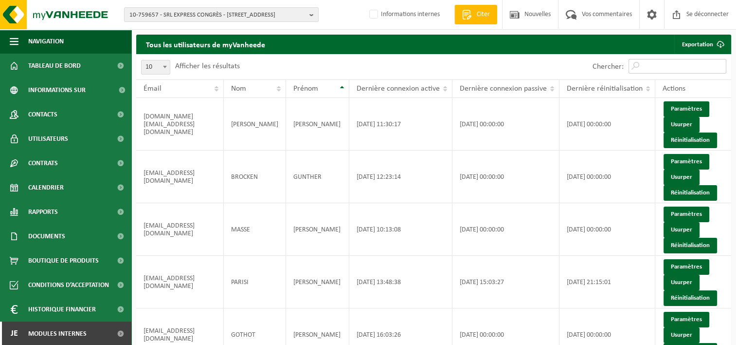
click at [672, 63] on input "Chercher:" at bounding box center [678, 66] width 98 height 15
paste input "10-781066"
type input "10-781066"
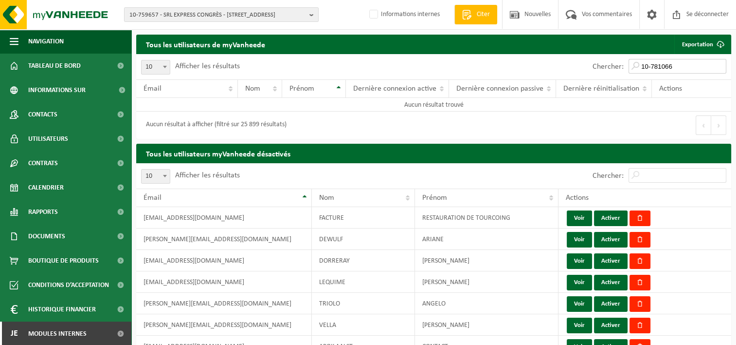
drag, startPoint x: 688, startPoint y: 68, endPoint x: 580, endPoint y: 67, distance: 108.0
click at [580, 67] on div "Chercher: 10-781066" at bounding box center [583, 66] width 298 height 25
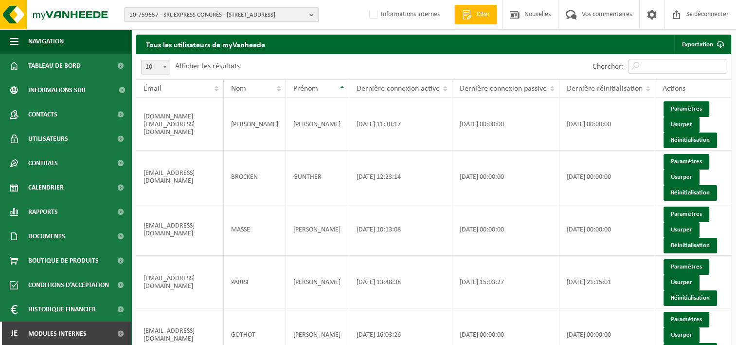
drag, startPoint x: 656, startPoint y: 58, endPoint x: 656, endPoint y: 66, distance: 7.8
click at [656, 59] on input "Chercher:" at bounding box center [678, 66] width 98 height 15
paste input "10-781066"
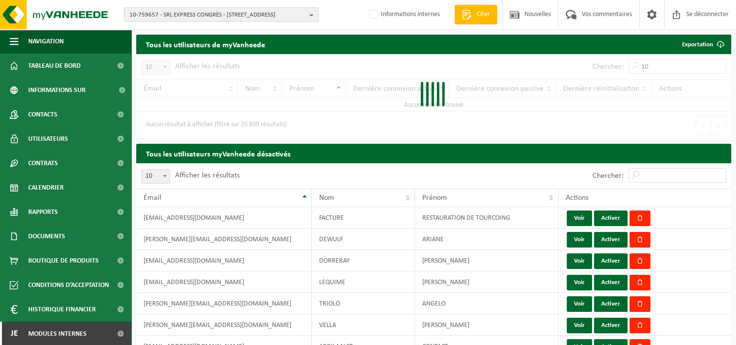
type input "1"
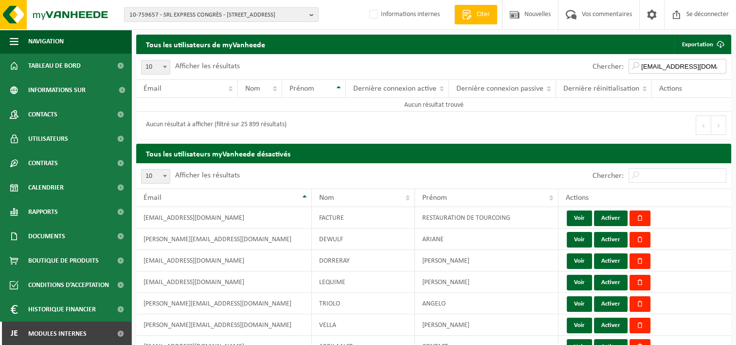
click at [674, 67] on input "cekgugu@hotmail.com" at bounding box center [678, 66] width 98 height 15
click at [649, 66] on input "cekgugu@hotmail.com" at bounding box center [678, 66] width 98 height 15
click at [712, 66] on input "[EMAIL_ADDRESS][DOMAIN_NAME]" at bounding box center [678, 66] width 98 height 15
click at [646, 66] on input "[EMAIL_ADDRESS][DOMAIN_NAME]" at bounding box center [678, 66] width 98 height 15
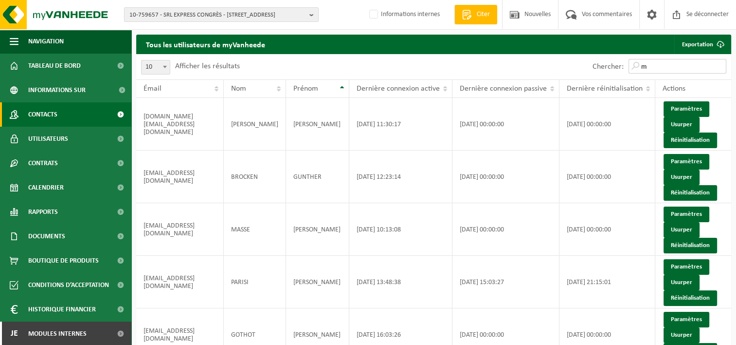
type input "m"
click at [58, 110] on link "Contacts" at bounding box center [65, 114] width 131 height 24
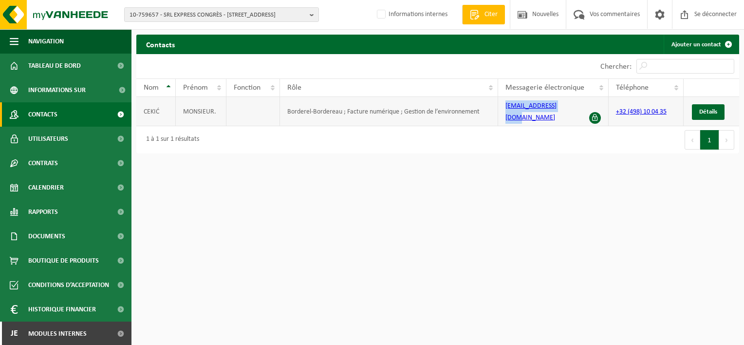
drag, startPoint x: 570, startPoint y: 111, endPoint x: 504, endPoint y: 111, distance: 66.7
click at [504, 111] on td "[EMAIL_ADDRESS][DOMAIN_NAME]" at bounding box center [553, 111] width 110 height 29
copy link "[EMAIL_ADDRESS][DOMAIN_NAME]"
click at [43, 139] on span "Utilisateurs" at bounding box center [48, 139] width 40 height 24
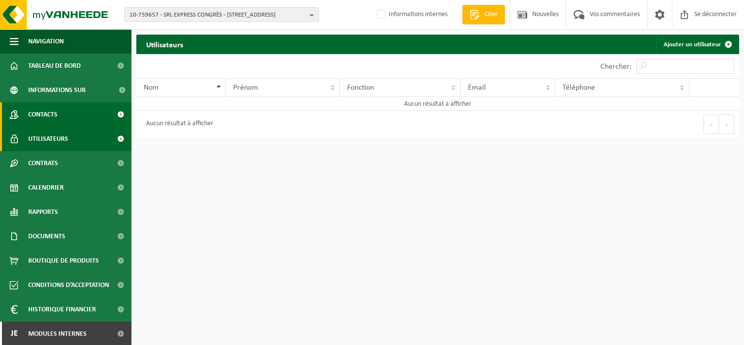
click at [47, 112] on span "Contacts" at bounding box center [42, 114] width 29 height 24
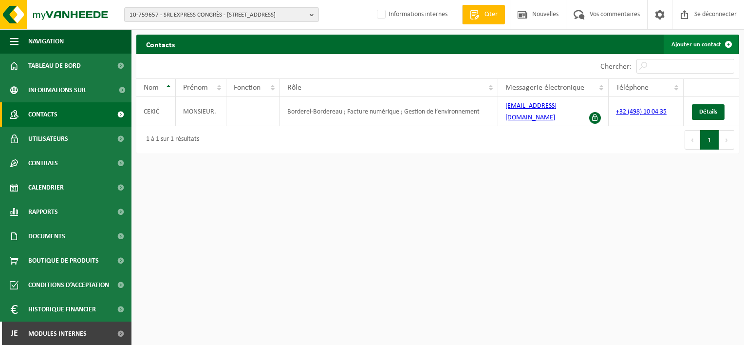
click at [706, 47] on font "Ajouter un contact" at bounding box center [696, 44] width 50 height 6
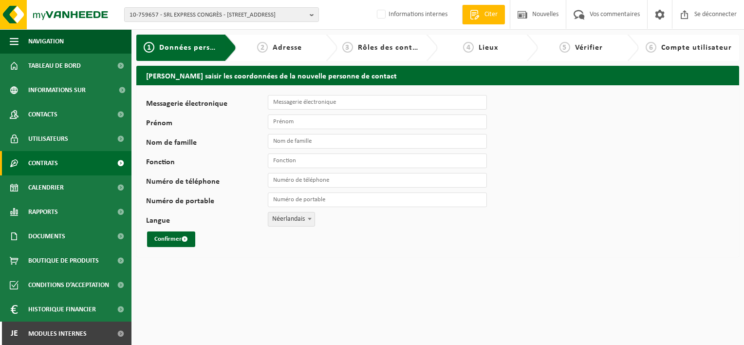
click at [58, 162] on span "Contrats" at bounding box center [43, 163] width 30 height 24
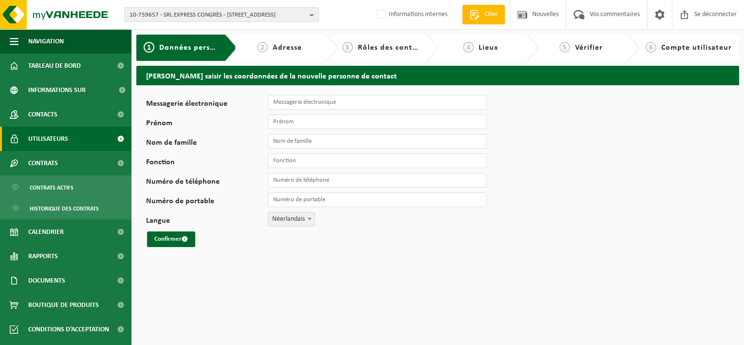
click at [56, 140] on span "Utilisateurs" at bounding box center [48, 139] width 40 height 24
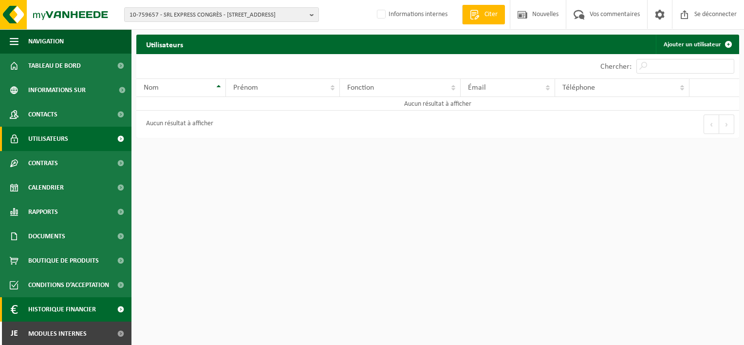
scroll to position [1, 0]
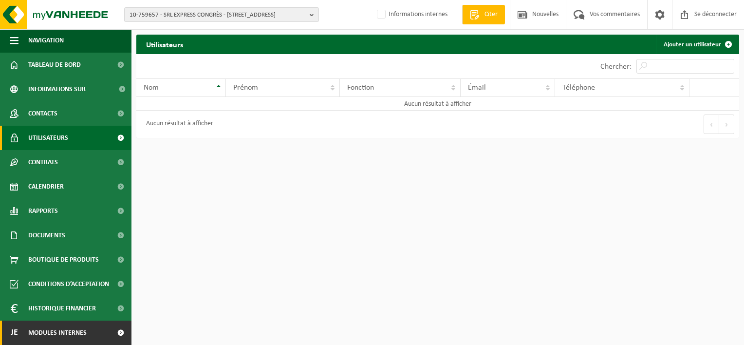
click at [78, 329] on span "Modules internes" at bounding box center [57, 332] width 58 height 24
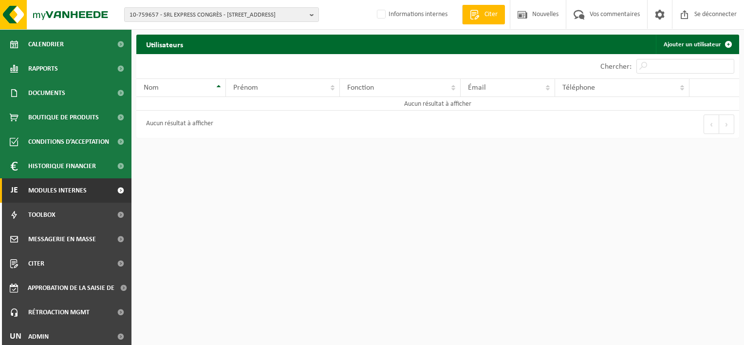
scroll to position [147, 0]
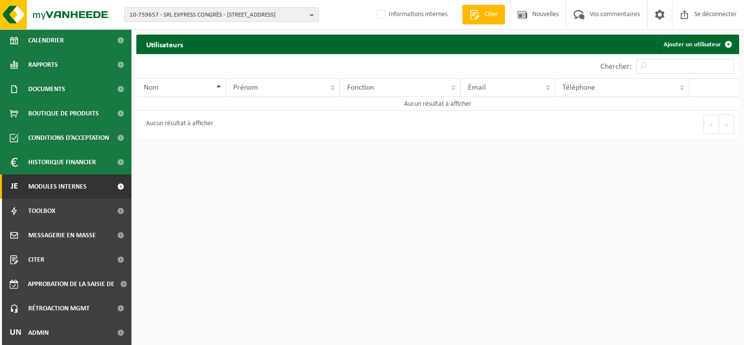
click at [78, 329] on link "Un Admin" at bounding box center [65, 332] width 131 height 24
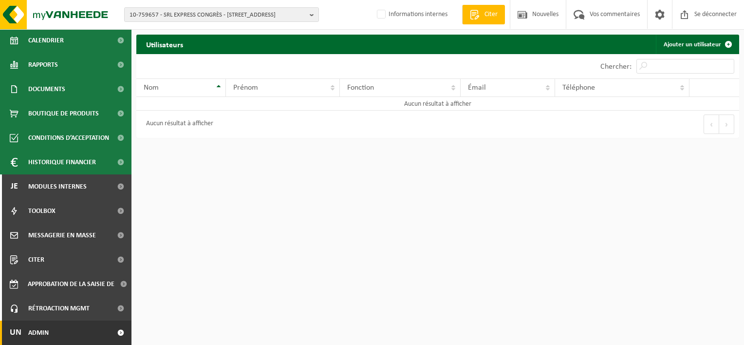
click at [59, 330] on link "Un Admin" at bounding box center [65, 332] width 131 height 24
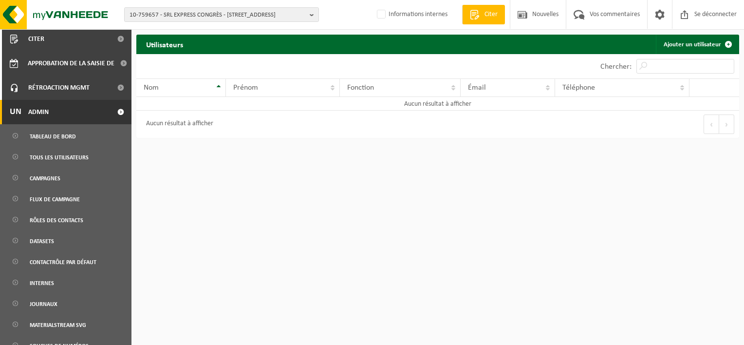
scroll to position [390, 0]
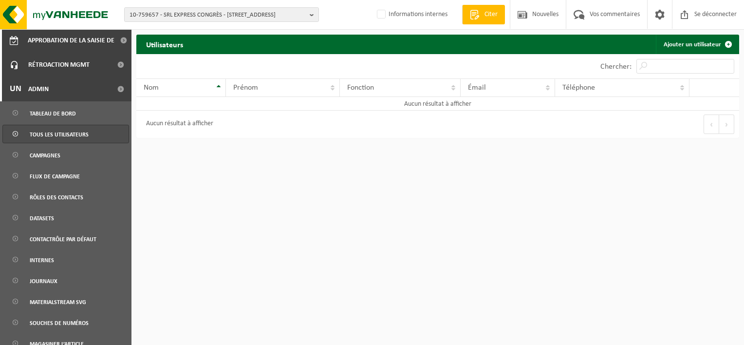
click at [74, 131] on span "Tous les utilisateurs" at bounding box center [59, 134] width 59 height 18
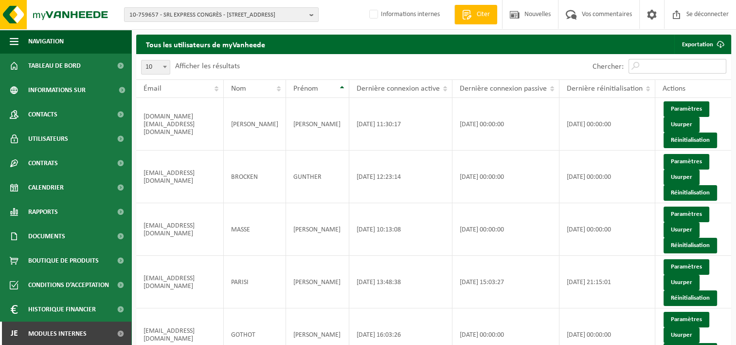
click at [658, 71] on input "Chercher:" at bounding box center [678, 66] width 98 height 15
paste input "[EMAIL_ADDRESS][DOMAIN_NAME]"
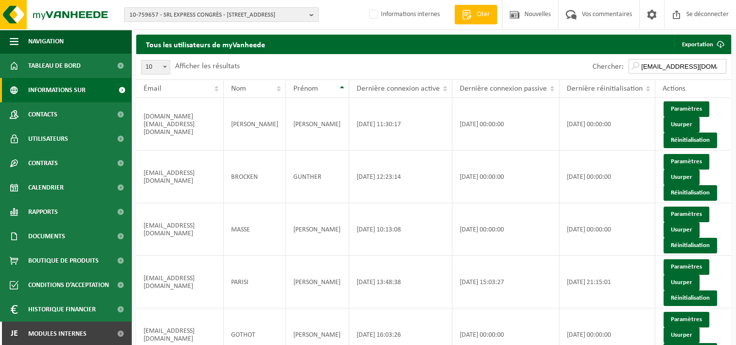
type input "cekgugu@hotmail.com"
click at [41, 91] on span "Informations sur l’entreprise" at bounding box center [70, 90] width 84 height 24
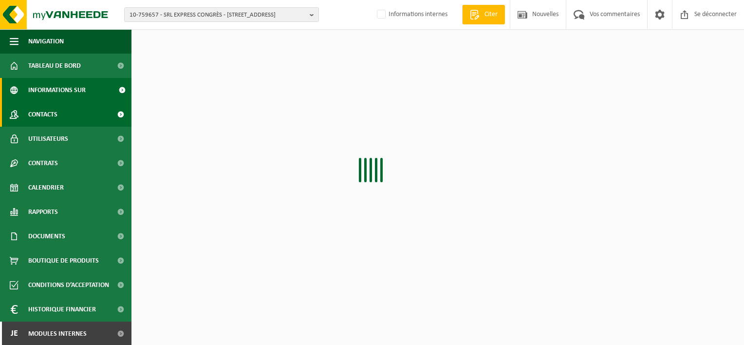
click at [38, 115] on span "Contacts" at bounding box center [42, 114] width 29 height 24
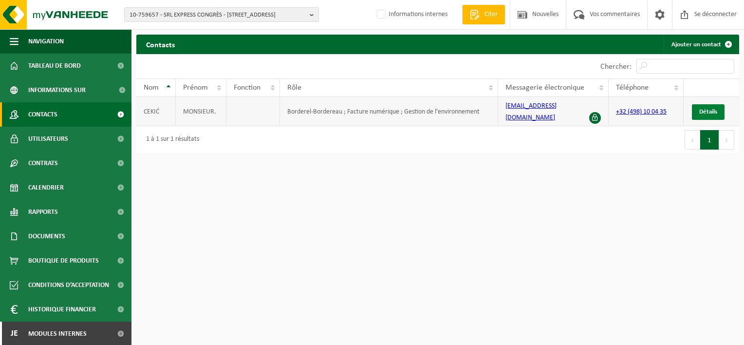
click at [715, 111] on link "Détails" at bounding box center [708, 112] width 33 height 16
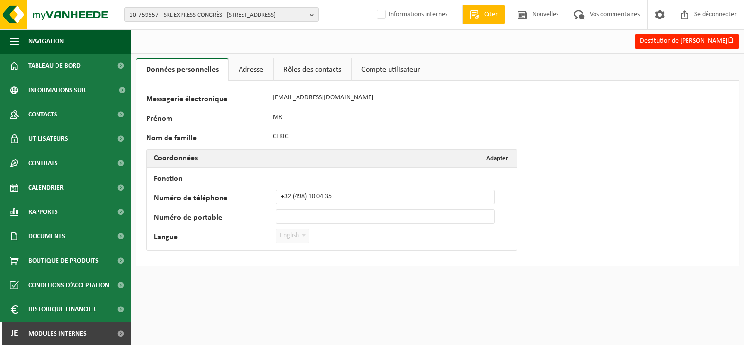
click at [241, 62] on link "Adresse" at bounding box center [251, 69] width 44 height 22
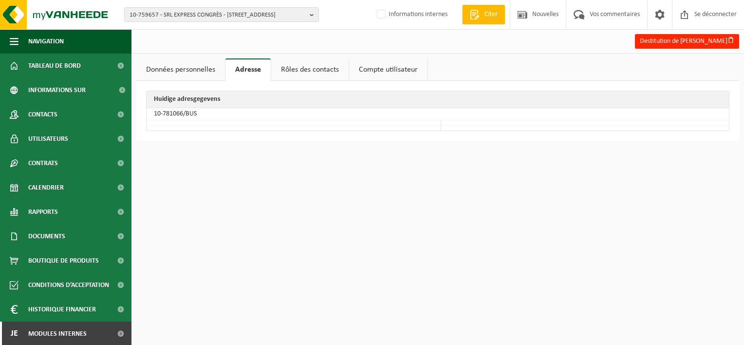
click at [311, 78] on link "Rôles des contacts" at bounding box center [309, 69] width 77 height 22
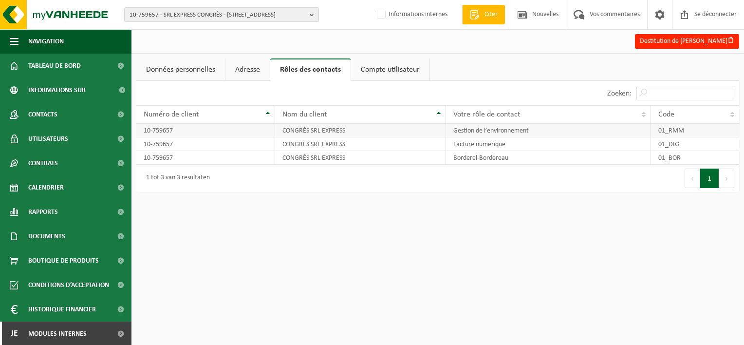
click at [682, 129] on td "01_RMM" at bounding box center [695, 131] width 88 height 14
click at [392, 66] on link "Compte utilisateur" at bounding box center [390, 69] width 78 height 22
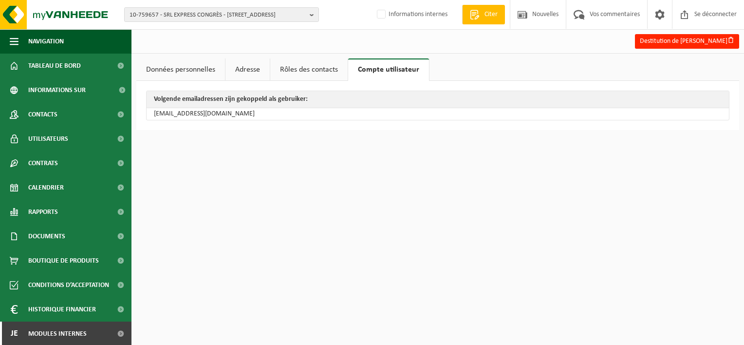
click at [216, 109] on td "[EMAIL_ADDRESS][DOMAIN_NAME]" at bounding box center [437, 114] width 582 height 12
click at [72, 150] on link "Utilisateurs" at bounding box center [65, 139] width 131 height 24
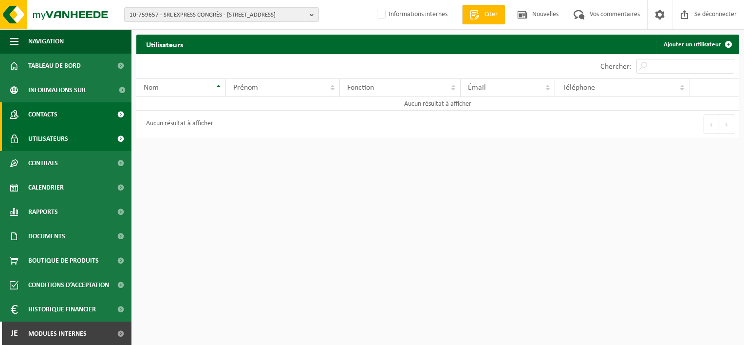
click at [64, 126] on link "Contacts" at bounding box center [65, 114] width 131 height 24
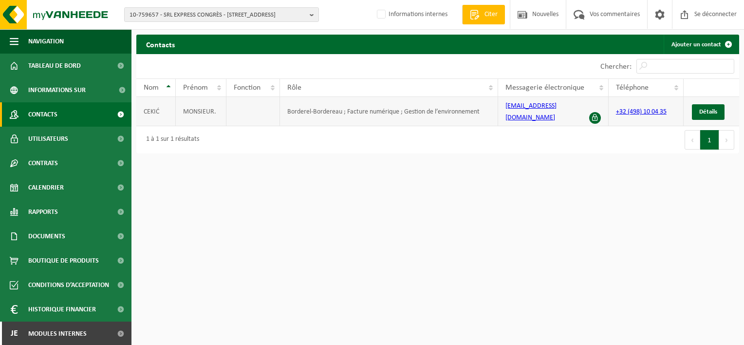
click at [518, 105] on link "cekgugu@hotmail.com" at bounding box center [530, 111] width 51 height 19
drag, startPoint x: 156, startPoint y: 18, endPoint x: 78, endPoint y: 59, distance: 88.2
click at [156, 18] on span "10-759657 - SRL EXPRESS CONGRÈS - 1000 BRUXELLES, RUE ROYALE 49" at bounding box center [217, 15] width 176 height 15
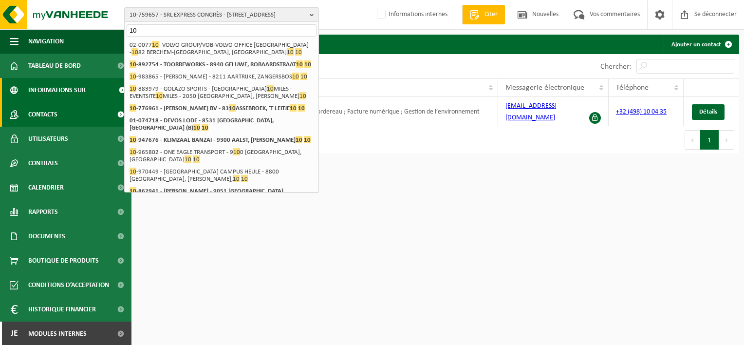
type input "1"
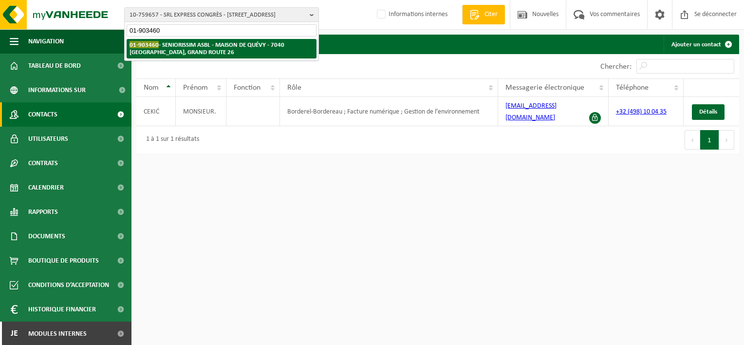
type input "01-903460"
click at [183, 44] on strong "01-903460 - SENIORISSIM ASBL - MAISON DE QUÉVY - 7040 QUÉVY-LE-GRAND, GRAND ROU…" at bounding box center [206, 48] width 155 height 15
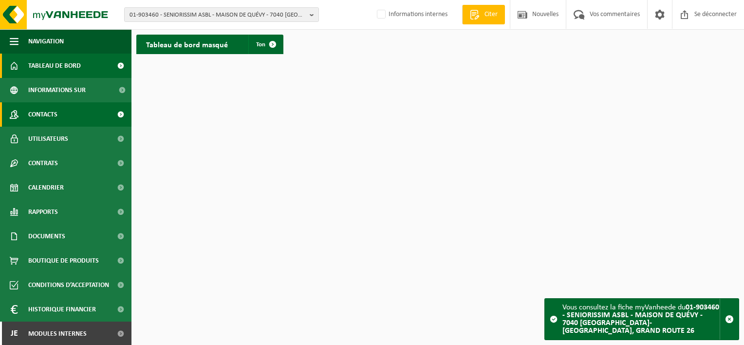
click at [64, 117] on link "Contacts" at bounding box center [65, 114] width 131 height 24
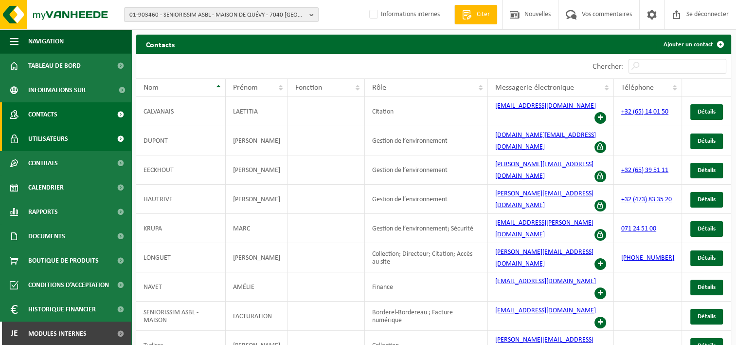
click at [73, 136] on link "Utilisateurs" at bounding box center [65, 139] width 131 height 24
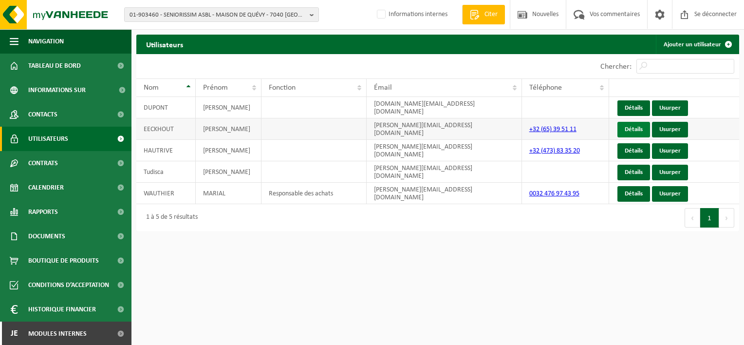
click at [636, 130] on link "Détails" at bounding box center [633, 130] width 33 height 16
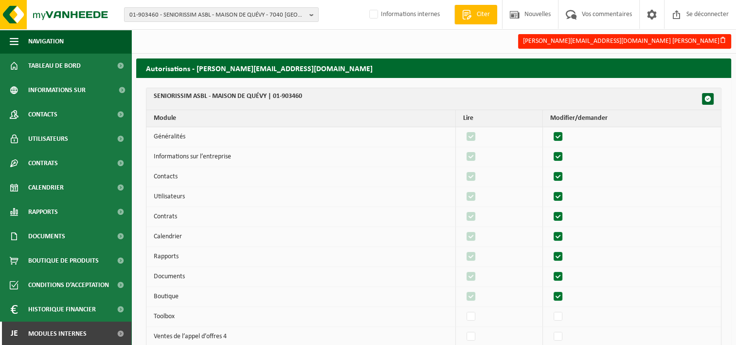
click at [563, 137] on label"] at bounding box center [559, 136] width 14 height 15
click at [550, 129] on input "checkbox" at bounding box center [550, 129] width 0 height 0
click at [561, 134] on label"] at bounding box center [559, 136] width 14 height 15
click at [550, 129] on input "checkbox" at bounding box center [550, 129] width 0 height 0
checkbox input "true"
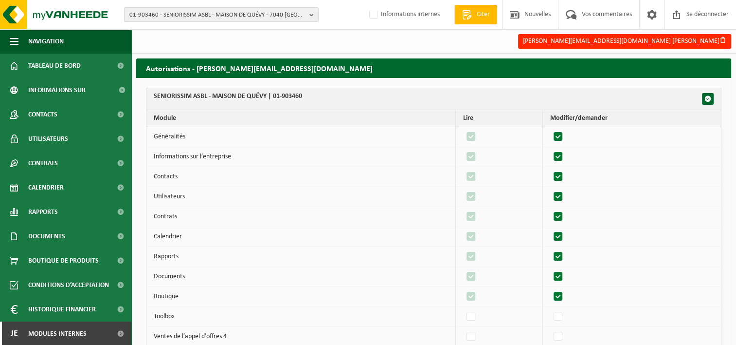
click at [560, 154] on label"] at bounding box center [559, 156] width 14 height 15
click at [550, 149] on input "checkbox" at bounding box center [550, 149] width 0 height 0
click at [560, 155] on label"] at bounding box center [559, 156] width 14 height 15
click at [550, 149] on input "checkbox" at bounding box center [550, 149] width 0 height 0
checkbox input "true"
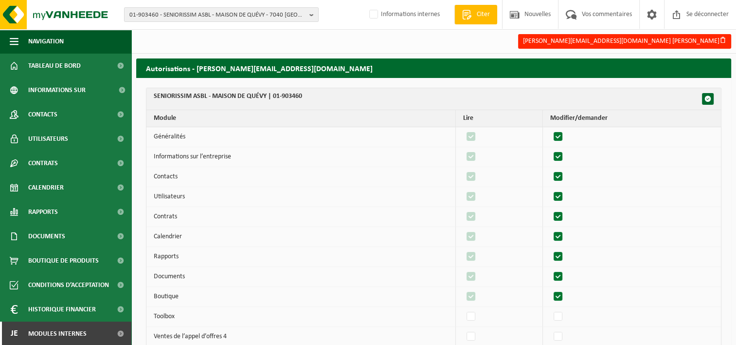
click at [561, 173] on label"] at bounding box center [559, 176] width 14 height 15
click at [550, 169] on input "checkbox" at bounding box center [550, 169] width 0 height 0
click at [561, 173] on label"] at bounding box center [559, 176] width 14 height 15
click at [550, 169] on input "checkbox" at bounding box center [550, 169] width 0 height 0
checkbox input "true"
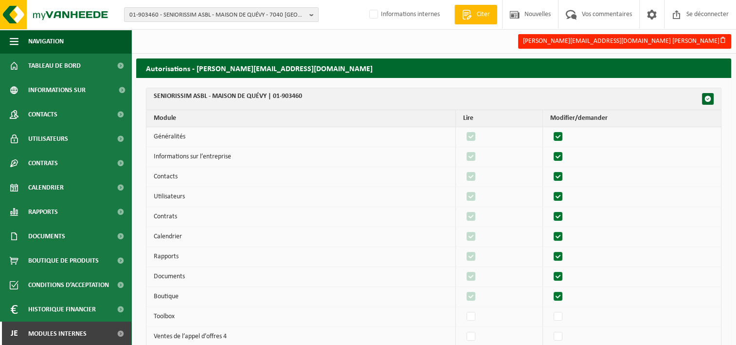
click at [561, 193] on label"] at bounding box center [559, 196] width 14 height 15
click at [550, 189] on input "checkbox" at bounding box center [550, 189] width 0 height 0
click at [562, 195] on label"] at bounding box center [559, 196] width 14 height 15
click at [550, 189] on input "checkbox" at bounding box center [550, 189] width 0 height 0
checkbox input "true"
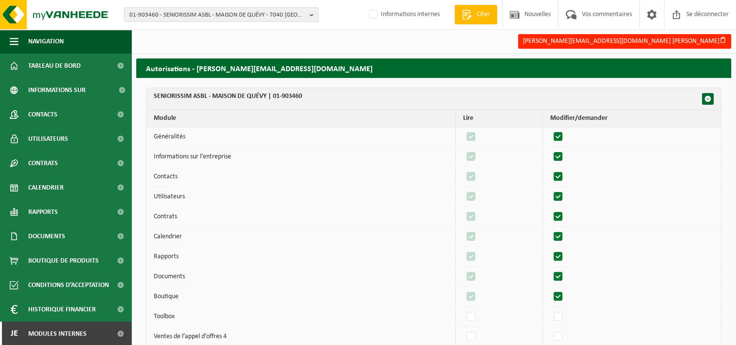
click at [563, 211] on label"] at bounding box center [559, 216] width 14 height 15
click at [550, 209] on input "checkbox" at bounding box center [550, 209] width 0 height 0
click at [563, 211] on label"] at bounding box center [559, 216] width 14 height 15
click at [550, 209] on input "checkbox" at bounding box center [550, 209] width 0 height 0
checkbox input "true"
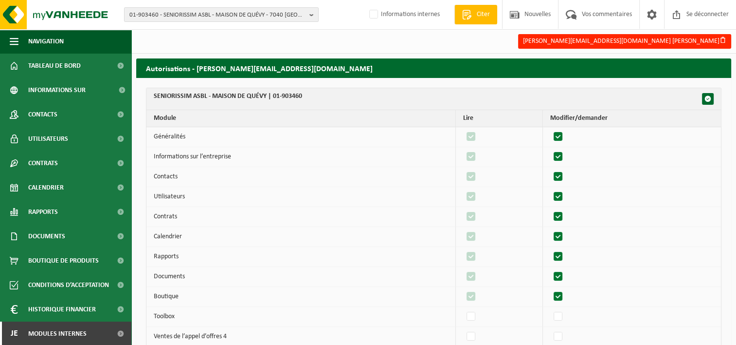
click at [560, 237] on label"] at bounding box center [559, 236] width 14 height 15
click at [550, 229] on input "checkbox" at bounding box center [550, 229] width 0 height 0
click at [560, 237] on label"] at bounding box center [559, 236] width 14 height 15
click at [550, 229] on input "checkbox" at bounding box center [550, 229] width 0 height 0
checkbox input "true"
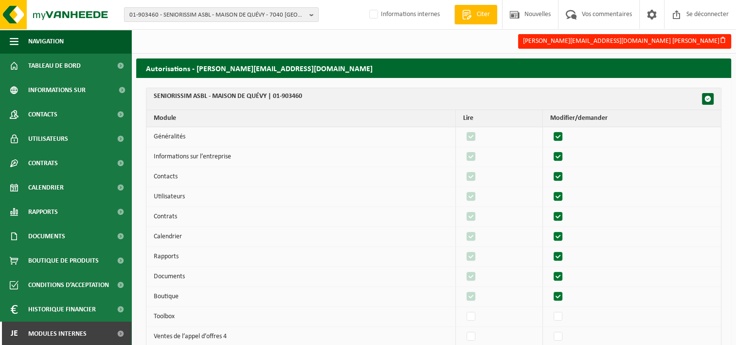
click at [564, 258] on label"] at bounding box center [559, 256] width 14 height 15
click at [550, 249] on input "checkbox" at bounding box center [550, 249] width 0 height 0
click at [564, 258] on label"] at bounding box center [559, 256] width 14 height 15
click at [550, 249] on input "checkbox" at bounding box center [550, 249] width 0 height 0
checkbox input "true"
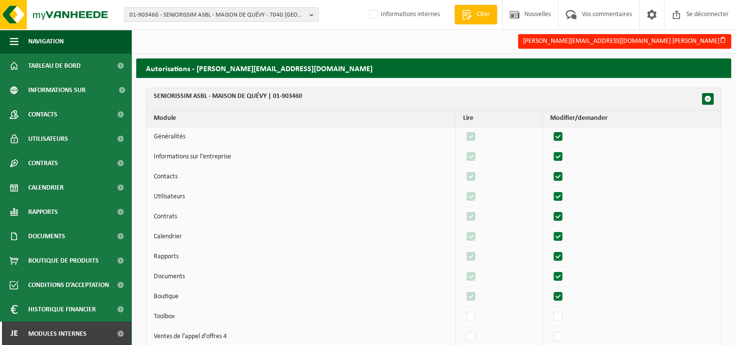
click at [564, 273] on label"] at bounding box center [559, 276] width 14 height 15
click at [550, 269] on input "checkbox" at bounding box center [550, 269] width 0 height 0
click at [564, 273] on label"] at bounding box center [559, 276] width 14 height 15
click at [550, 269] on input "checkbox" at bounding box center [550, 269] width 0 height 0
checkbox input "true"
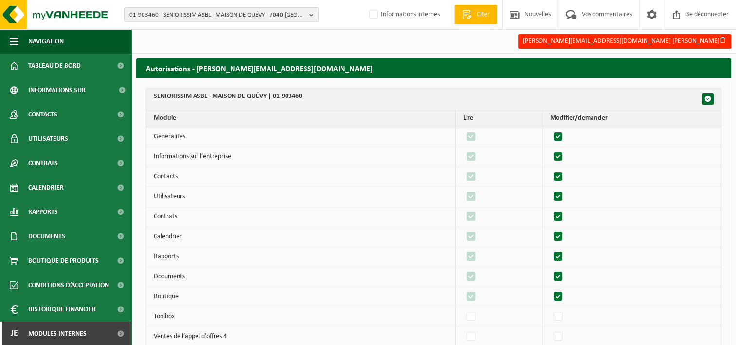
click at [561, 296] on label"] at bounding box center [559, 296] width 14 height 15
click at [550, 289] on input "checkbox" at bounding box center [550, 289] width 0 height 0
click at [561, 296] on label"] at bounding box center [559, 296] width 14 height 15
click at [550, 289] on input "checkbox" at bounding box center [550, 289] width 0 height 0
checkbox input "true"
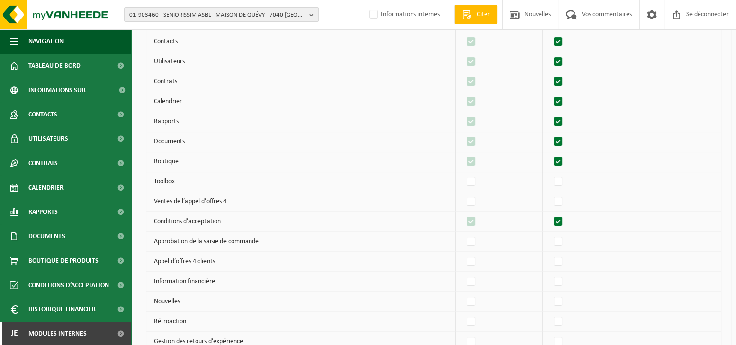
scroll to position [146, 0]
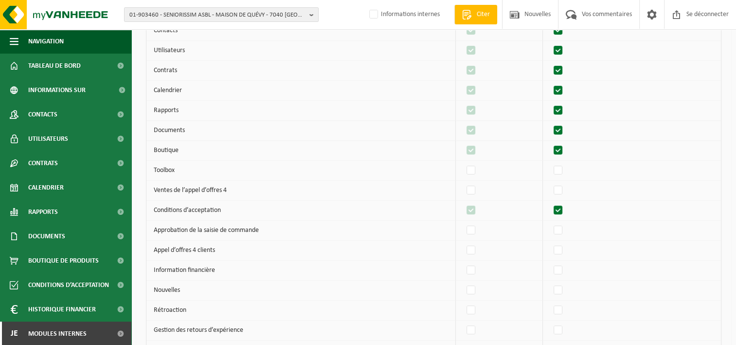
click at [561, 206] on label"] at bounding box center [559, 210] width 14 height 15
click at [550, 203] on input "checkbox" at bounding box center [550, 202] width 0 height 0
click at [560, 206] on label"] at bounding box center [559, 210] width 14 height 15
click at [550, 203] on input "checkbox" at bounding box center [550, 202] width 0 height 0
checkbox input "true"
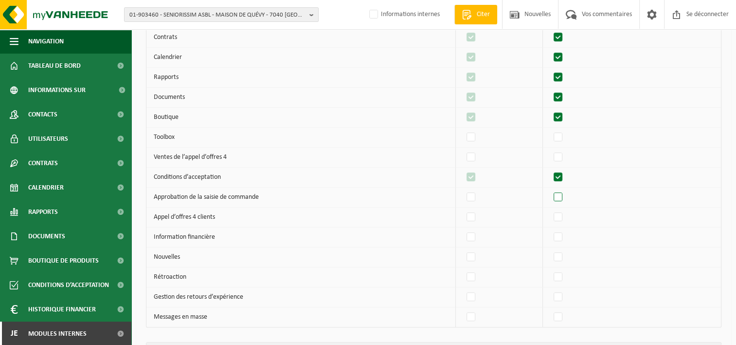
scroll to position [243, 0]
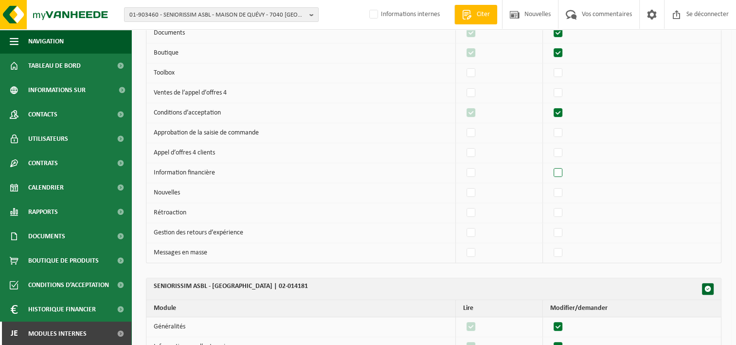
click at [559, 172] on label"] at bounding box center [559, 172] width 14 height 15
click at [550, 165] on input "checkbox" at bounding box center [550, 165] width 0 height 0
checkbox input "true"
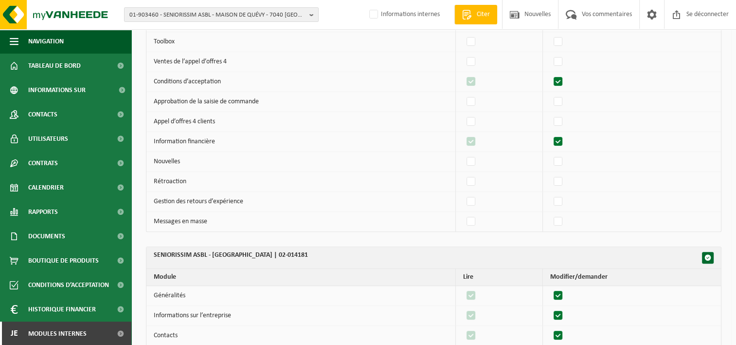
scroll to position [292, 0]
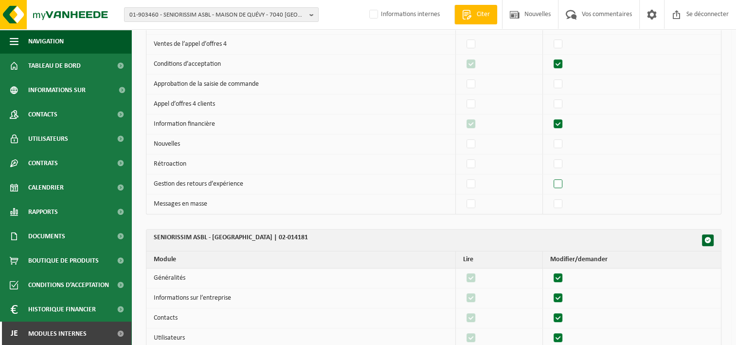
click at [558, 182] on label"] at bounding box center [559, 184] width 14 height 15
click at [550, 177] on input "checkbox" at bounding box center [550, 176] width 0 height 0
checkbox input "true"
click at [563, 202] on label"] at bounding box center [559, 204] width 14 height 15
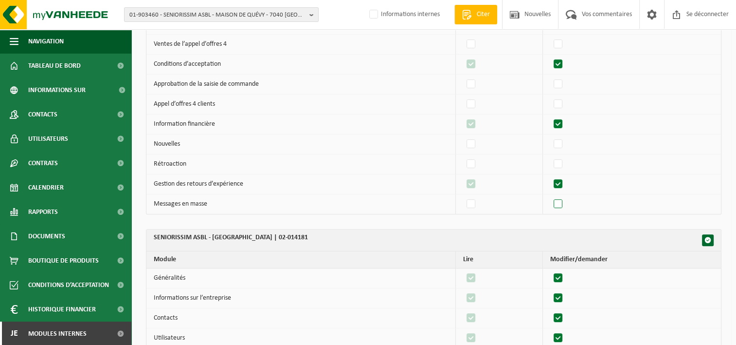
click at [550, 197] on input "checkbox" at bounding box center [550, 196] width 0 height 0
checkbox input "true"
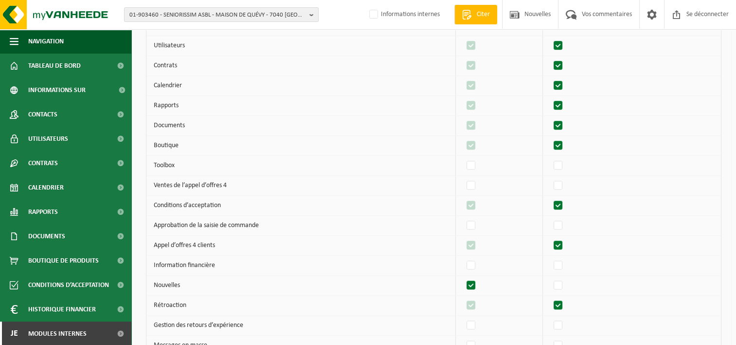
scroll to position [724, 0]
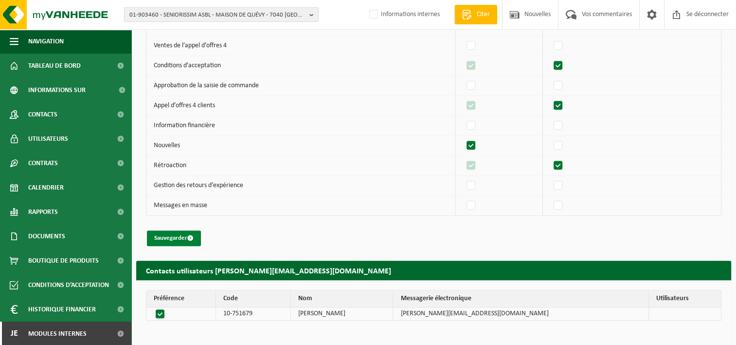
click at [176, 235] on font "Sauvegarder" at bounding box center [170, 238] width 33 height 6
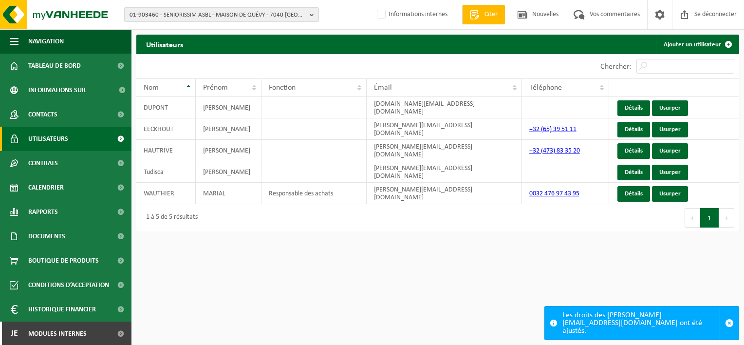
click at [182, 14] on span "01-903460 - SENIORISSIM ASBL - MAISON DE QUÉVY - 7040 [GEOGRAPHIC_DATA]-[GEOGRA…" at bounding box center [217, 15] width 176 height 15
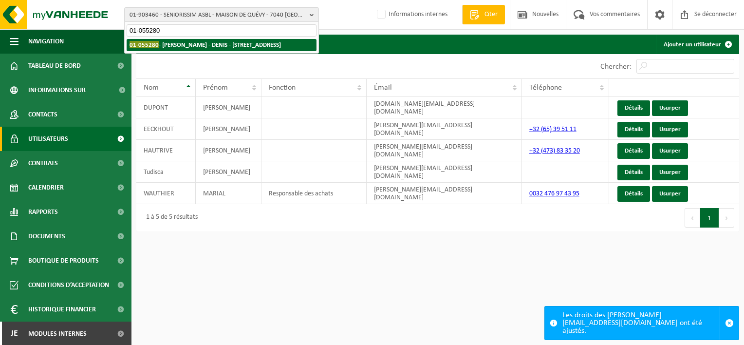
type input "01-055280"
click at [185, 49] on li "01-055280 - SRL BERTIAUX - DENIS - 7033 CUESMES, RUE DES SANDRINETTES 1" at bounding box center [222, 45] width 190 height 12
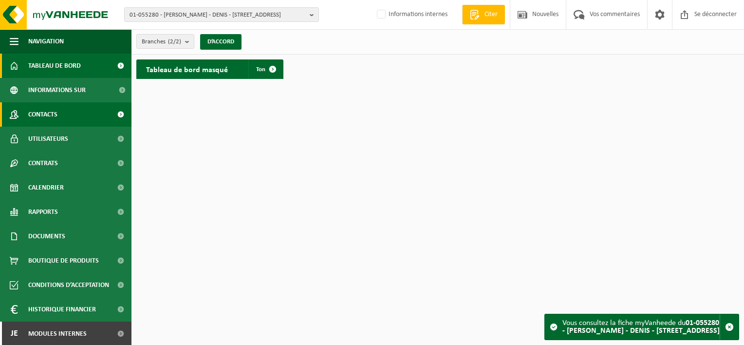
click at [70, 113] on link "Contacts" at bounding box center [65, 114] width 131 height 24
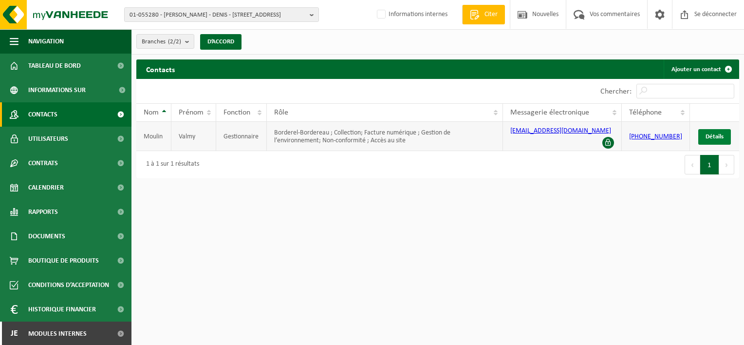
click at [703, 138] on link "Détails" at bounding box center [714, 137] width 33 height 16
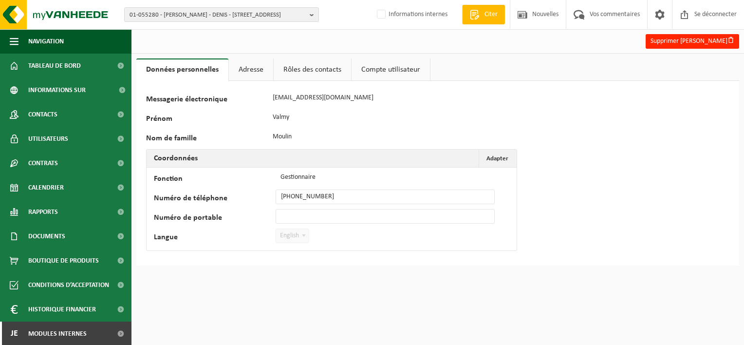
click at [257, 75] on link "Adresse" at bounding box center [251, 69] width 44 height 22
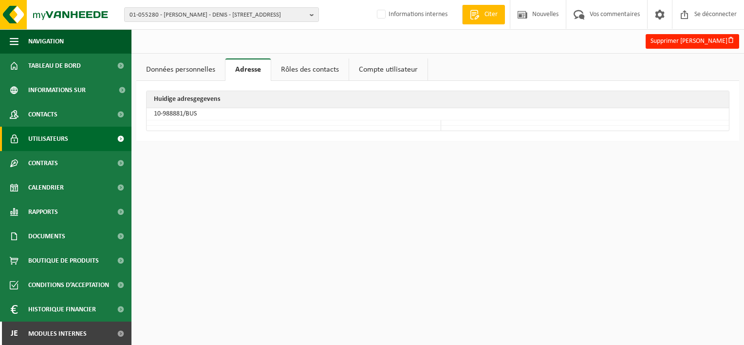
click at [70, 138] on link "Utilisateurs" at bounding box center [65, 139] width 131 height 24
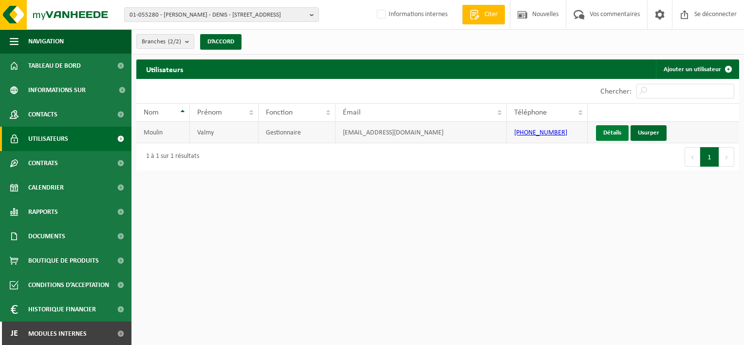
click at [613, 133] on link "Détails" at bounding box center [612, 133] width 33 height 16
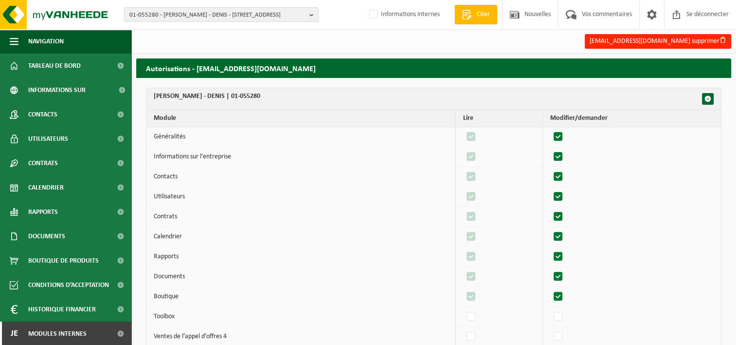
click at [556, 135] on label"] at bounding box center [559, 136] width 14 height 15
click at [550, 129] on input "checkbox" at bounding box center [550, 129] width 0 height 0
click at [559, 137] on label"] at bounding box center [559, 136] width 14 height 15
click at [550, 129] on input "checkbox" at bounding box center [550, 129] width 0 height 0
checkbox input "true"
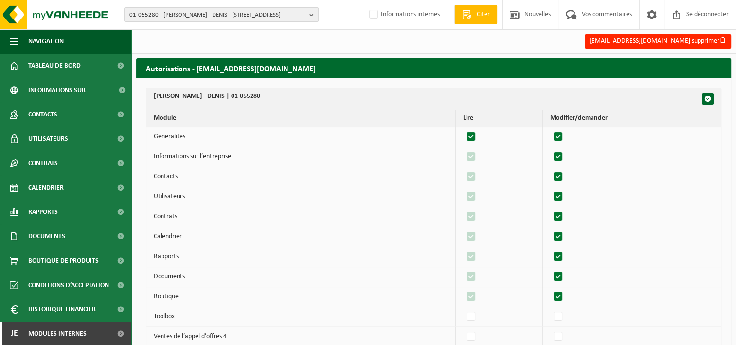
checkbox input "true"
click at [563, 154] on label"] at bounding box center [559, 156] width 14 height 15
click at [550, 149] on input "checkbox" at bounding box center [550, 149] width 0 height 0
click at [563, 154] on label"] at bounding box center [559, 156] width 14 height 15
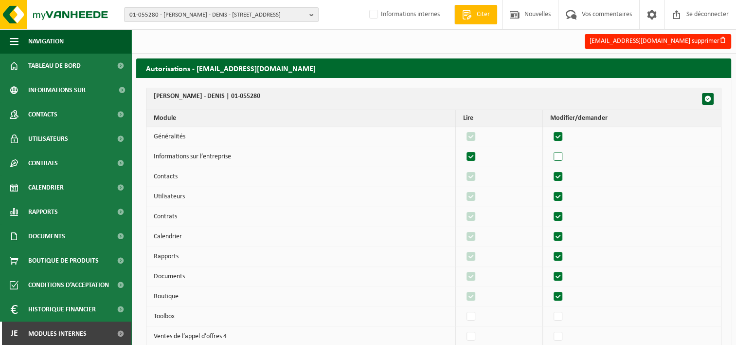
click at [550, 149] on input "checkbox" at bounding box center [550, 149] width 0 height 0
checkbox input "true"
click at [562, 170] on label"] at bounding box center [559, 176] width 14 height 15
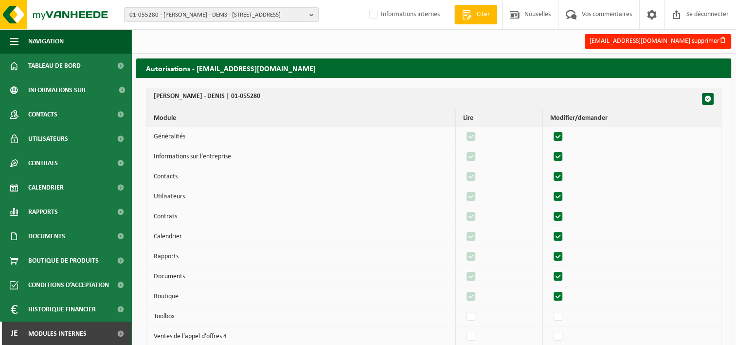
click at [550, 169] on input "checkbox" at bounding box center [550, 169] width 0 height 0
click at [562, 175] on label"] at bounding box center [559, 176] width 14 height 15
click at [550, 169] on input "checkbox" at bounding box center [550, 169] width 0 height 0
checkbox input "true"
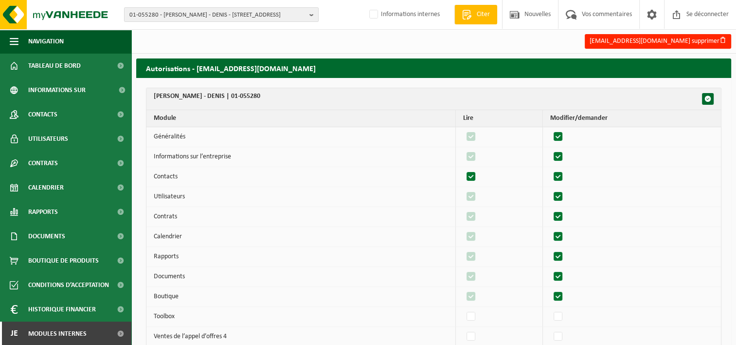
checkbox input "true"
click at [562, 195] on label"] at bounding box center [559, 196] width 14 height 15
click at [550, 189] on input "checkbox" at bounding box center [550, 189] width 0 height 0
click at [562, 195] on label"] at bounding box center [559, 196] width 14 height 15
click at [550, 189] on input "checkbox" at bounding box center [550, 189] width 0 height 0
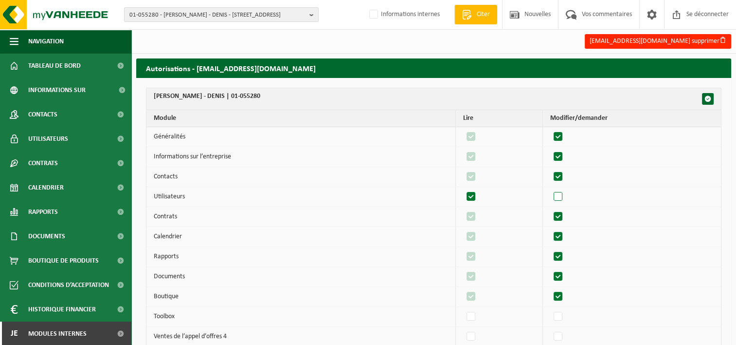
checkbox input "true"
click at [561, 214] on label"] at bounding box center [559, 216] width 14 height 15
click at [550, 209] on input "checkbox" at bounding box center [550, 209] width 0 height 0
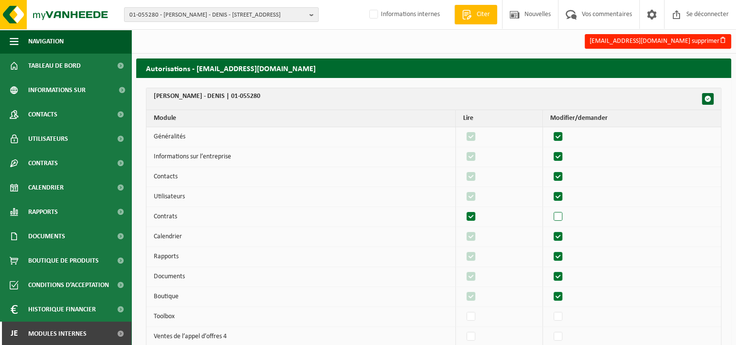
click at [561, 214] on label"] at bounding box center [559, 216] width 14 height 15
click at [550, 209] on input "checkbox" at bounding box center [550, 209] width 0 height 0
checkbox input "true"
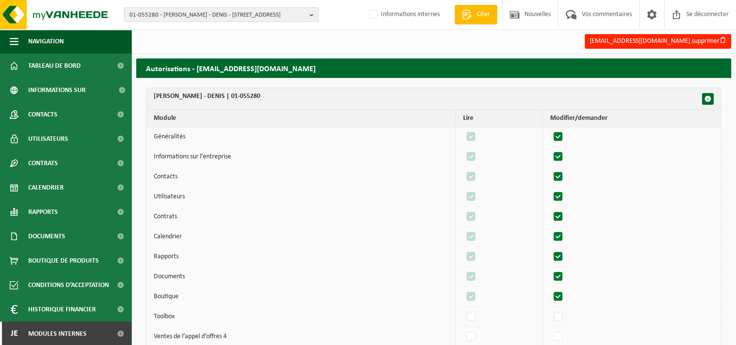
click at [563, 235] on label"] at bounding box center [559, 236] width 14 height 15
click at [550, 229] on input "checkbox" at bounding box center [550, 229] width 0 height 0
click at [563, 235] on label"] at bounding box center [559, 236] width 14 height 15
click at [550, 229] on input "checkbox" at bounding box center [550, 229] width 0 height 0
checkbox input "true"
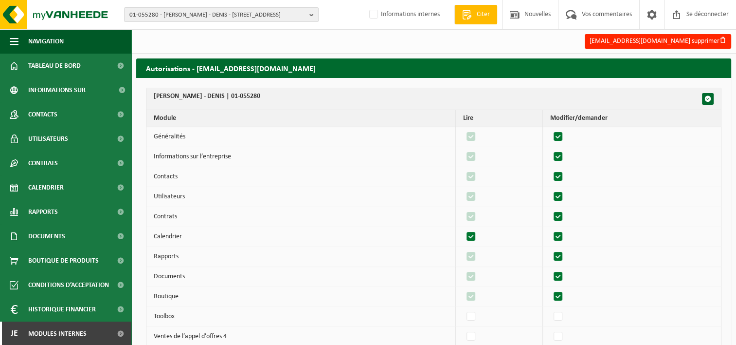
checkbox input "true"
click at [559, 255] on label"] at bounding box center [559, 256] width 14 height 15
click at [550, 249] on input "checkbox" at bounding box center [550, 249] width 0 height 0
click at [559, 255] on label"] at bounding box center [559, 256] width 14 height 15
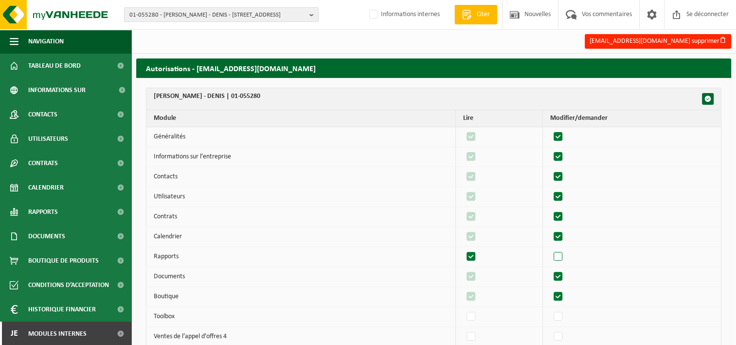
click at [550, 249] on input "checkbox" at bounding box center [550, 249] width 0 height 0
checkbox input "true"
click at [564, 276] on label"] at bounding box center [559, 276] width 14 height 15
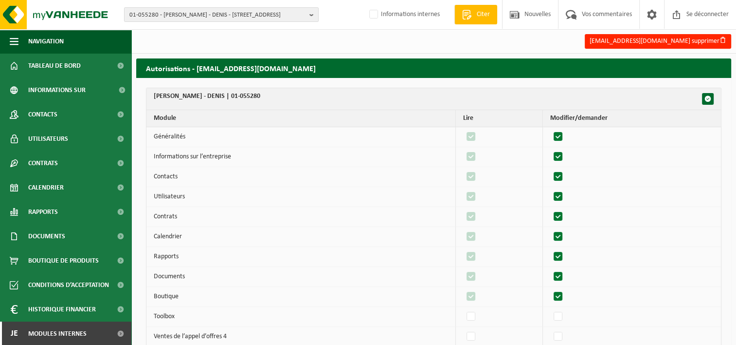
click at [550, 269] on input "checkbox" at bounding box center [550, 269] width 0 height 0
click at [564, 276] on label"] at bounding box center [559, 276] width 14 height 15
click at [550, 269] on input "checkbox" at bounding box center [550, 269] width 0 height 0
checkbox input "true"
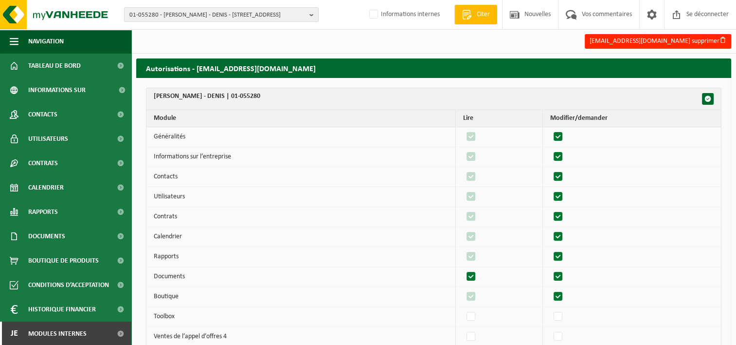
checkbox input "true"
click at [564, 296] on label"] at bounding box center [559, 296] width 14 height 15
click at [550, 289] on input "checkbox" at bounding box center [550, 289] width 0 height 0
click at [564, 296] on label"] at bounding box center [559, 296] width 14 height 15
click at [550, 289] on input "checkbox" at bounding box center [550, 289] width 0 height 0
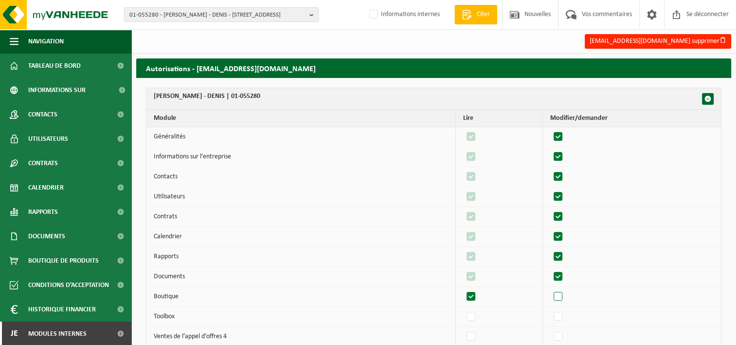
checkbox input "true"
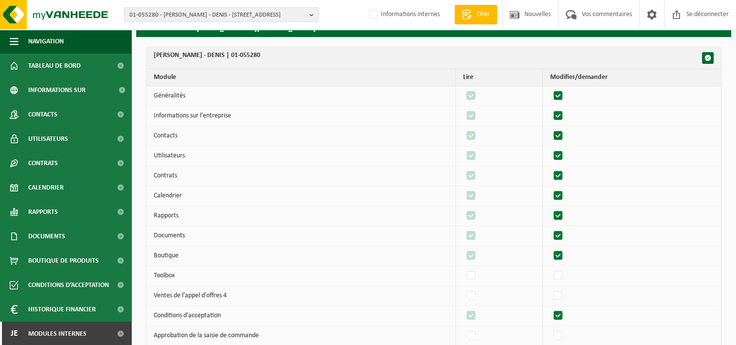
scroll to position [97, 0]
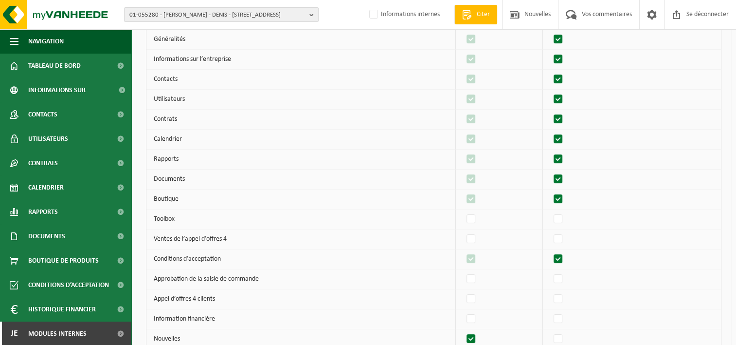
click at [565, 257] on label"] at bounding box center [559, 259] width 14 height 15
click at [550, 252] on input "checkbox" at bounding box center [550, 251] width 0 height 0
click at [565, 257] on label"] at bounding box center [559, 259] width 14 height 15
click at [550, 252] on input "checkbox" at bounding box center [550, 251] width 0 height 0
checkbox input "true"
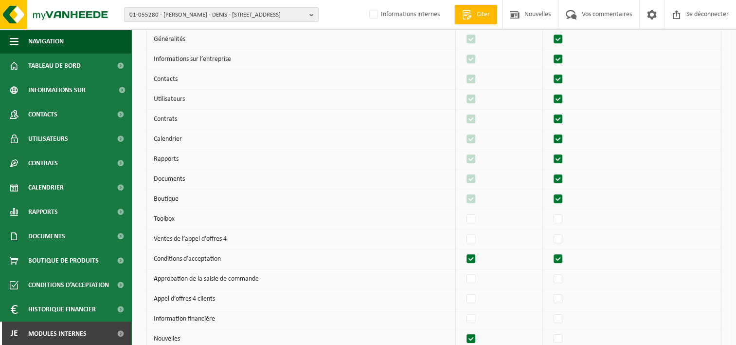
checkbox input "true"
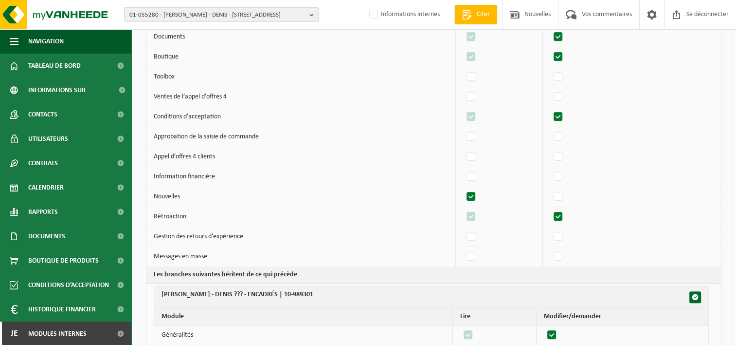
scroll to position [243, 0]
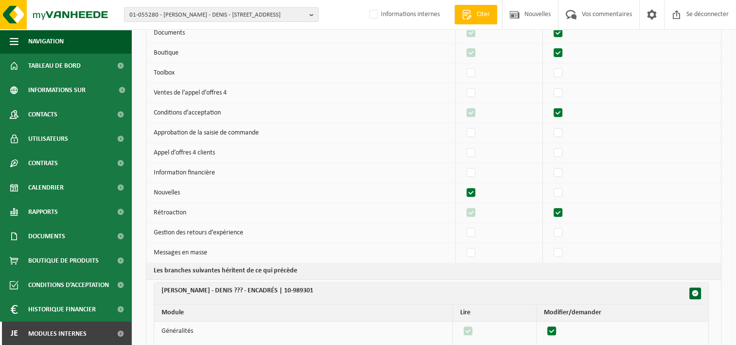
click at [561, 214] on label"] at bounding box center [559, 212] width 14 height 15
click at [550, 205] on input "checkbox" at bounding box center [550, 205] width 0 height 0
click at [561, 211] on label"] at bounding box center [559, 212] width 14 height 15
click at [550, 205] on input "checkbox" at bounding box center [550, 205] width 0 height 0
checkbox input "true"
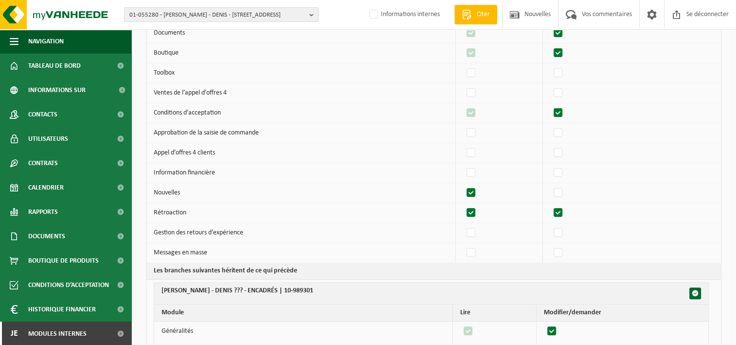
checkbox input "true"
click at [558, 191] on label"] at bounding box center [559, 192] width 14 height 15
click at [550, 185] on input "checkbox" at bounding box center [550, 185] width 0 height 0
checkbox input "true"
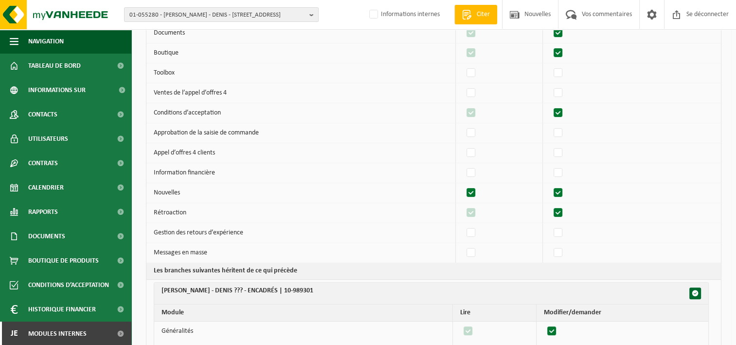
checkbox input "true"
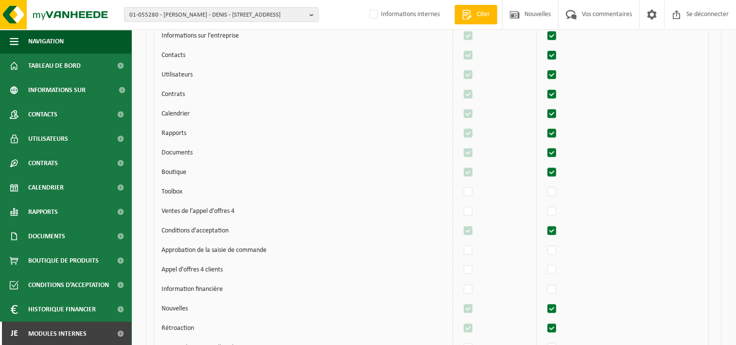
scroll to position [681, 0]
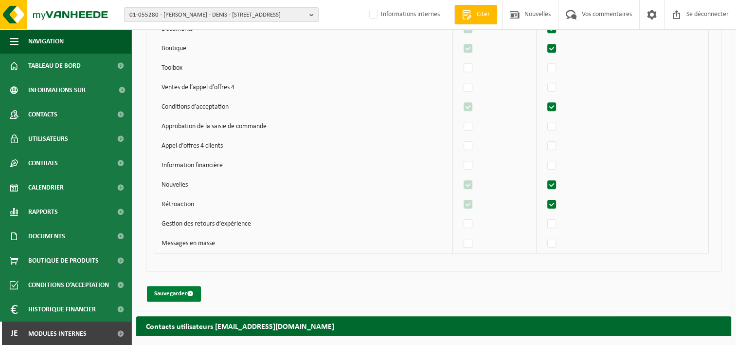
click at [172, 286] on button "Sauvegarder" at bounding box center [174, 294] width 54 height 16
